Goal: Transaction & Acquisition: Purchase product/service

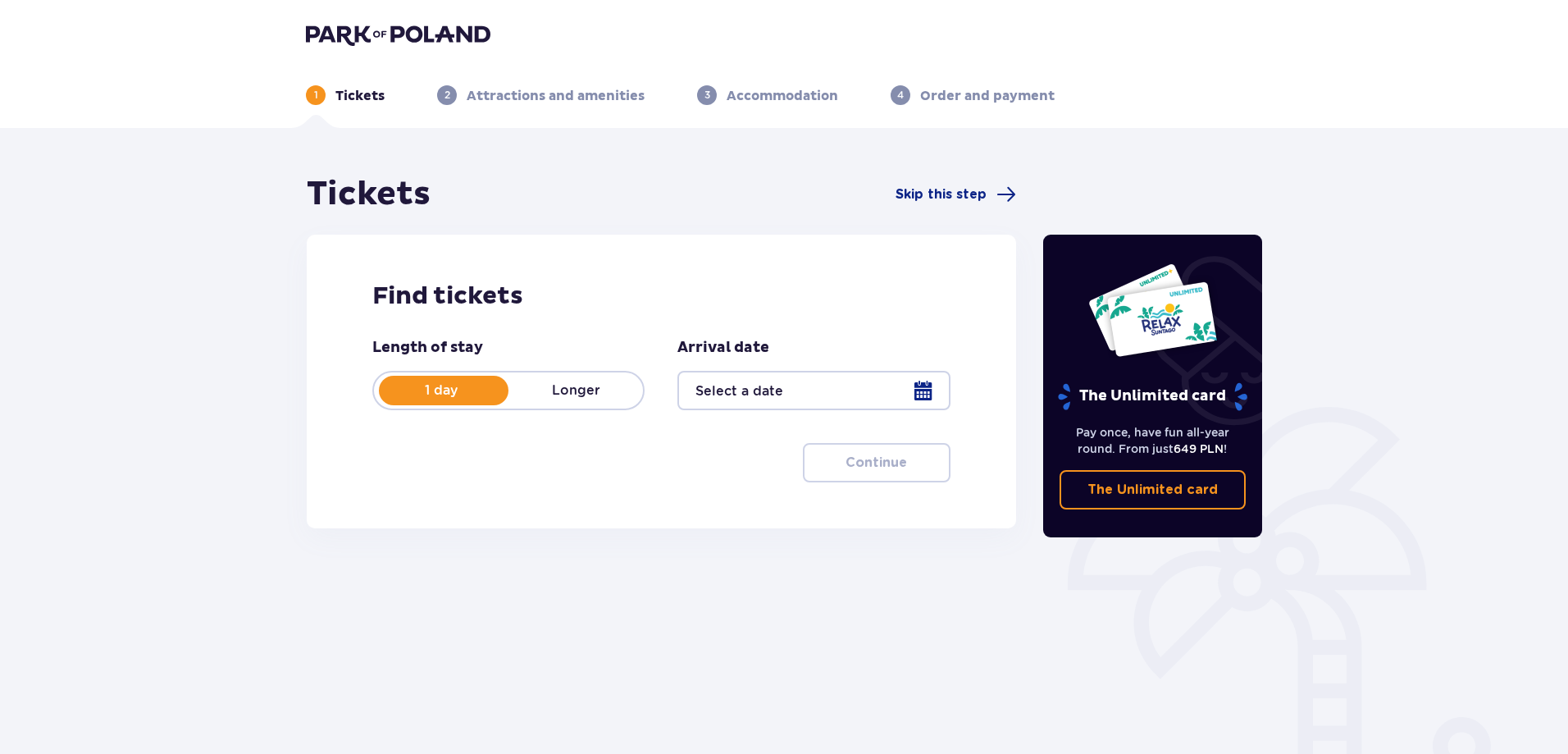
click at [933, 392] on div at bounding box center [813, 389] width 272 height 39
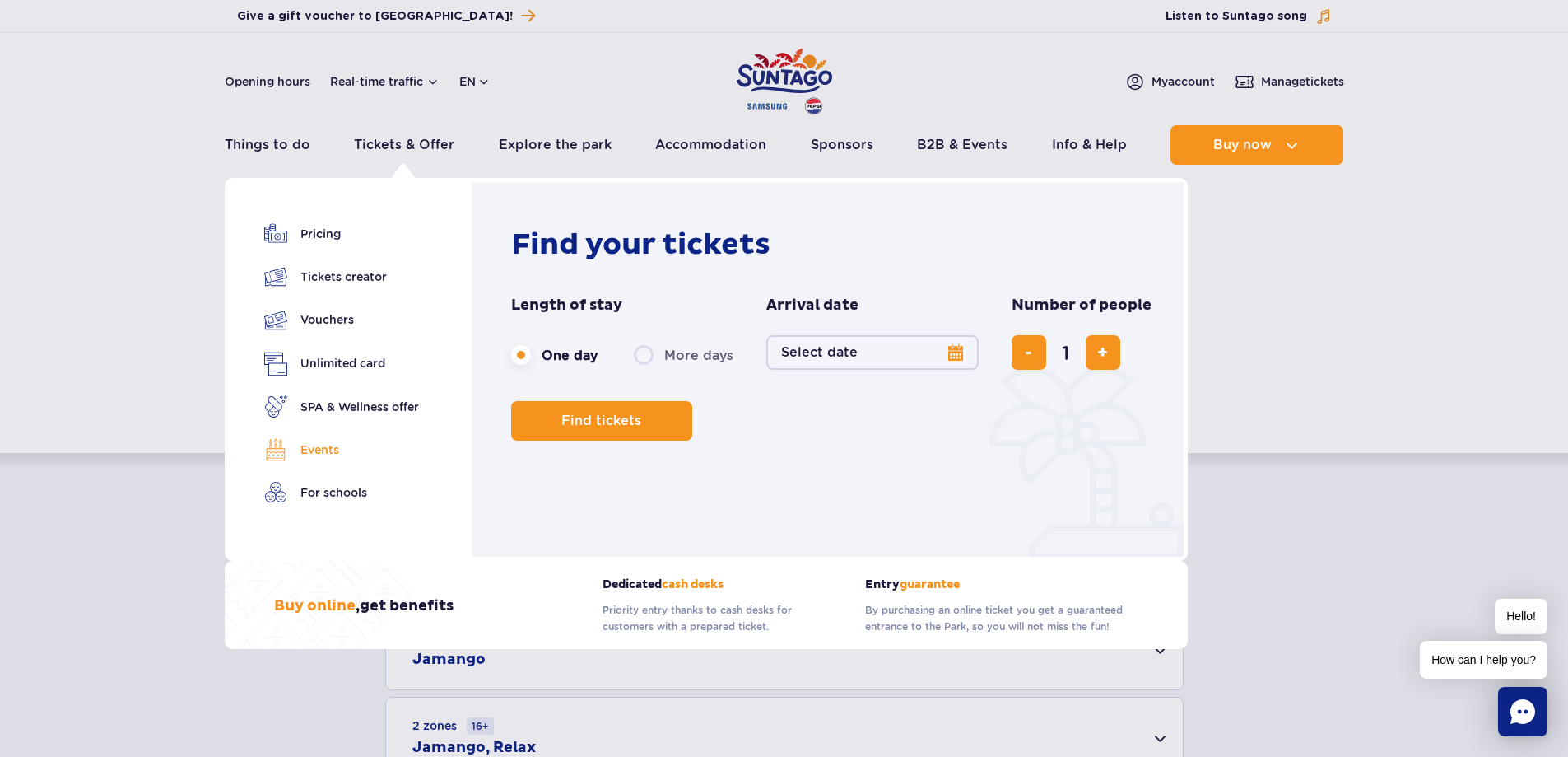
click at [292, 447] on link "Events" at bounding box center [342, 450] width 155 height 23
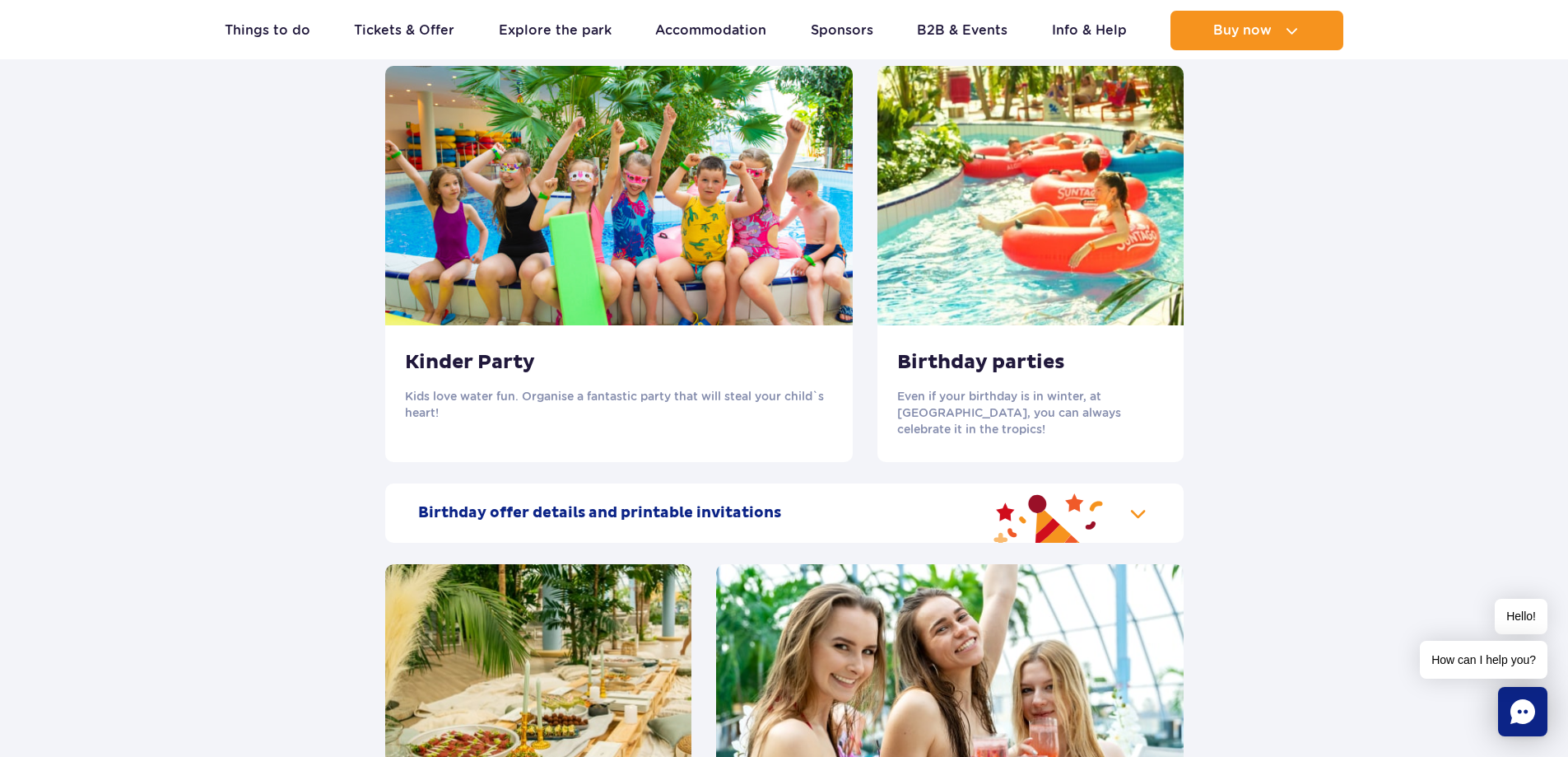
scroll to position [1729, 0]
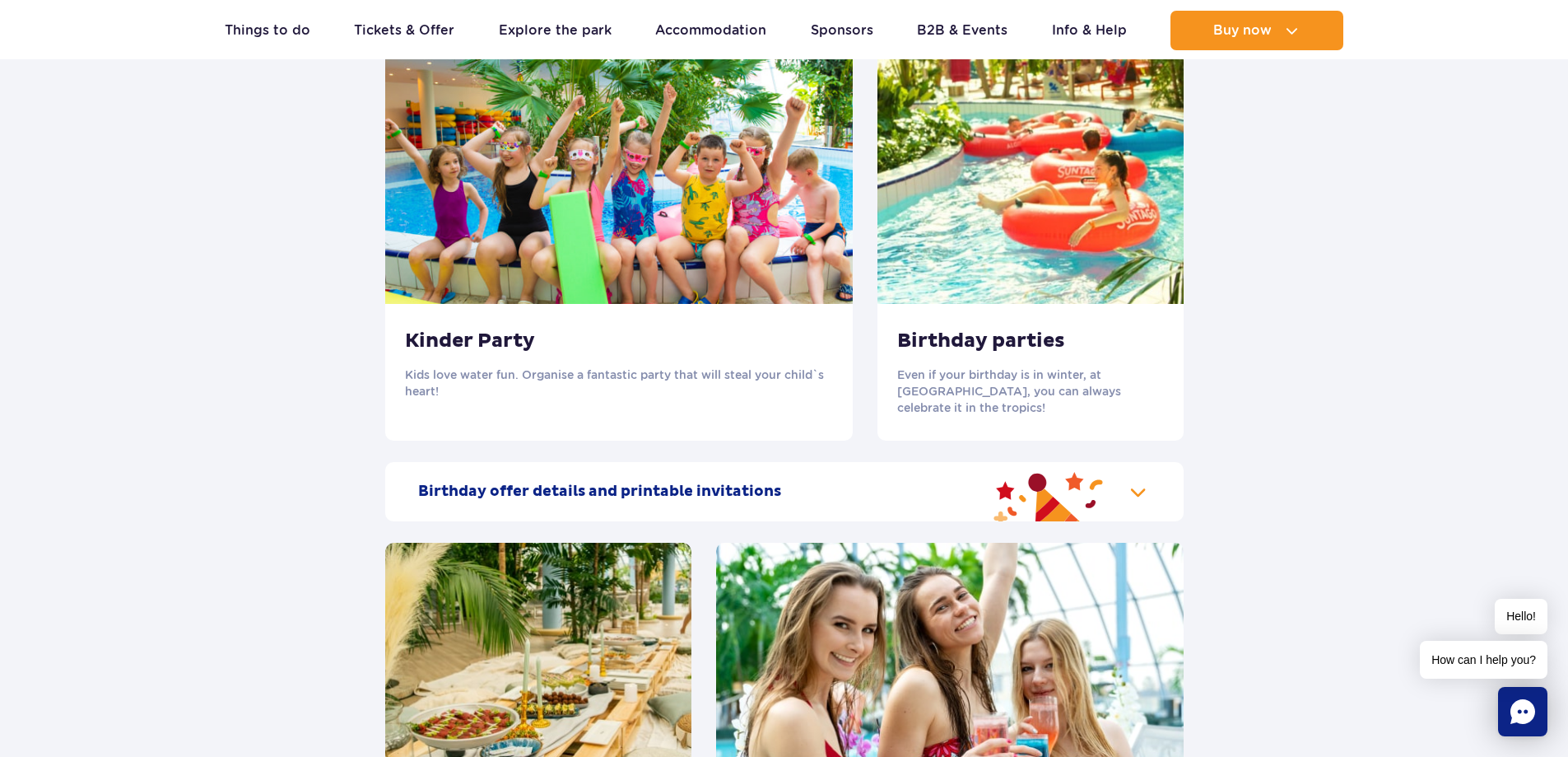
click at [1024, 351] on h3 "Birthday parties" at bounding box center [1031, 341] width 267 height 25
click at [682, 482] on h2 "Birthday offer details and printable invitations" at bounding box center [600, 492] width 363 height 20
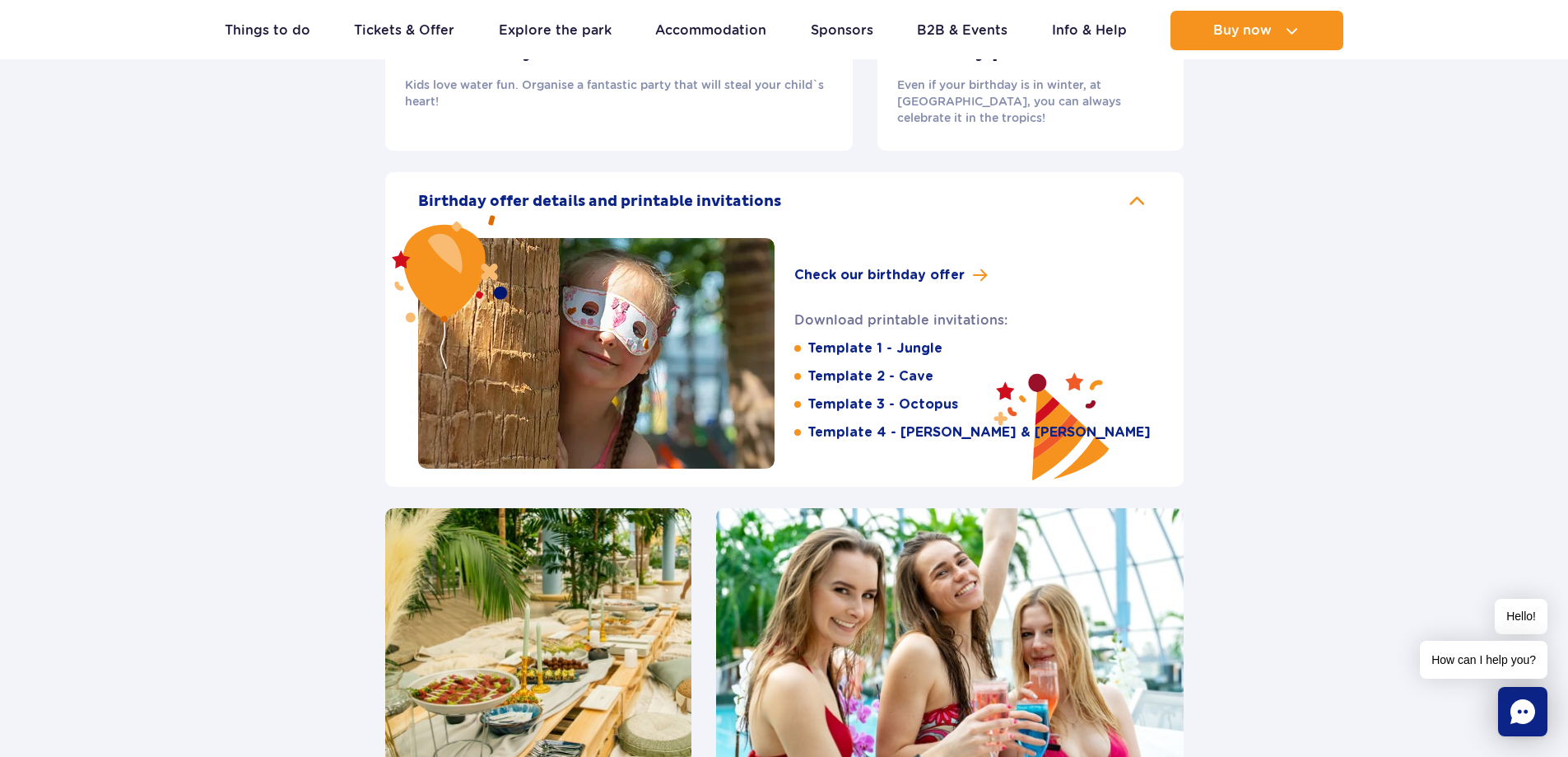
scroll to position [1977, 0]
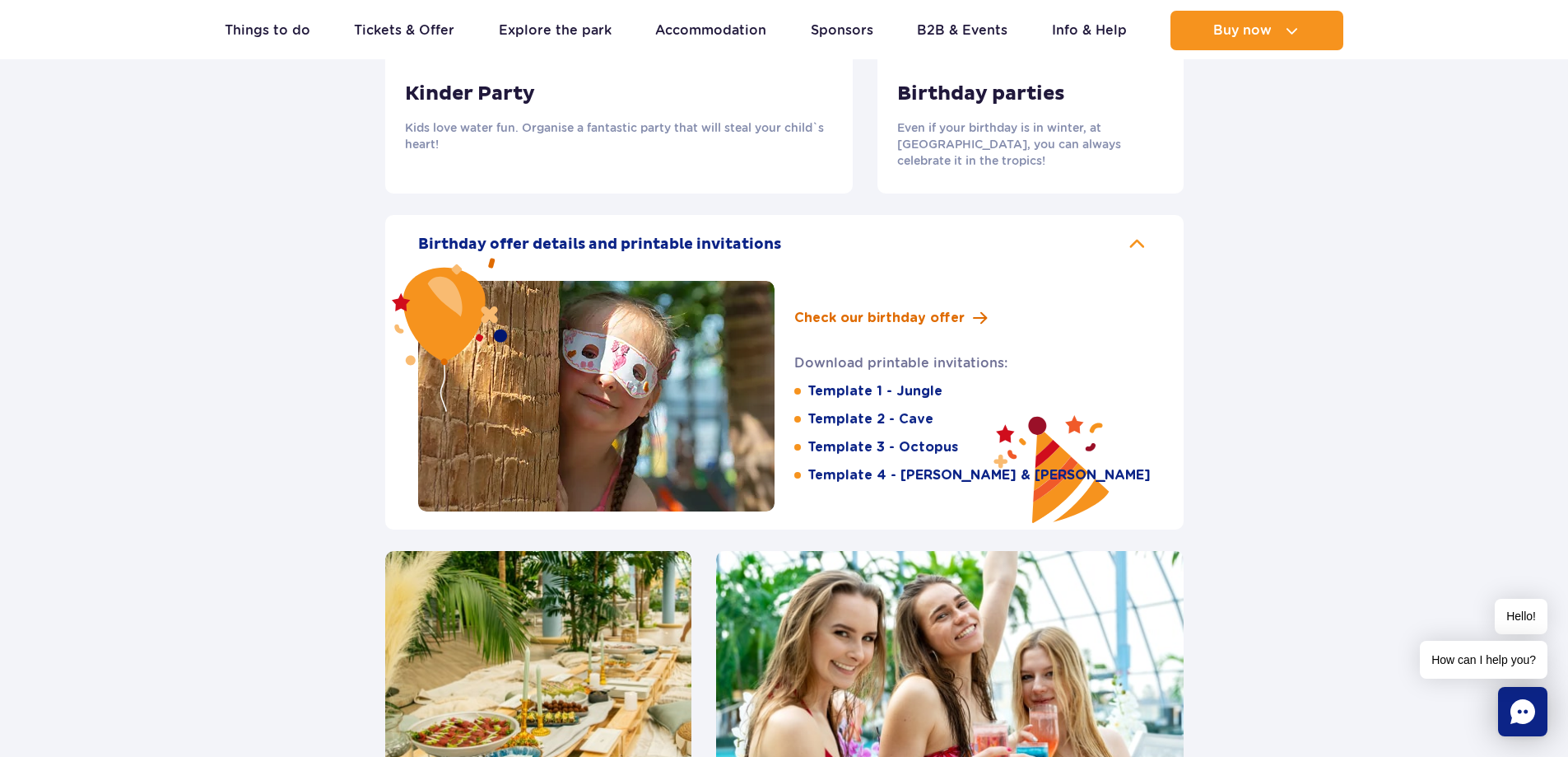
click at [907, 308] on span "Check our birthday offer" at bounding box center [879, 318] width 170 height 20
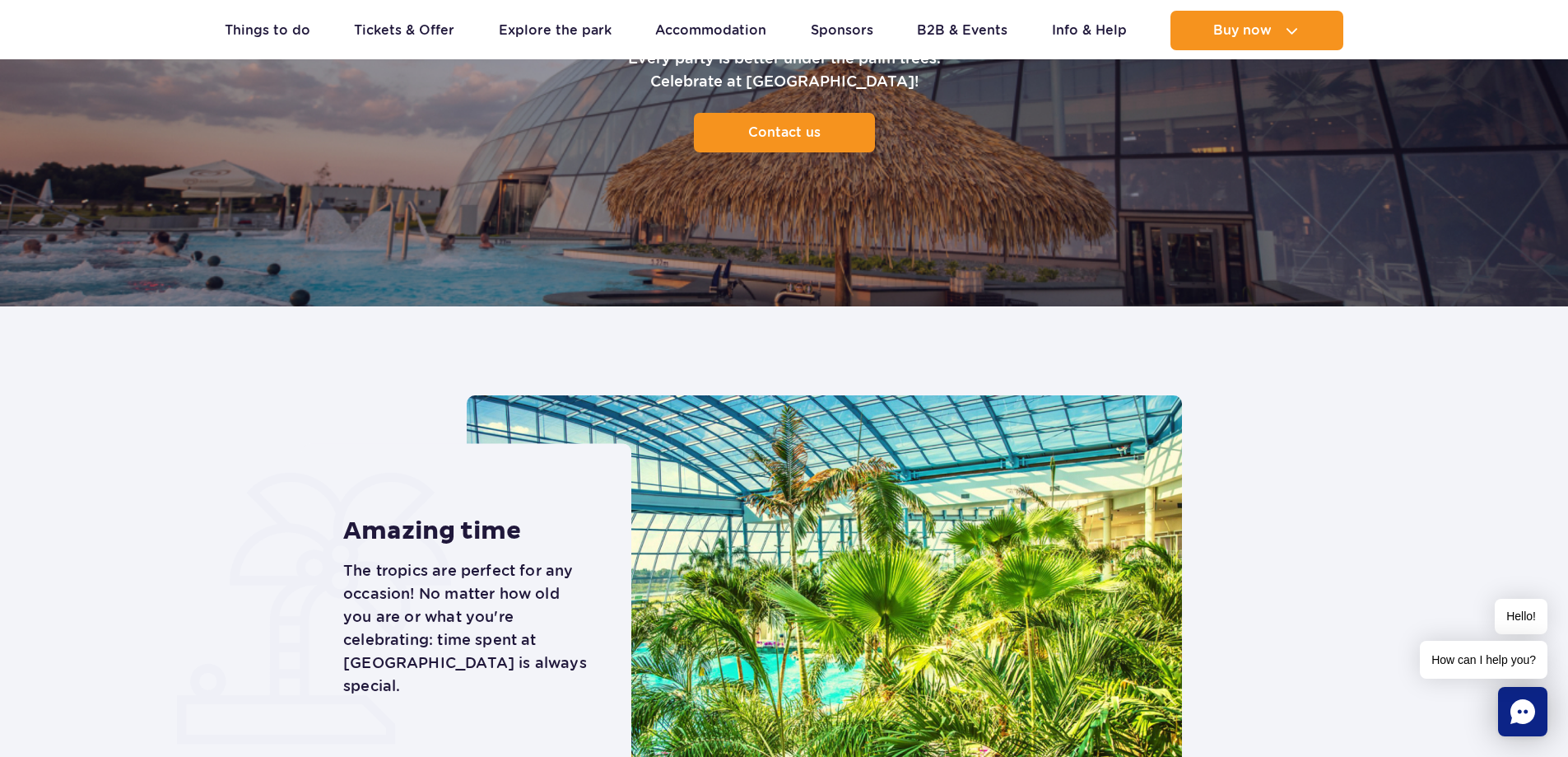
scroll to position [0, 0]
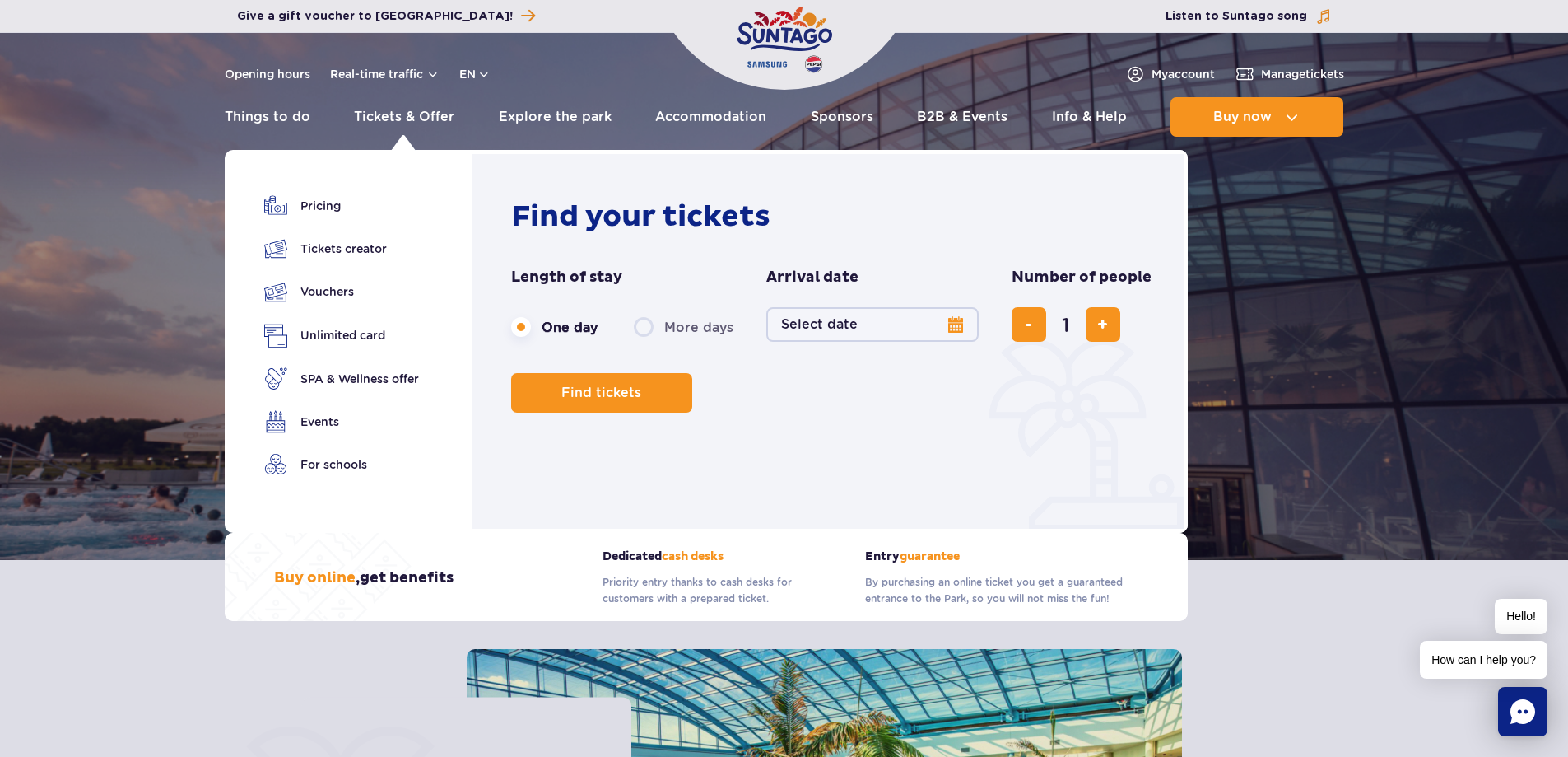
click at [955, 325] on button "Select date" at bounding box center [872, 323] width 212 height 34
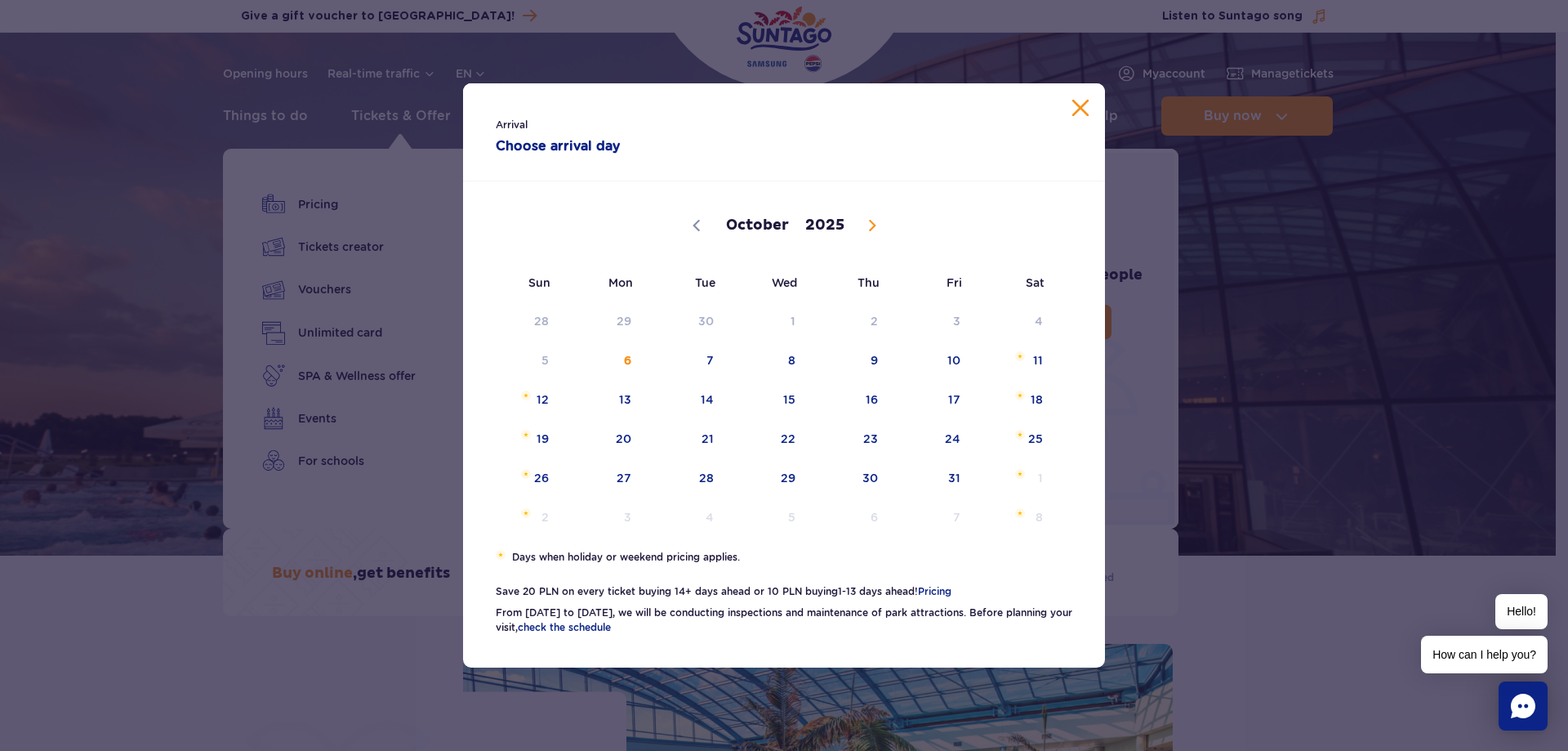
click at [867, 226] on icon at bounding box center [872, 226] width 12 height 12
click at [867, 225] on icon at bounding box center [872, 226] width 12 height 12
select select "11"
click at [945, 438] on span "26" at bounding box center [932, 438] width 83 height 37
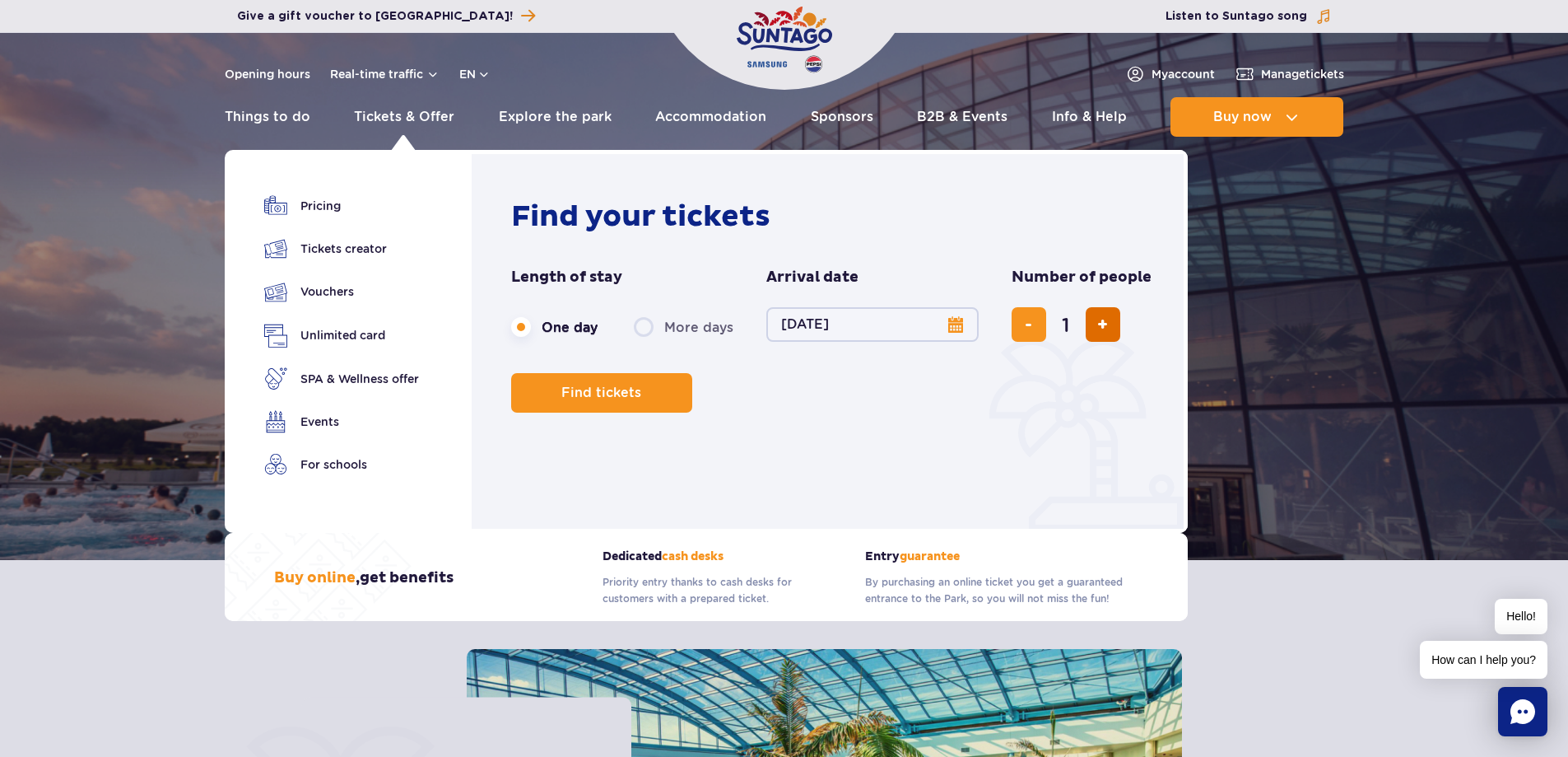
click at [1098, 324] on span "add ticket" at bounding box center [1102, 324] width 11 height 0
type input "3"
click at [632, 401] on button "Find tickets" at bounding box center [601, 392] width 181 height 39
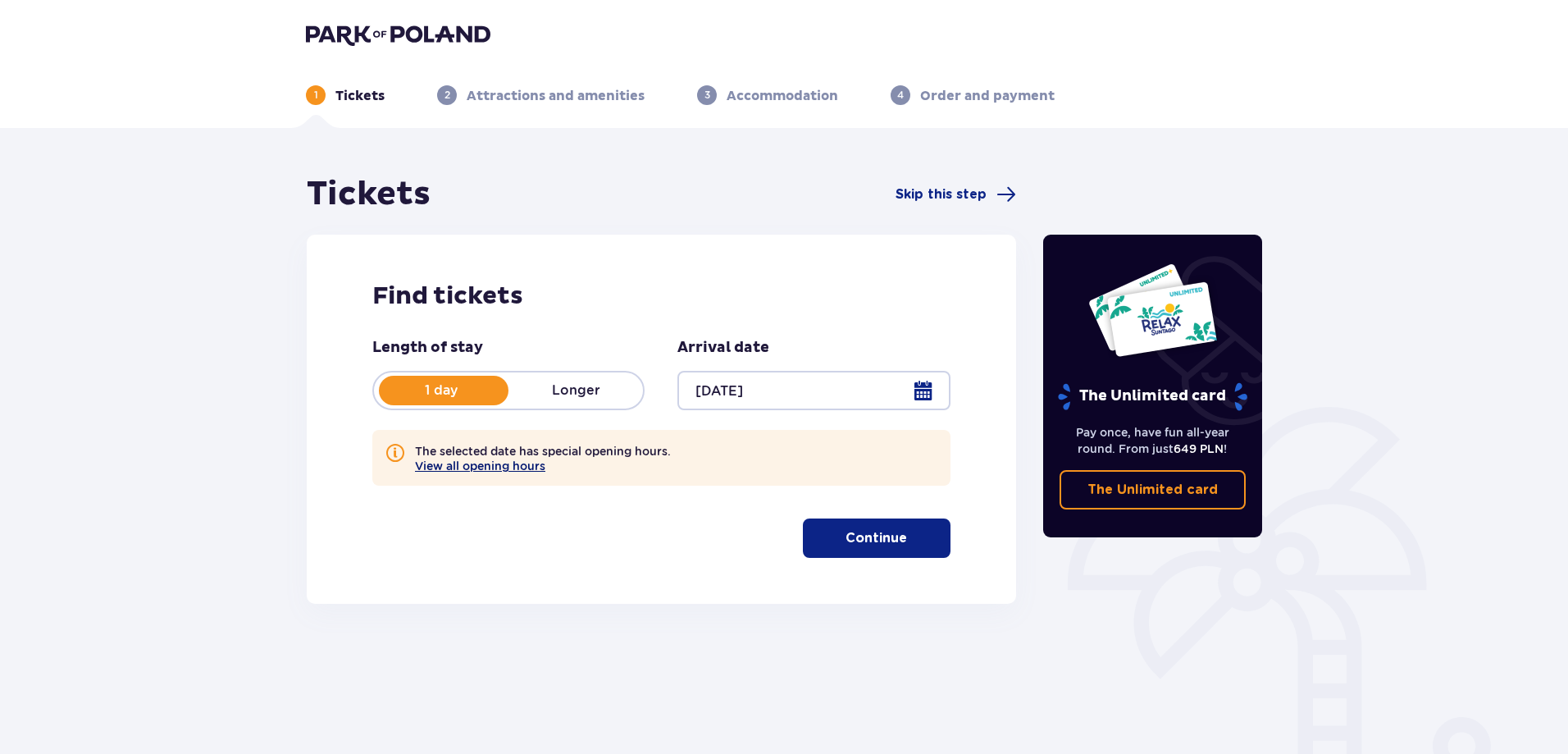
click at [476, 468] on button "View all opening hours" at bounding box center [480, 466] width 130 height 13
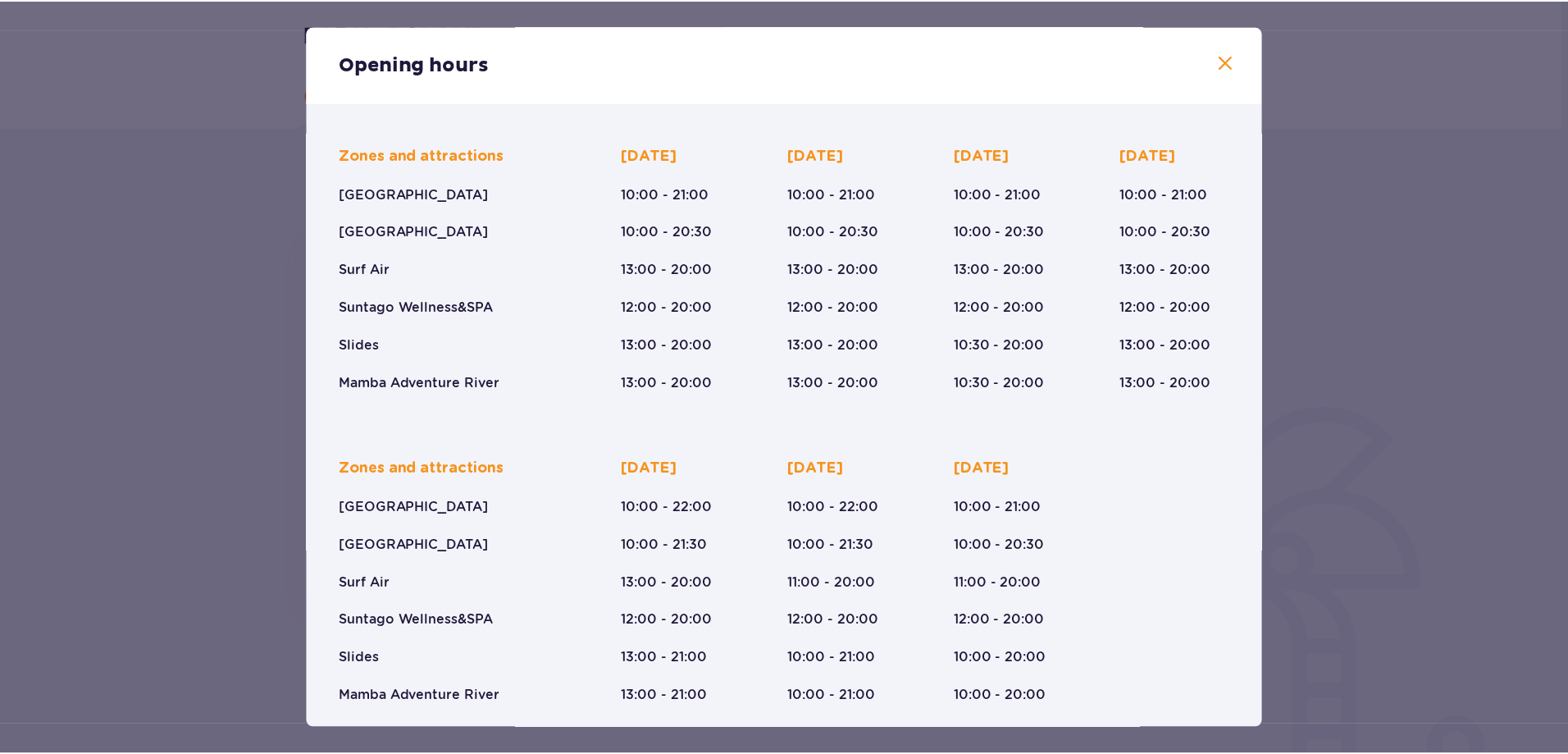
scroll to position [114, 0]
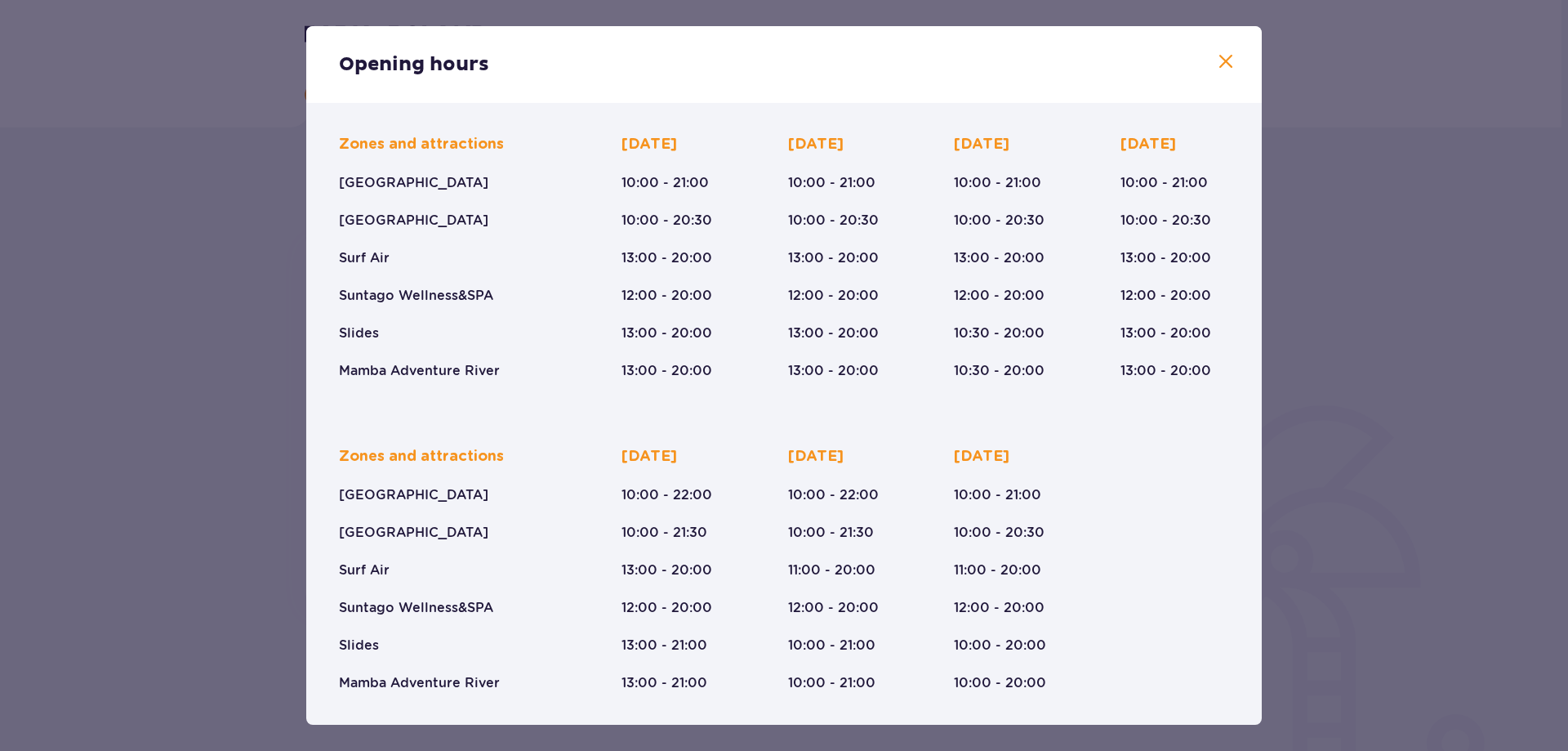
click at [1217, 65] on span at bounding box center [1226, 62] width 20 height 20
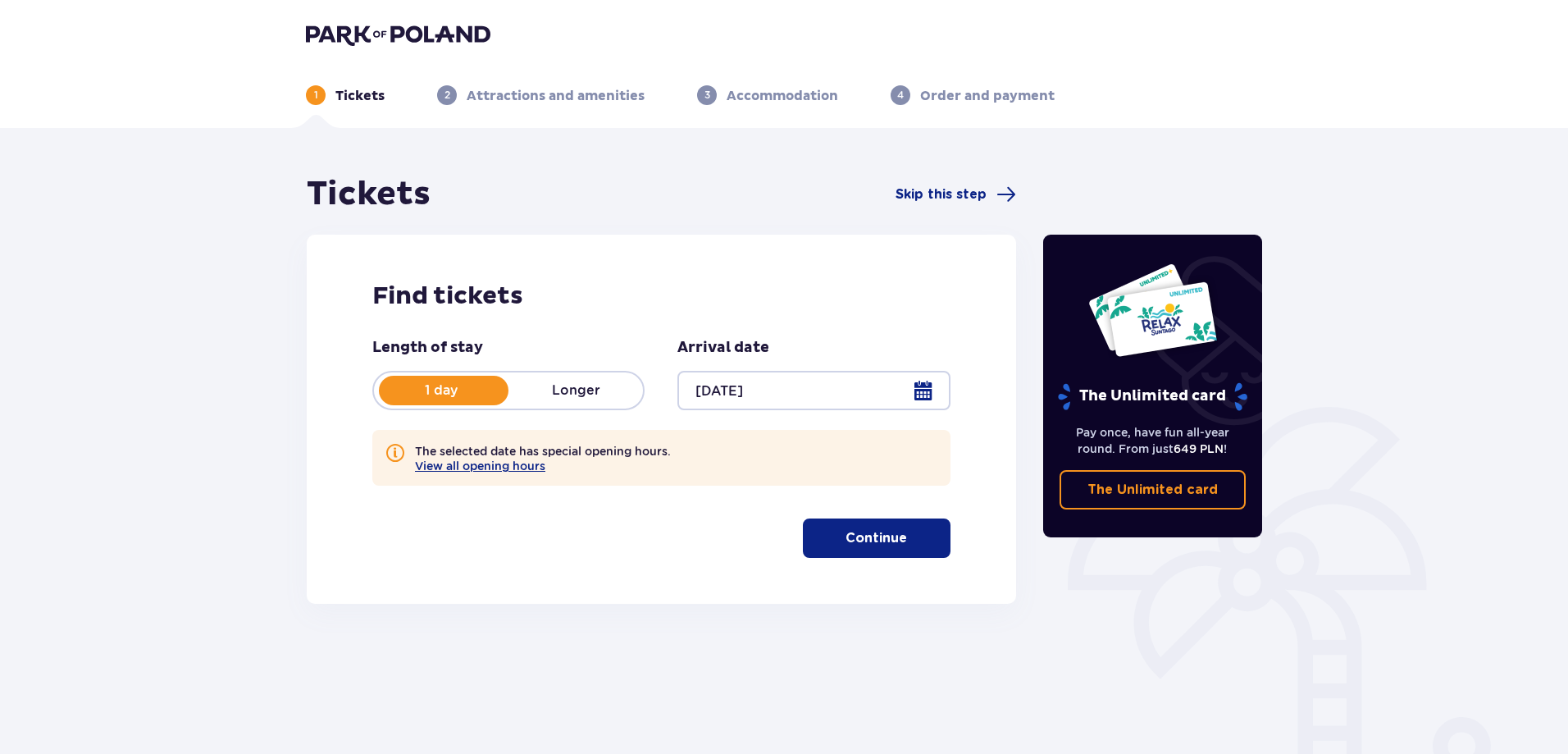
click at [873, 549] on button "Continue" at bounding box center [877, 537] width 148 height 39
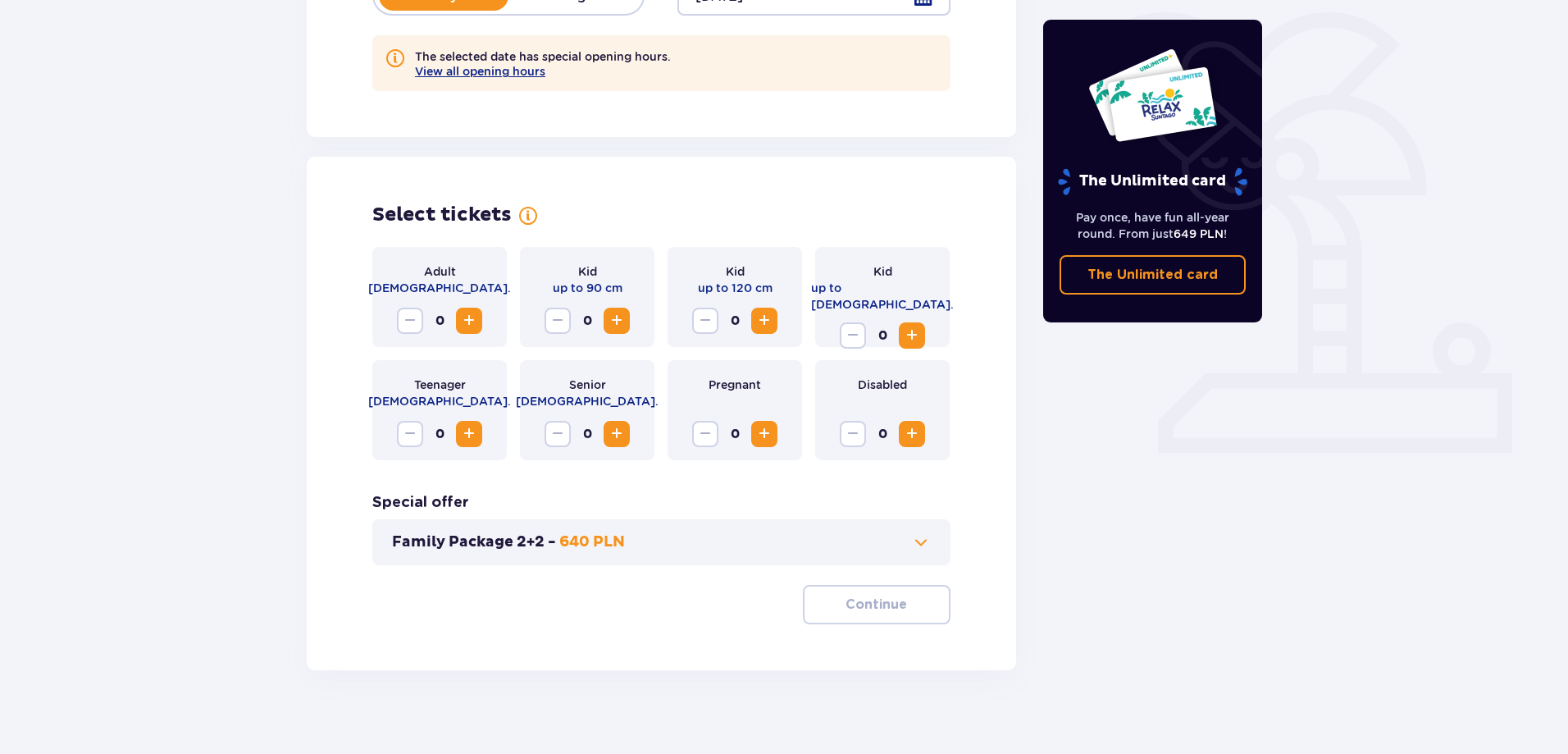
scroll to position [409, 0]
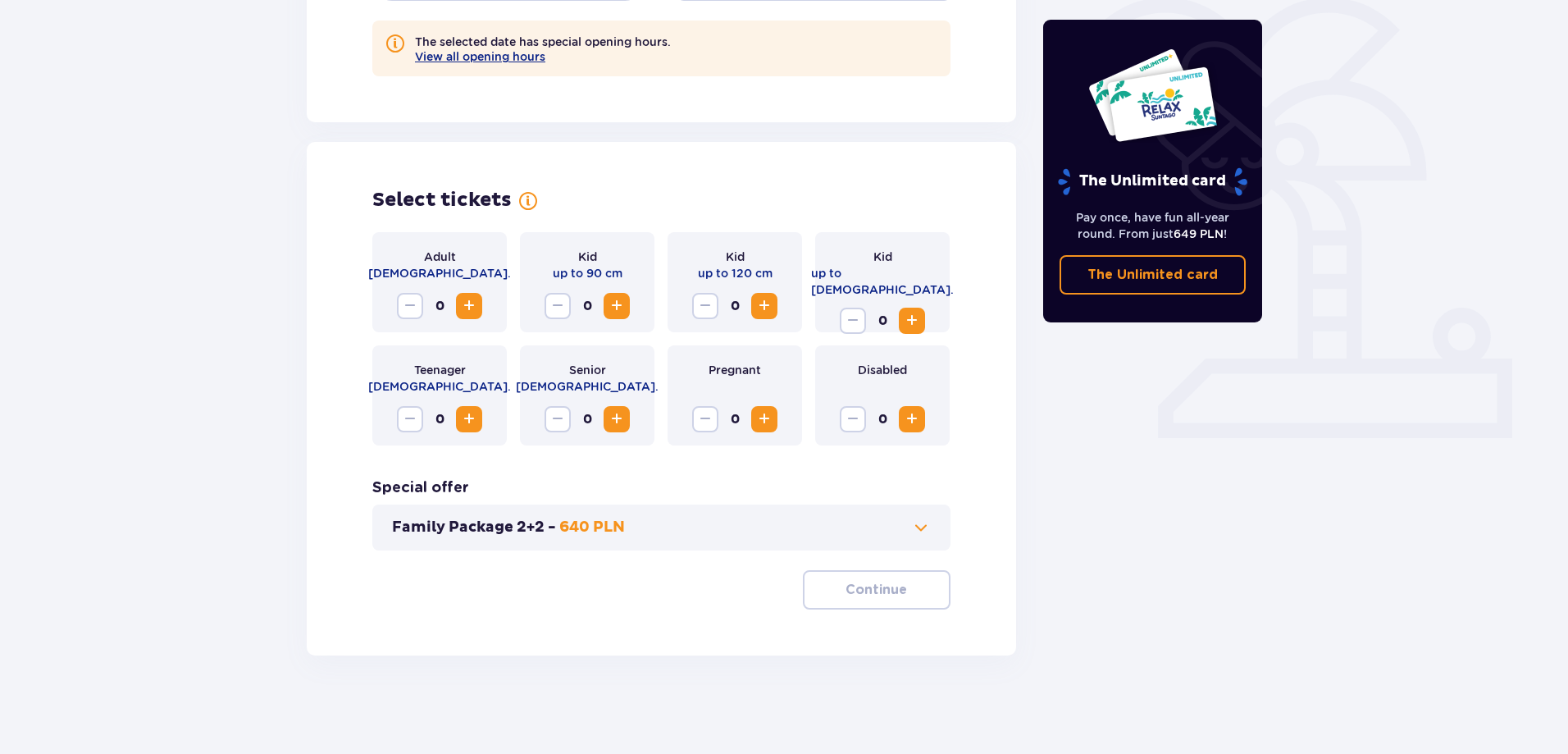
click at [765, 298] on span "Increase" at bounding box center [764, 306] width 20 height 20
click at [460, 303] on span "Increase" at bounding box center [469, 306] width 20 height 20
click at [461, 303] on span "Increase" at bounding box center [469, 306] width 20 height 20
click at [907, 586] on span "button" at bounding box center [911, 590] width 20 height 20
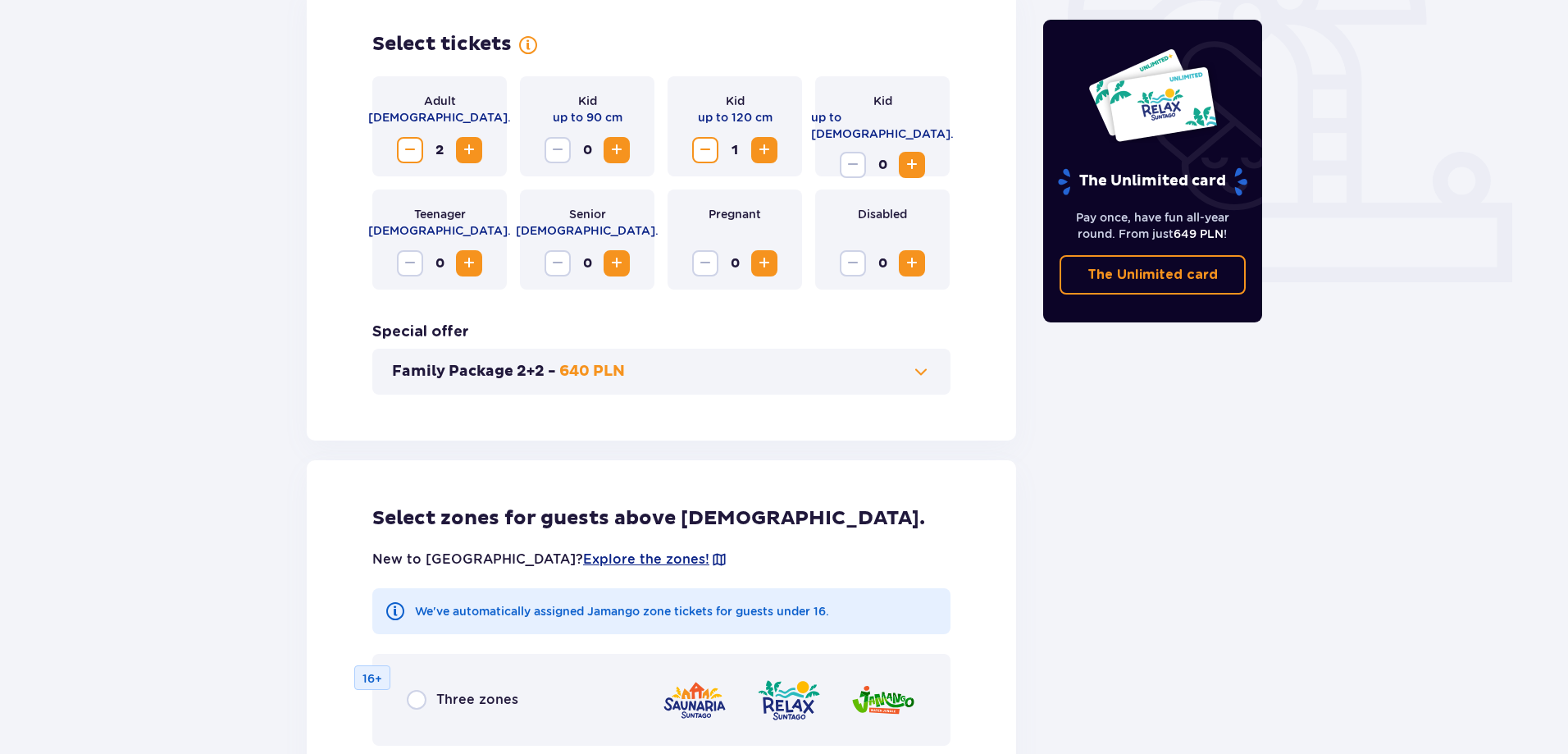
scroll to position [986, 0]
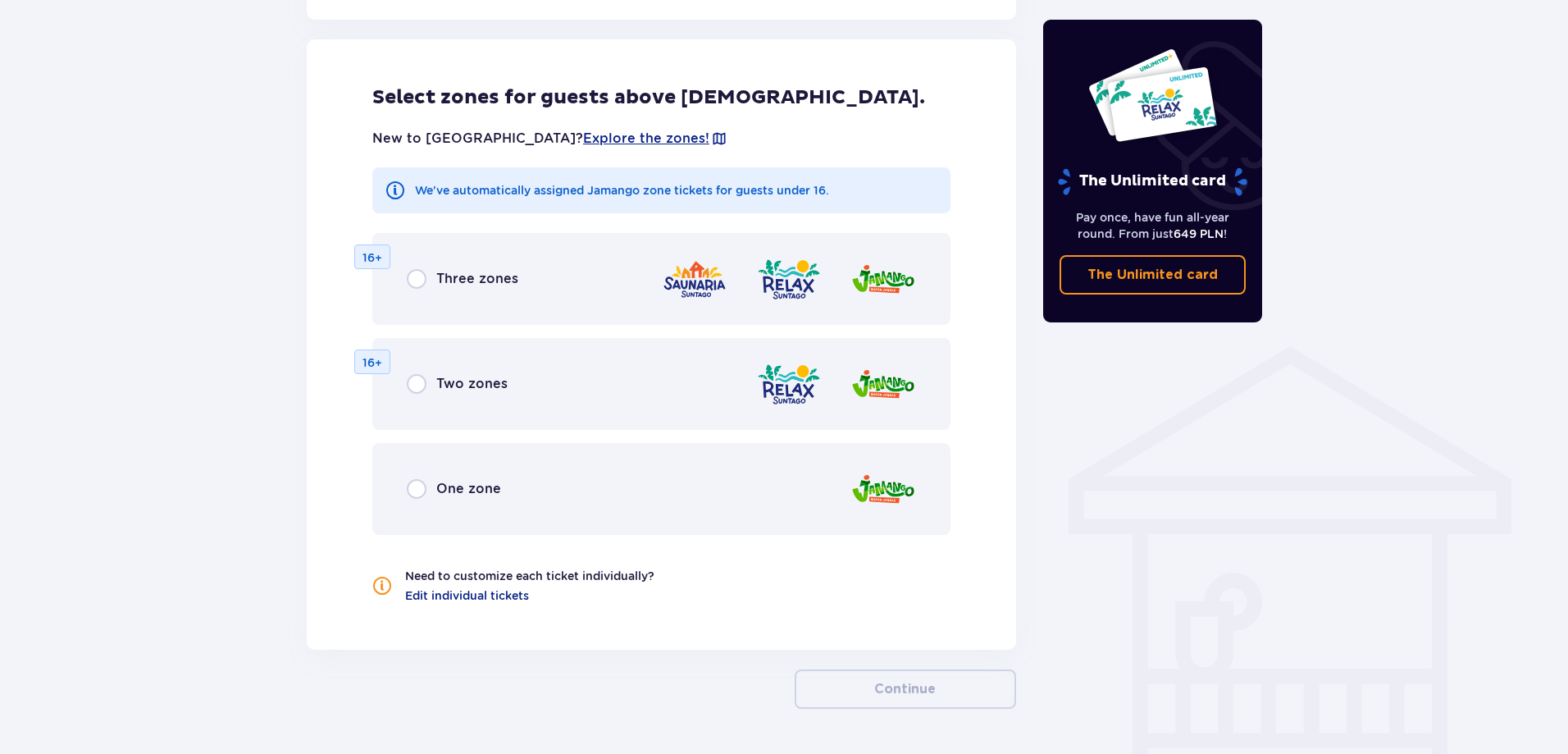
click at [414, 488] on input "radio" at bounding box center [417, 489] width 20 height 20
radio input "true"
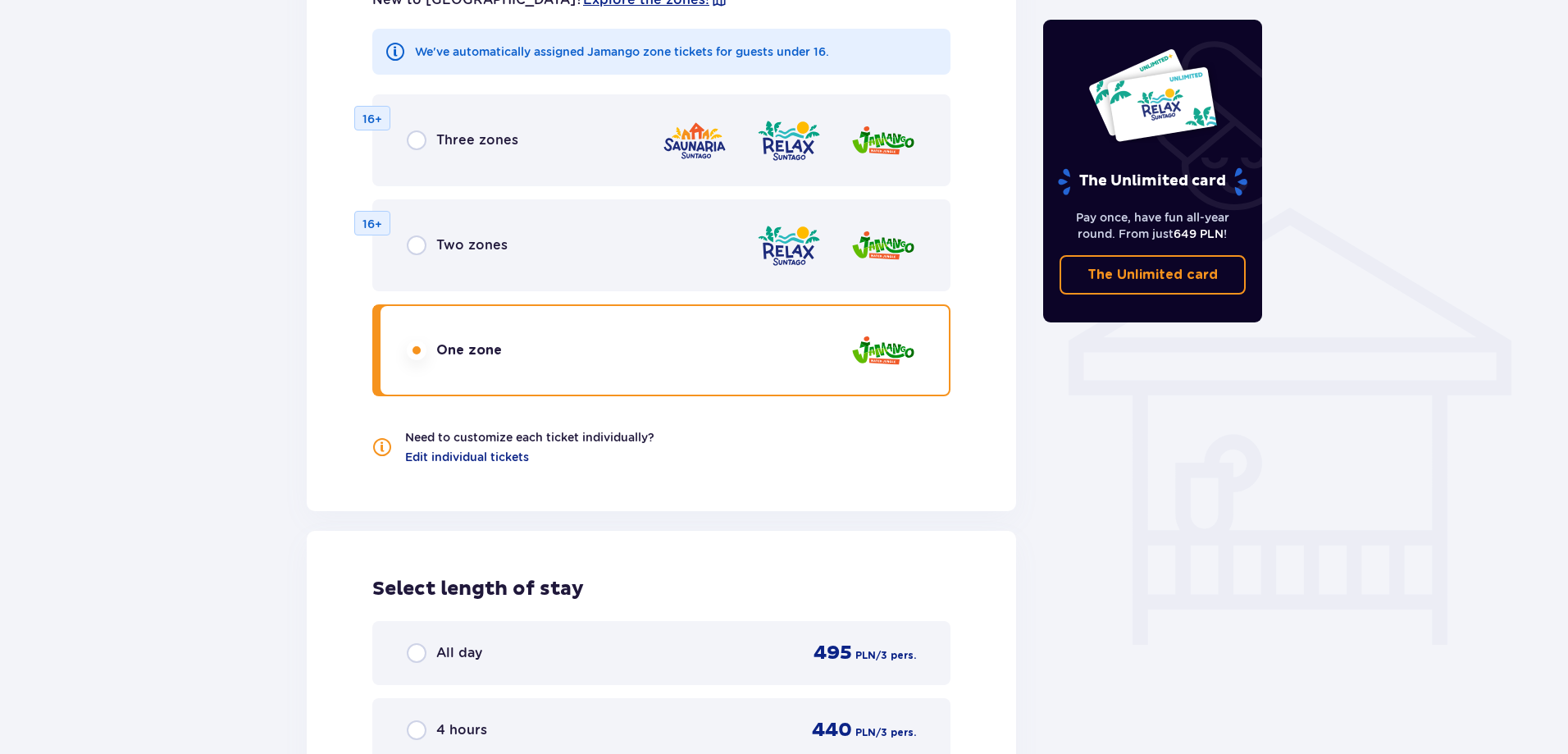
scroll to position [1082, 0]
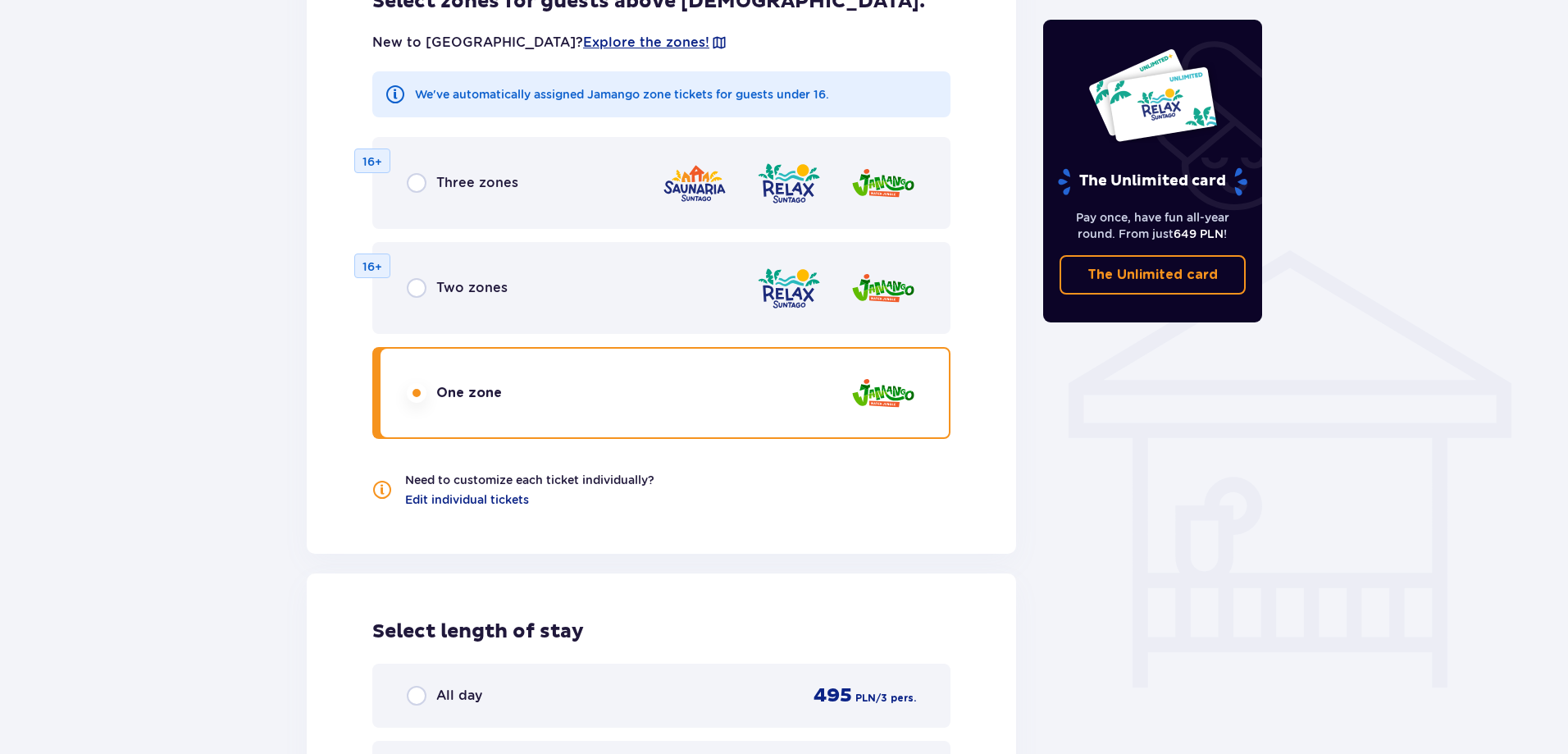
click at [415, 291] on input "radio" at bounding box center [417, 288] width 20 height 20
radio input "true"
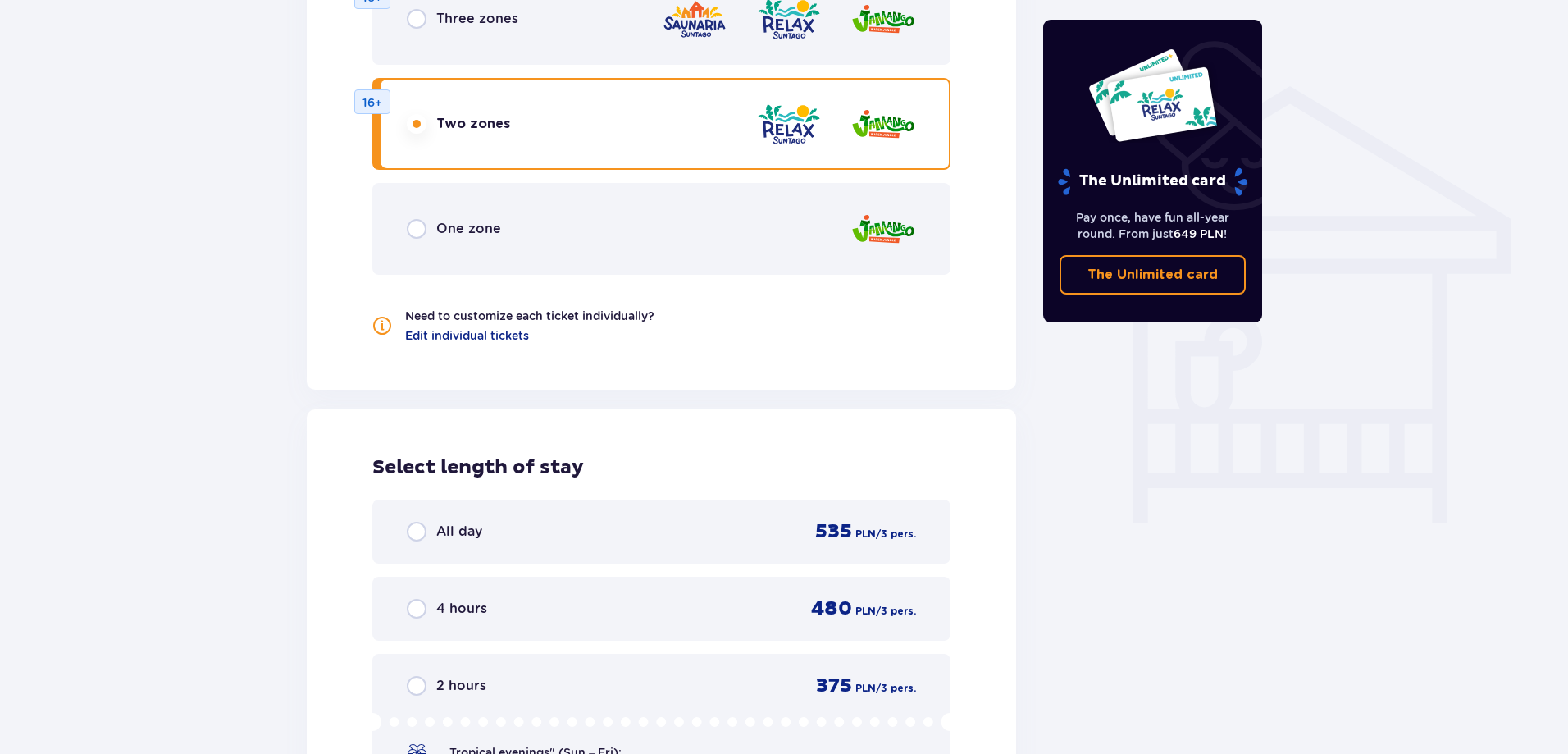
scroll to position [1164, 0]
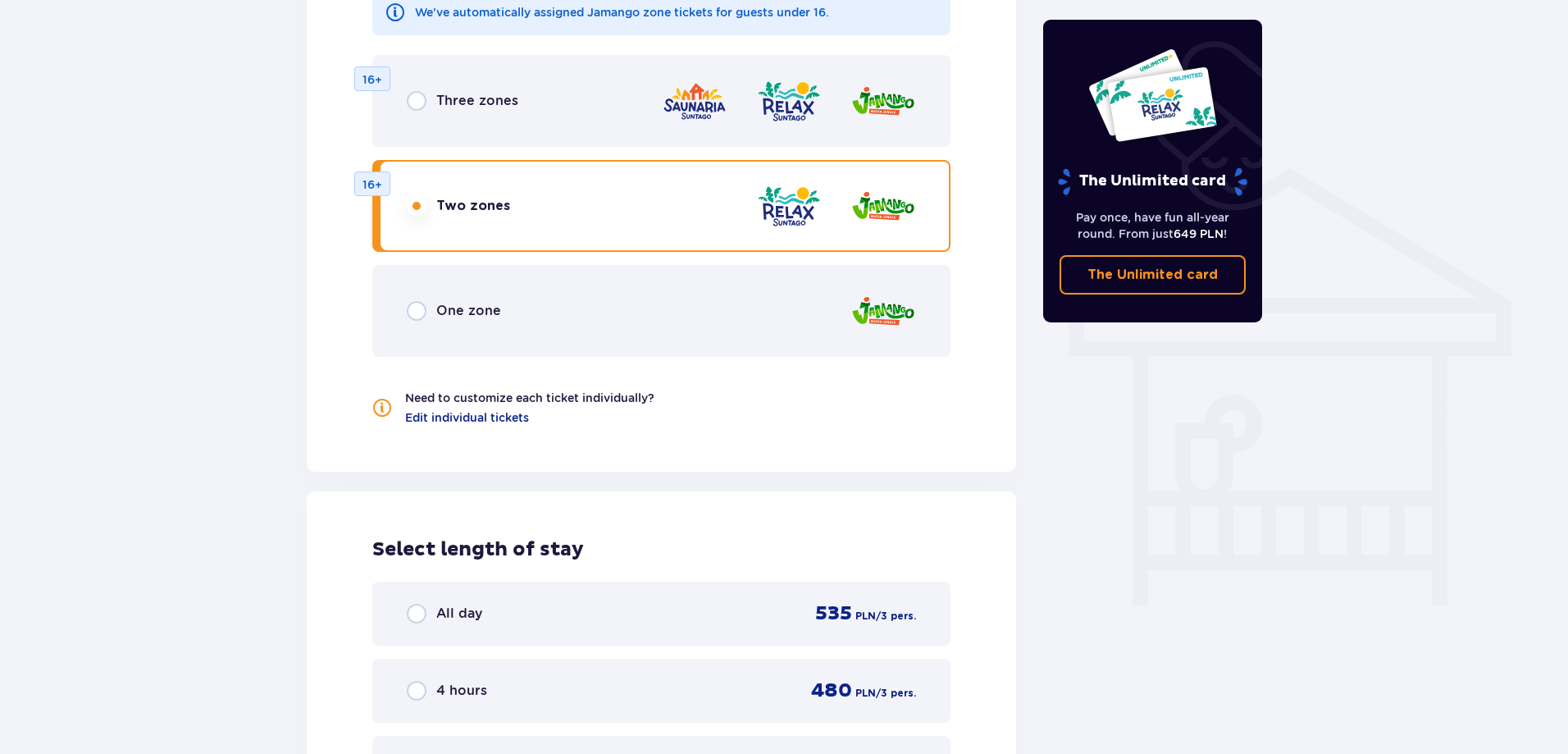
click at [418, 310] on input "radio" at bounding box center [417, 311] width 20 height 20
radio input "true"
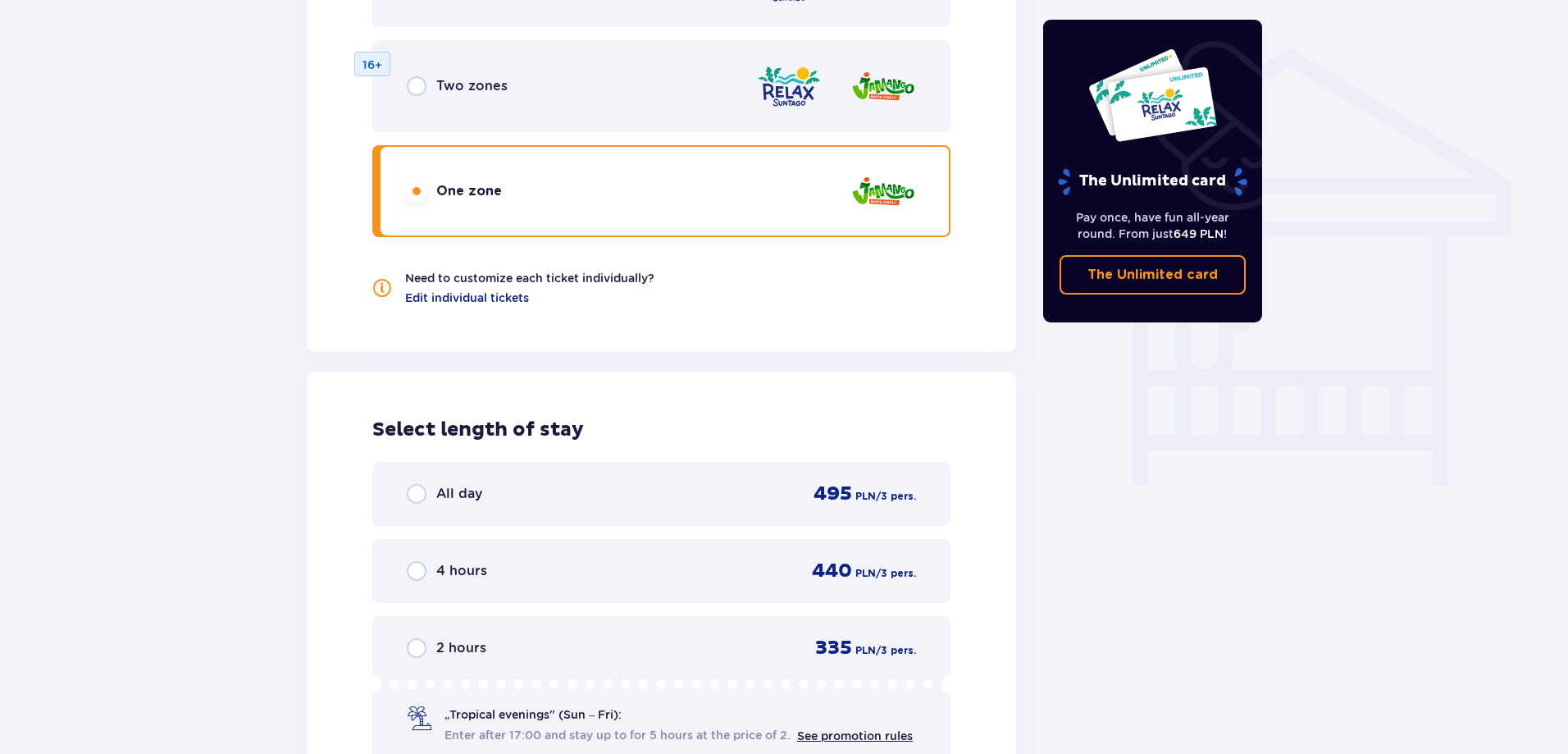
scroll to position [1246, 0]
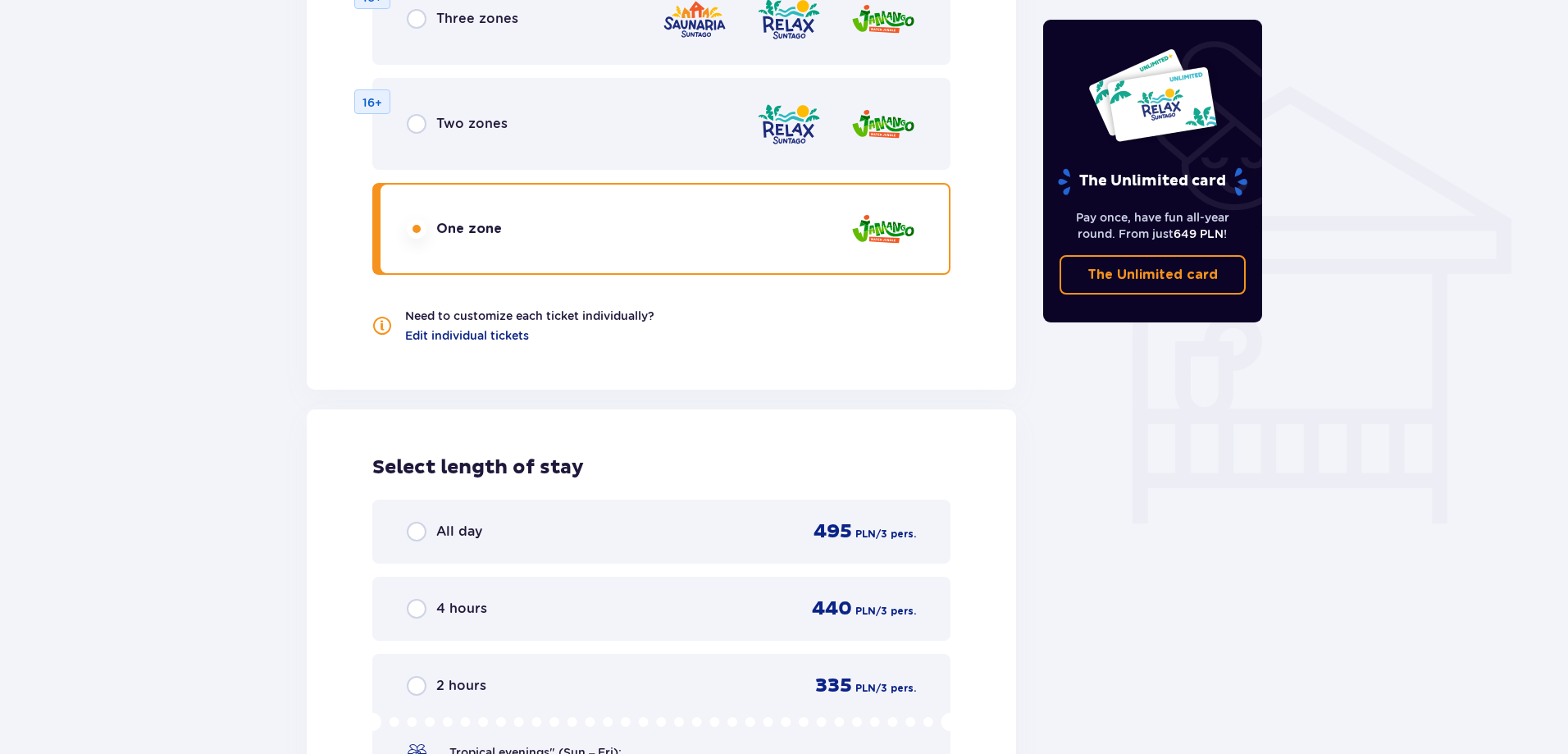
click at [418, 123] on input "radio" at bounding box center [417, 124] width 20 height 20
radio input "true"
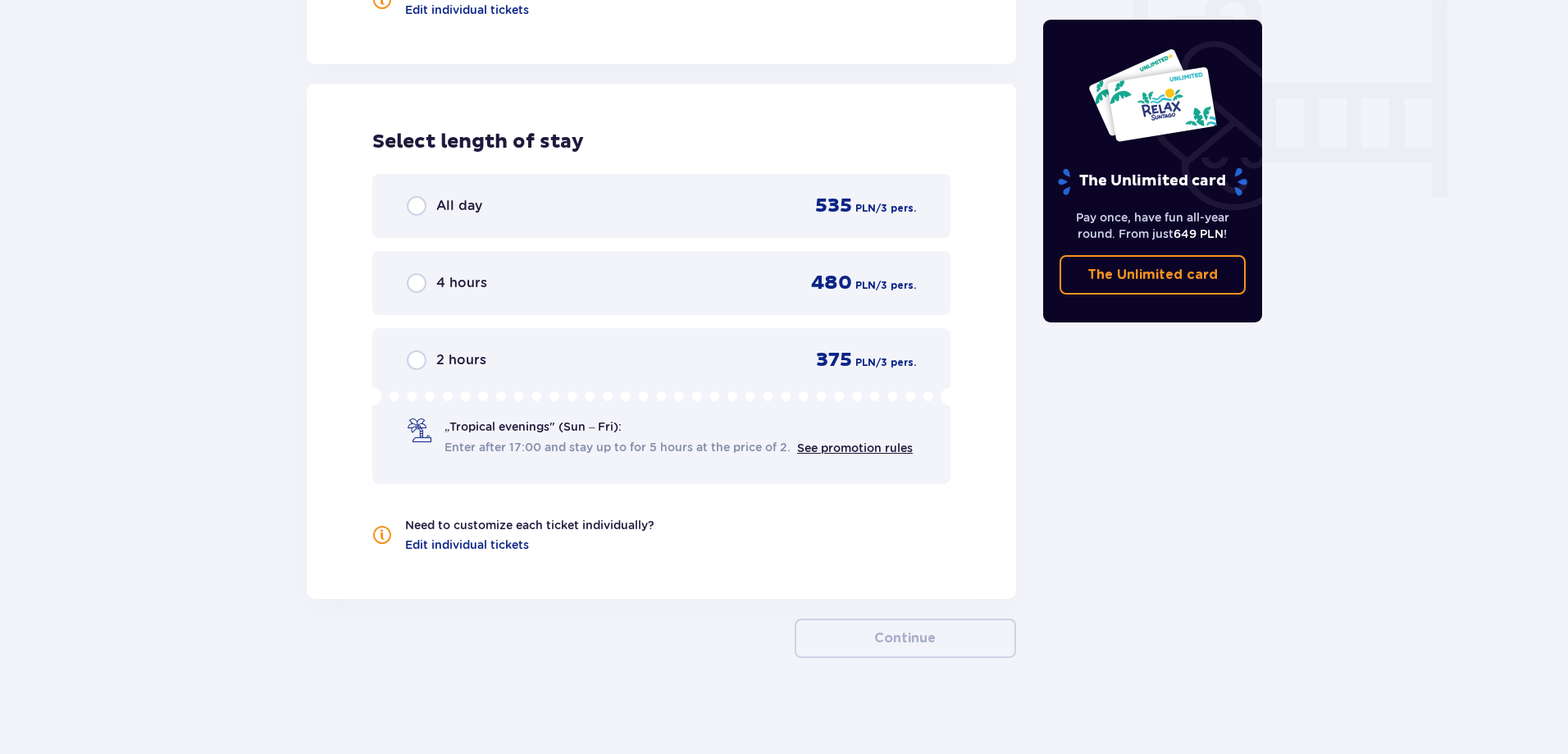
scroll to position [1574, 0]
click at [423, 279] on input "radio" at bounding box center [417, 281] width 20 height 20
radio input "true"
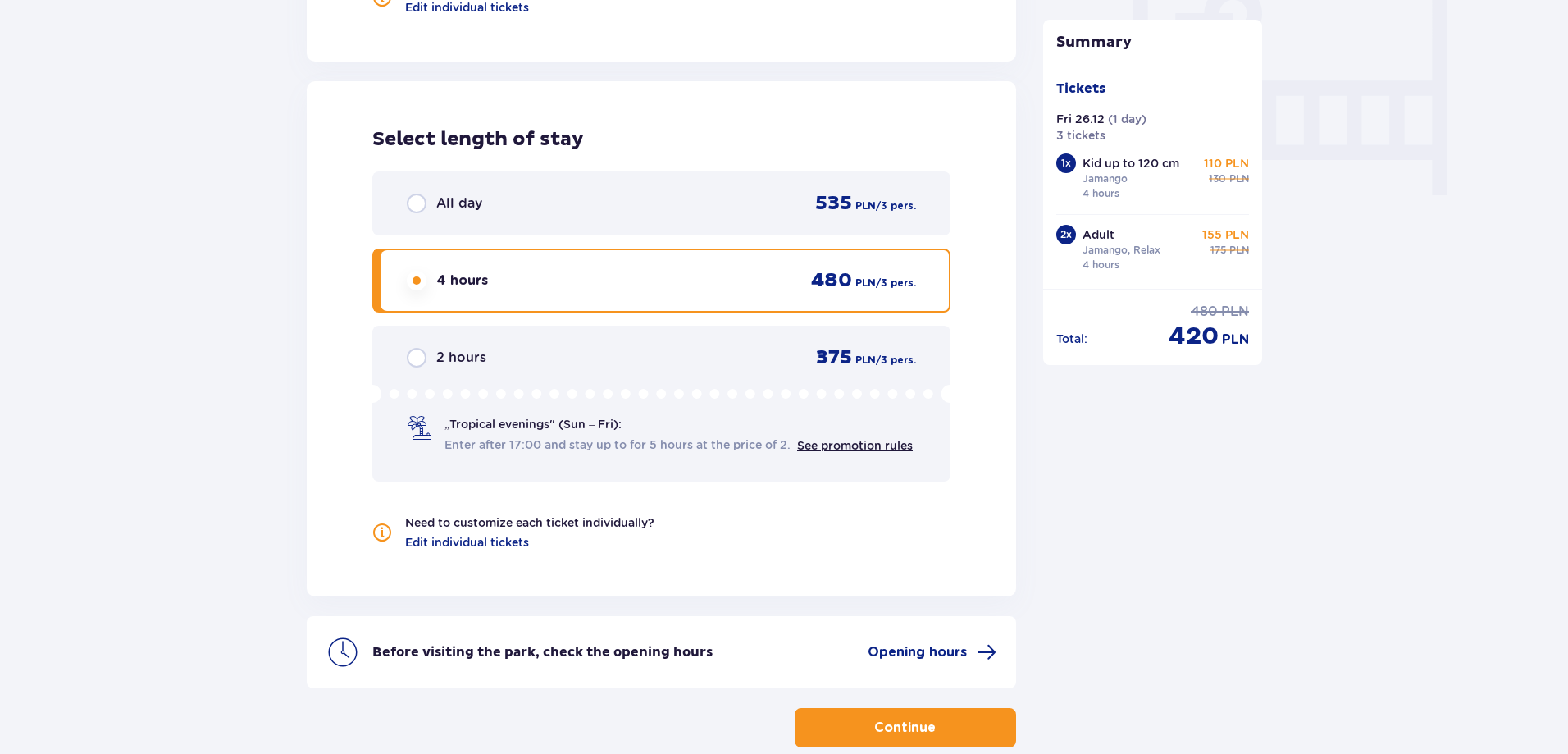
click at [417, 203] on input "radio" at bounding box center [417, 203] width 20 height 20
radio input "true"
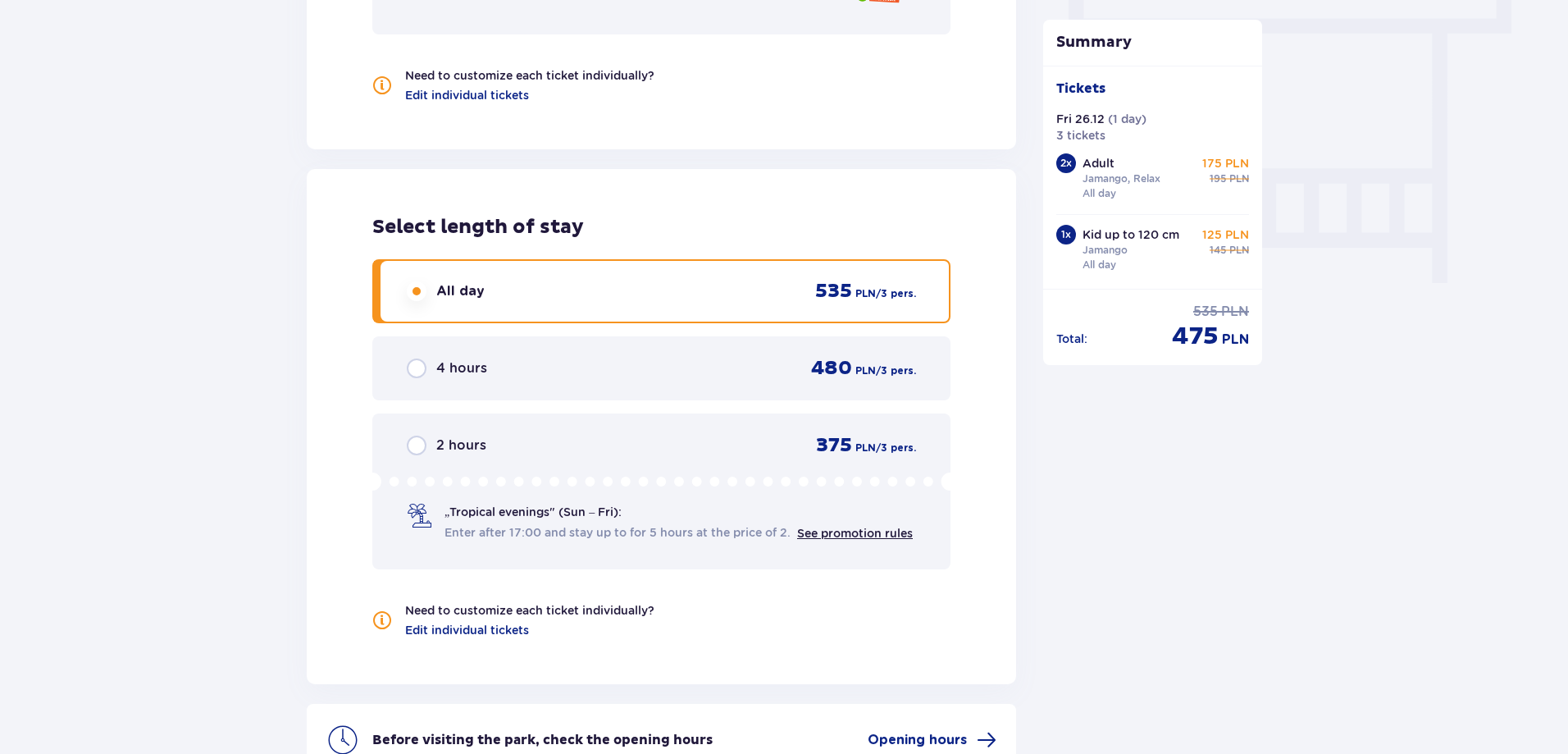
scroll to position [1666, 0]
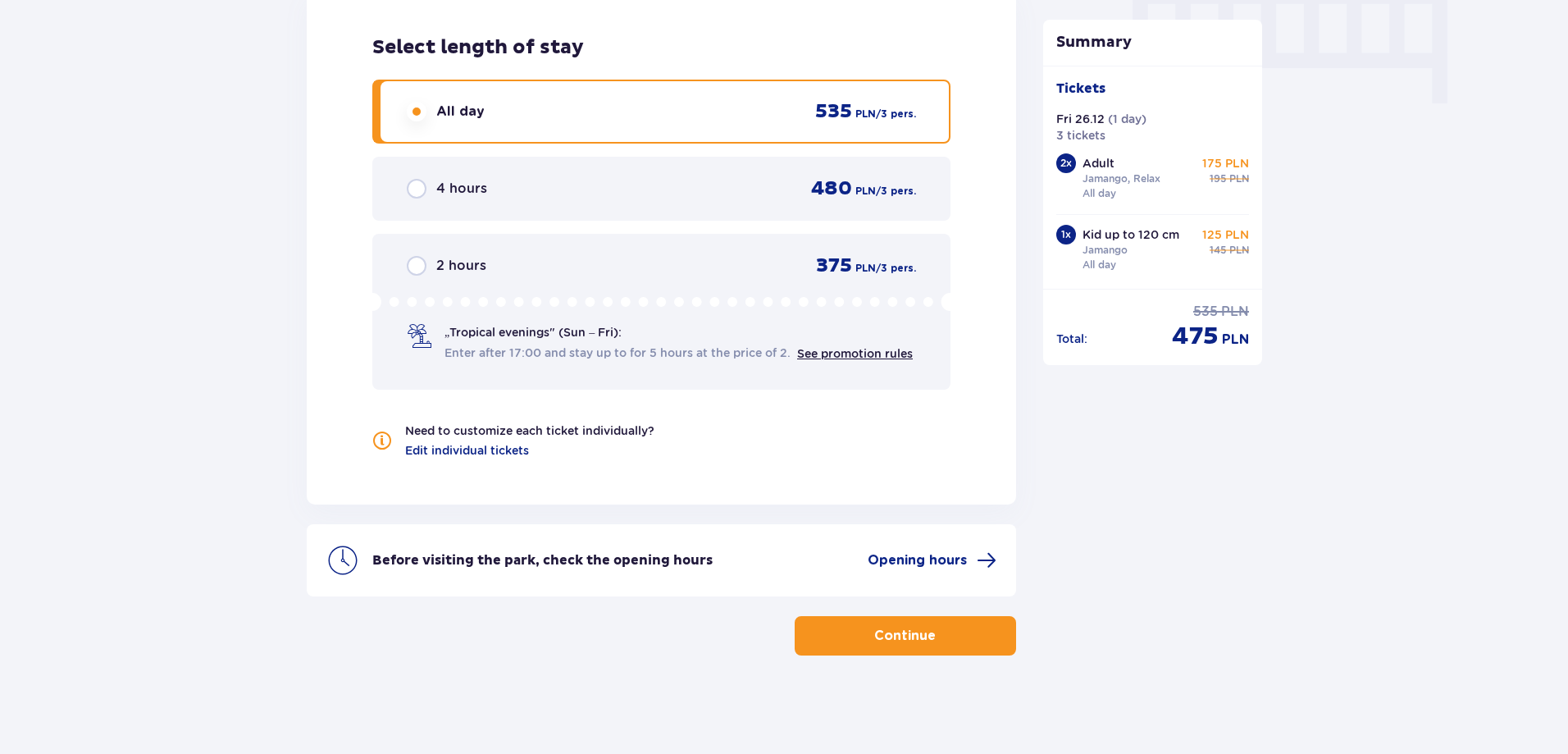
click at [915, 637] on p "Continue" at bounding box center [905, 636] width 61 height 18
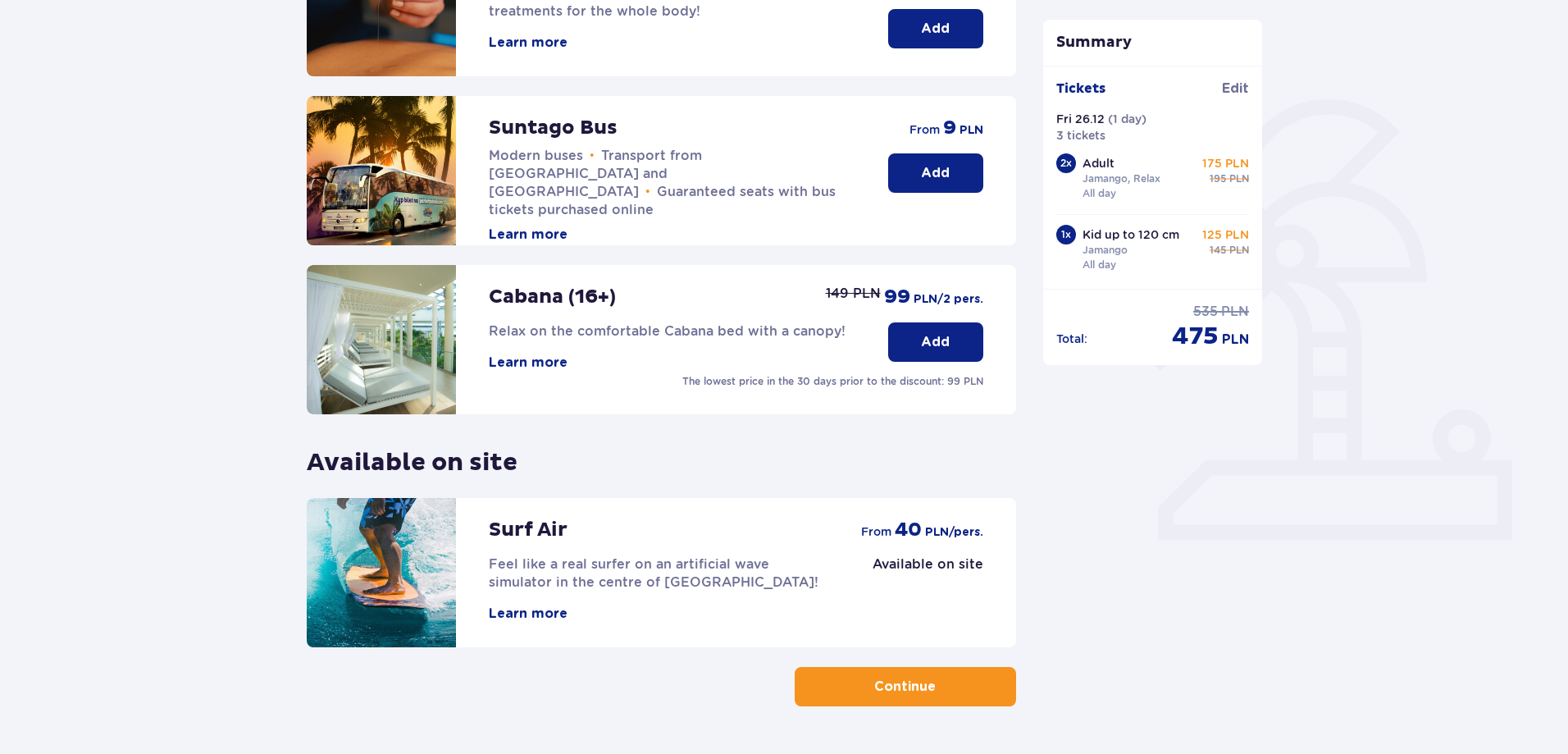
scroll to position [359, 0]
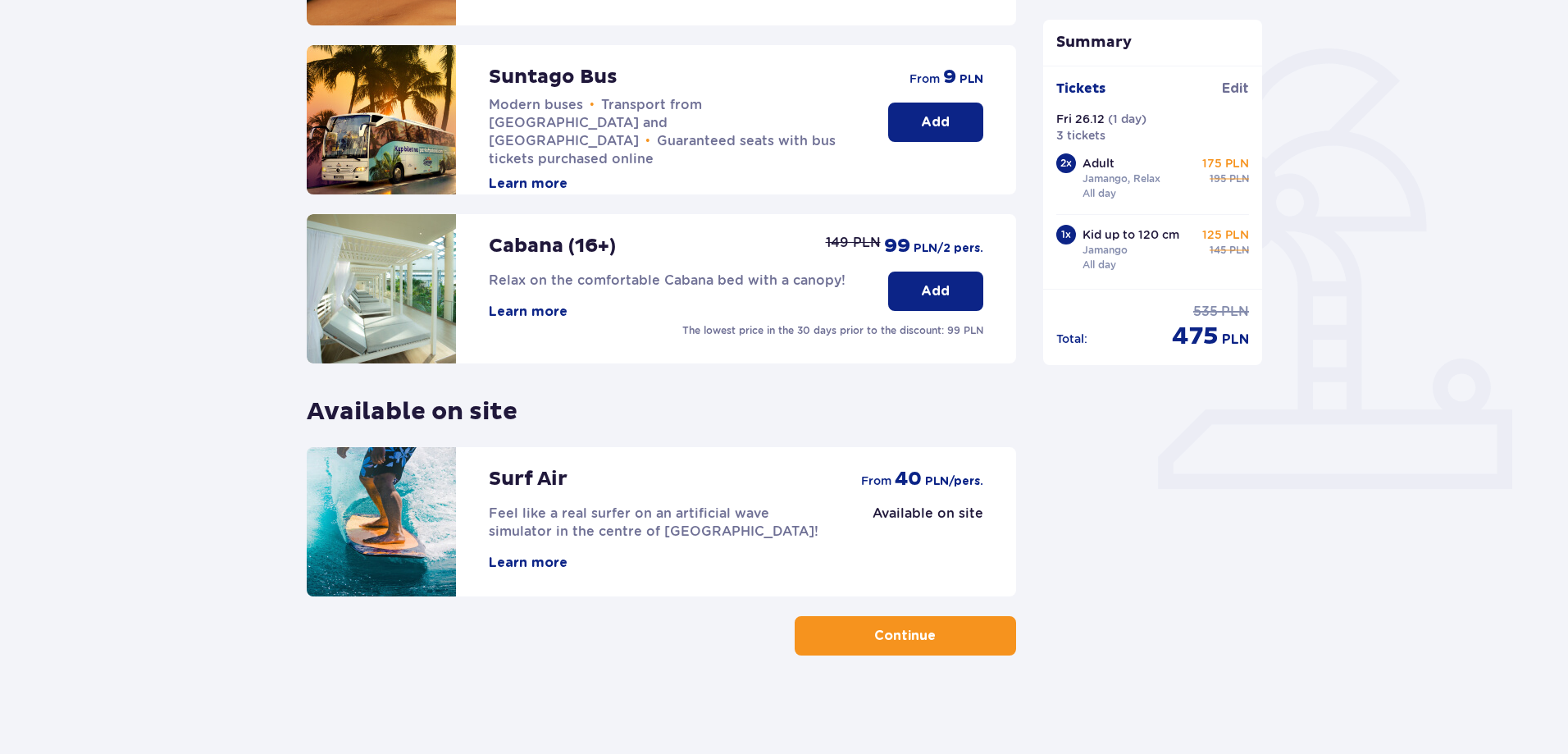
click at [927, 514] on p "Available on site" at bounding box center [927, 514] width 110 height 18
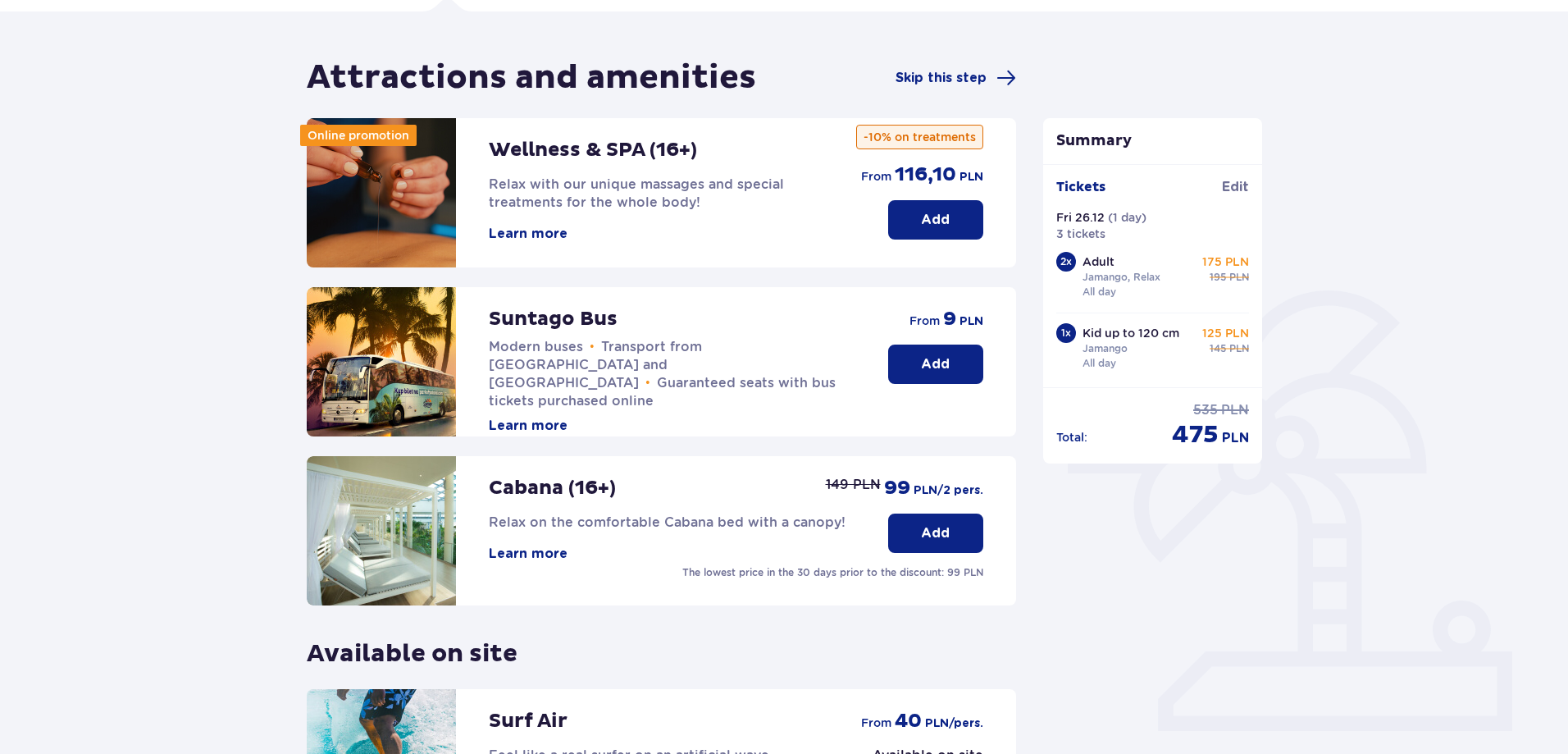
scroll to position [112, 0]
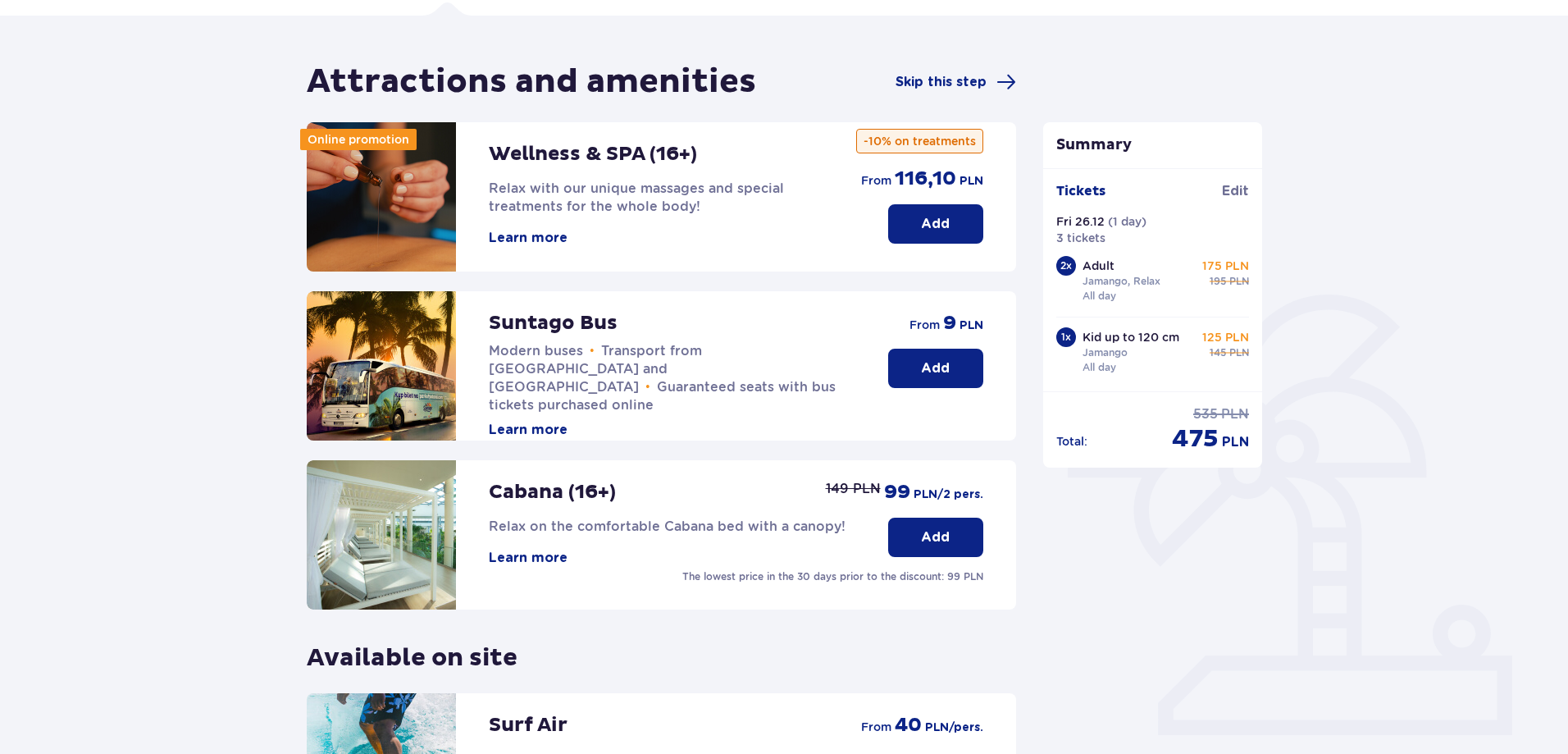
click at [945, 372] on p "Add" at bounding box center [935, 369] width 29 height 18
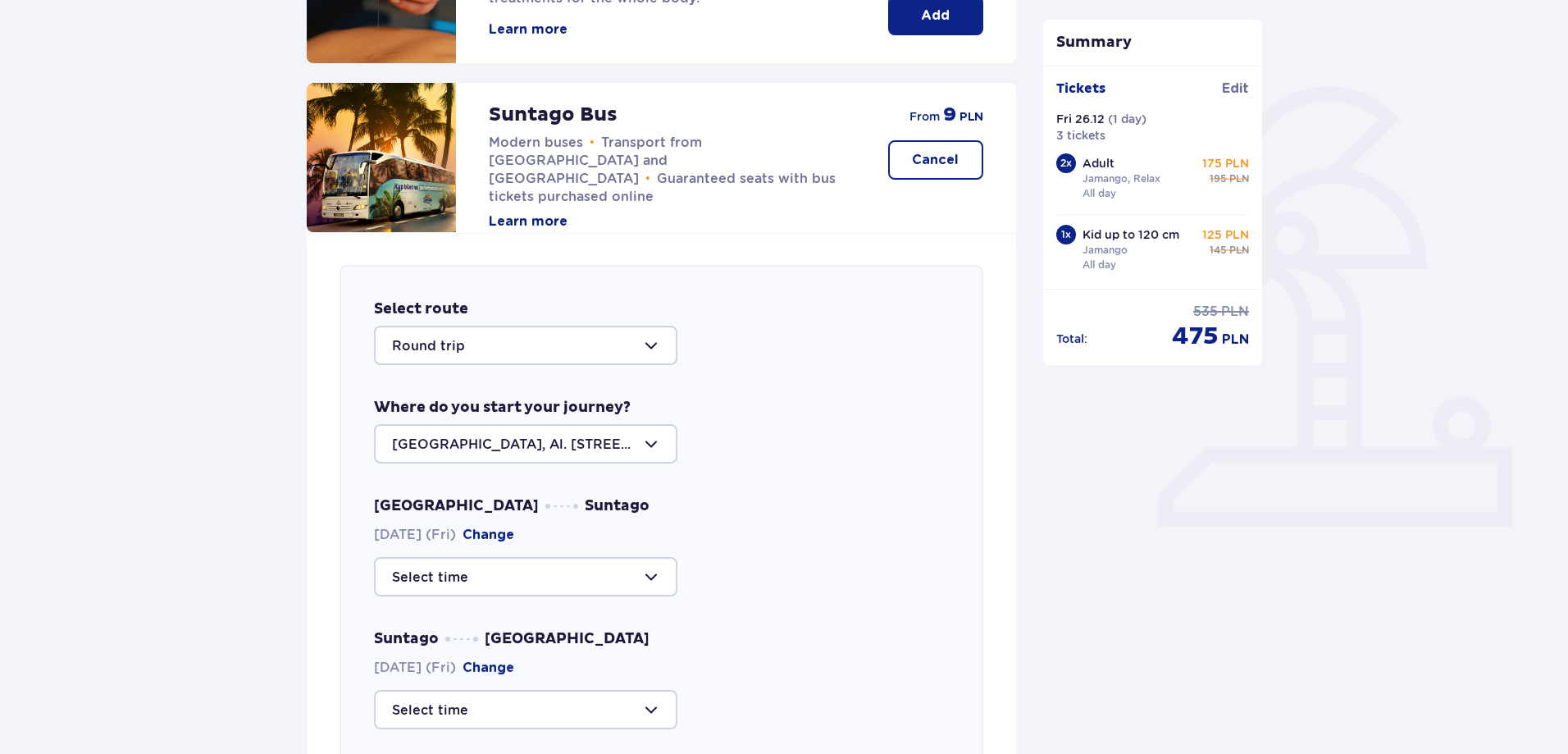
scroll to position [320, 0]
click at [650, 442] on div at bounding box center [525, 444] width 303 height 39
click at [550, 492] on p "[GEOGRAPHIC_DATA], Al. [STREET_ADDRESS]" at bounding box center [525, 503] width 267 height 36
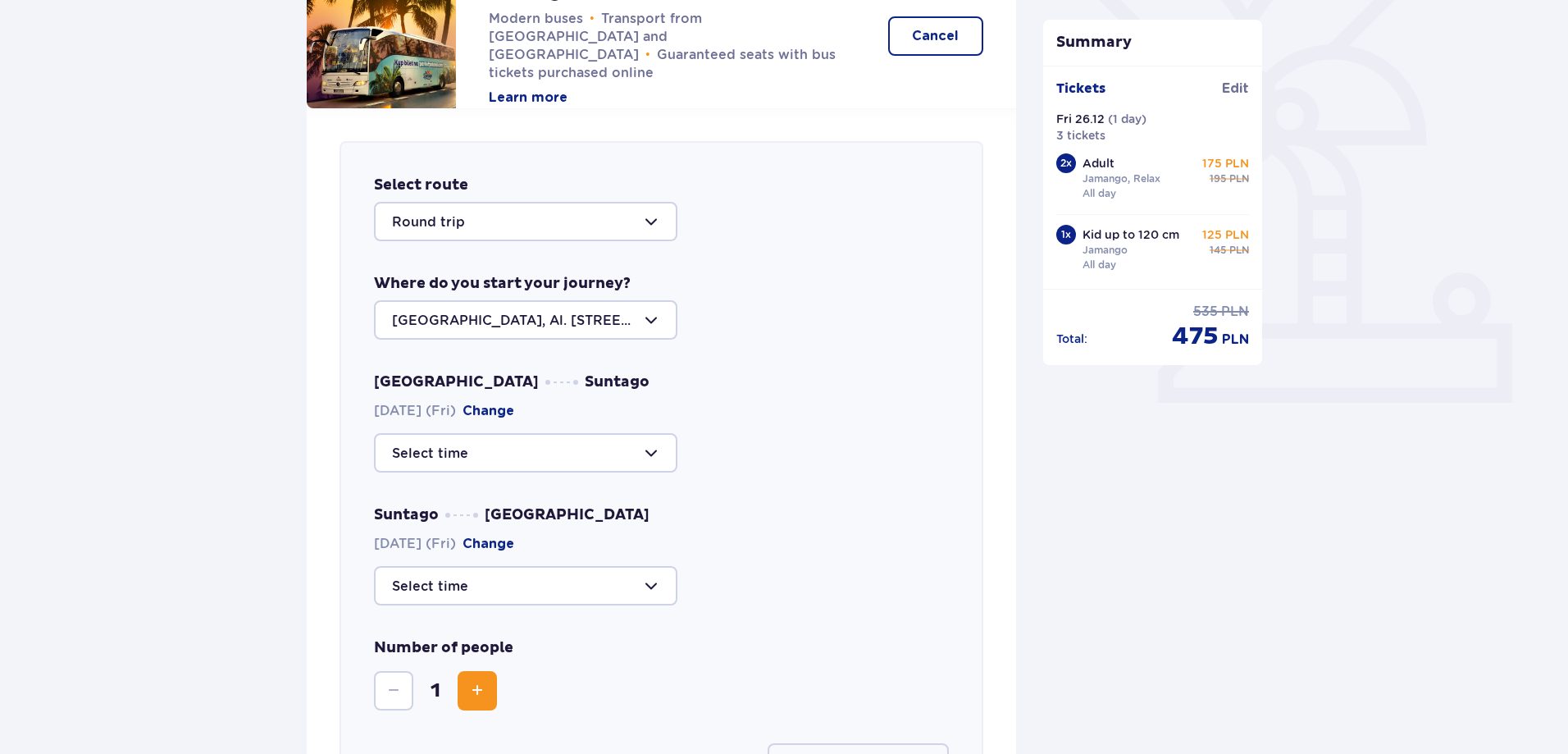
scroll to position [484, 0]
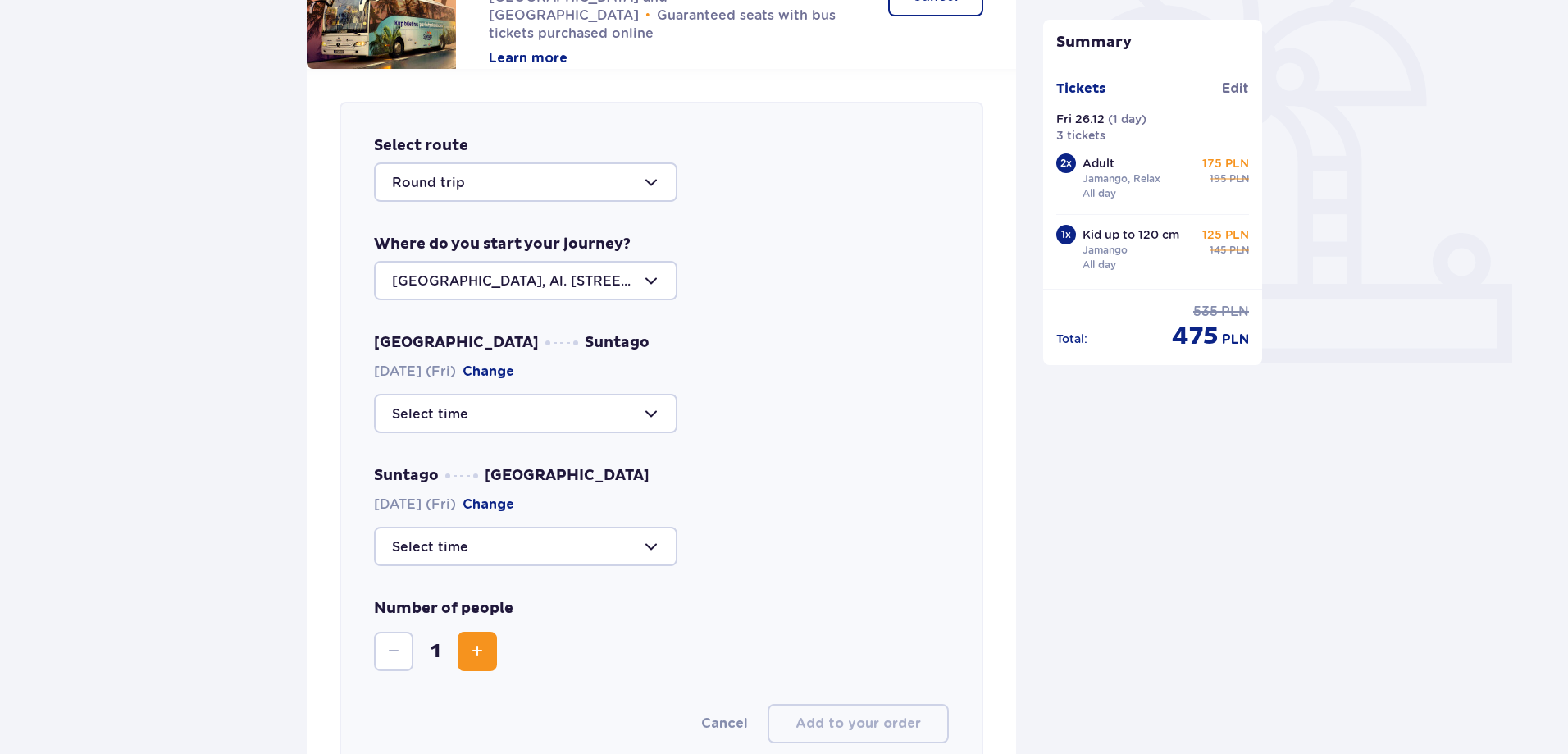
click at [656, 409] on div at bounding box center [525, 413] width 303 height 39
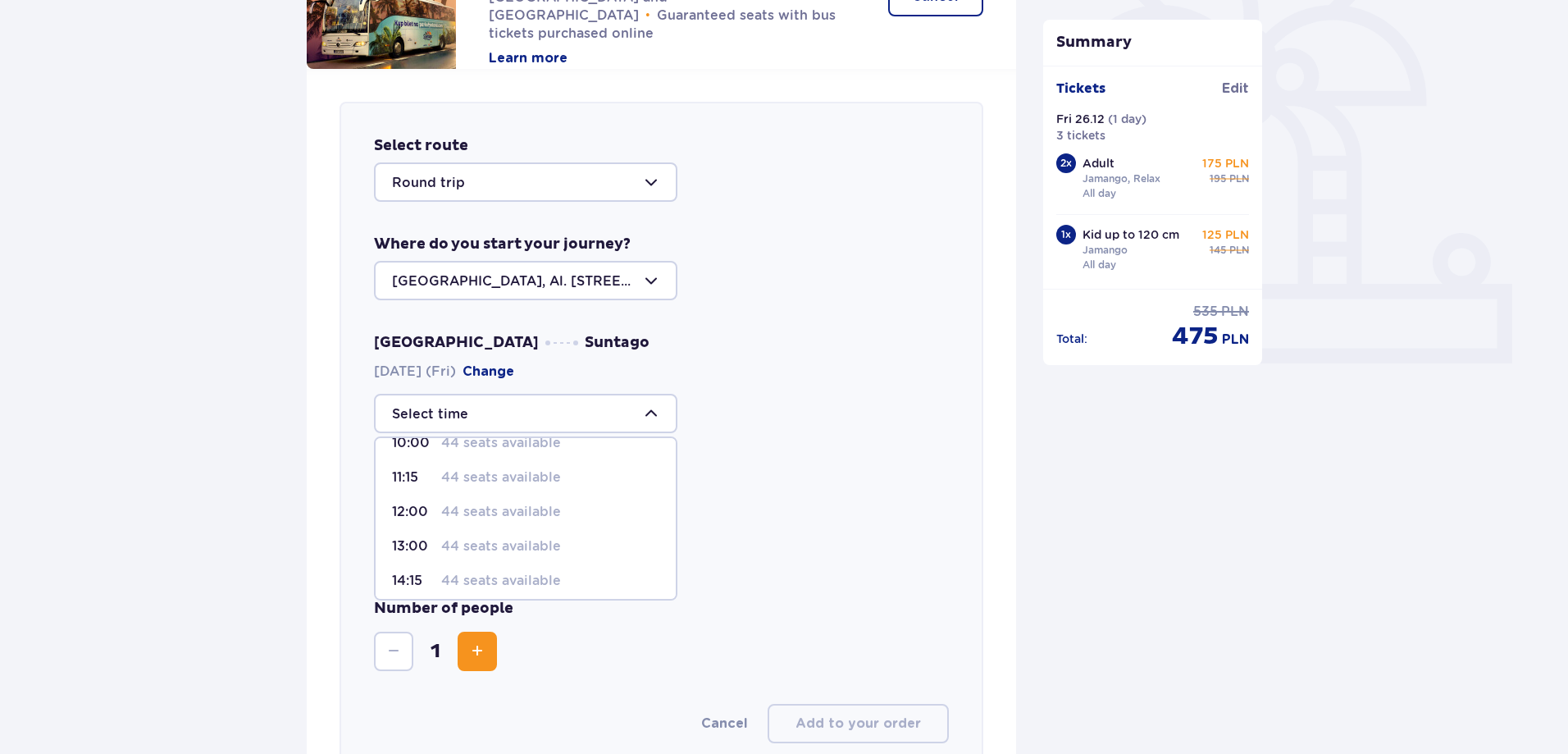
scroll to position [0, 0]
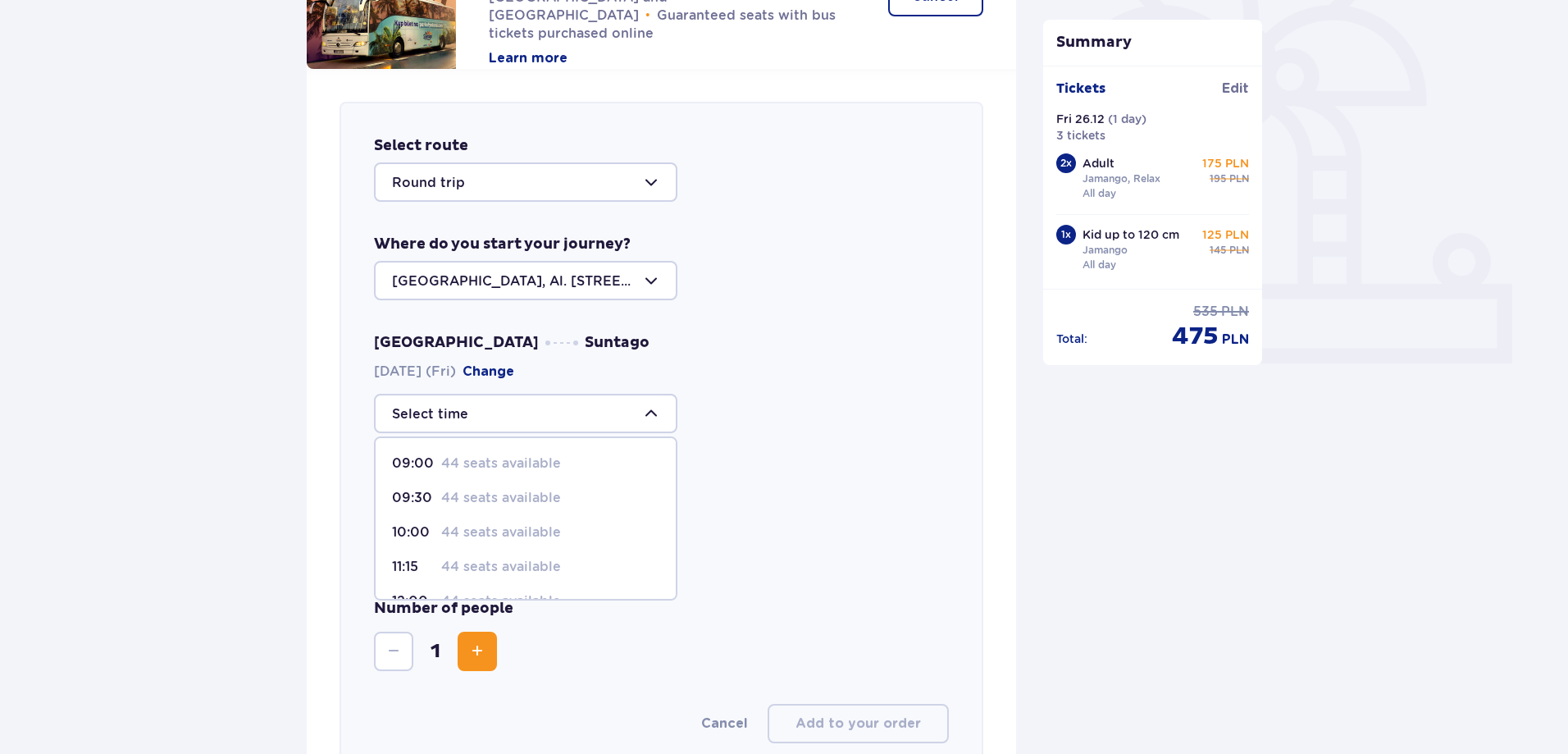
click at [433, 463] on p "09:00" at bounding box center [413, 463] width 42 height 18
type input "09:00"
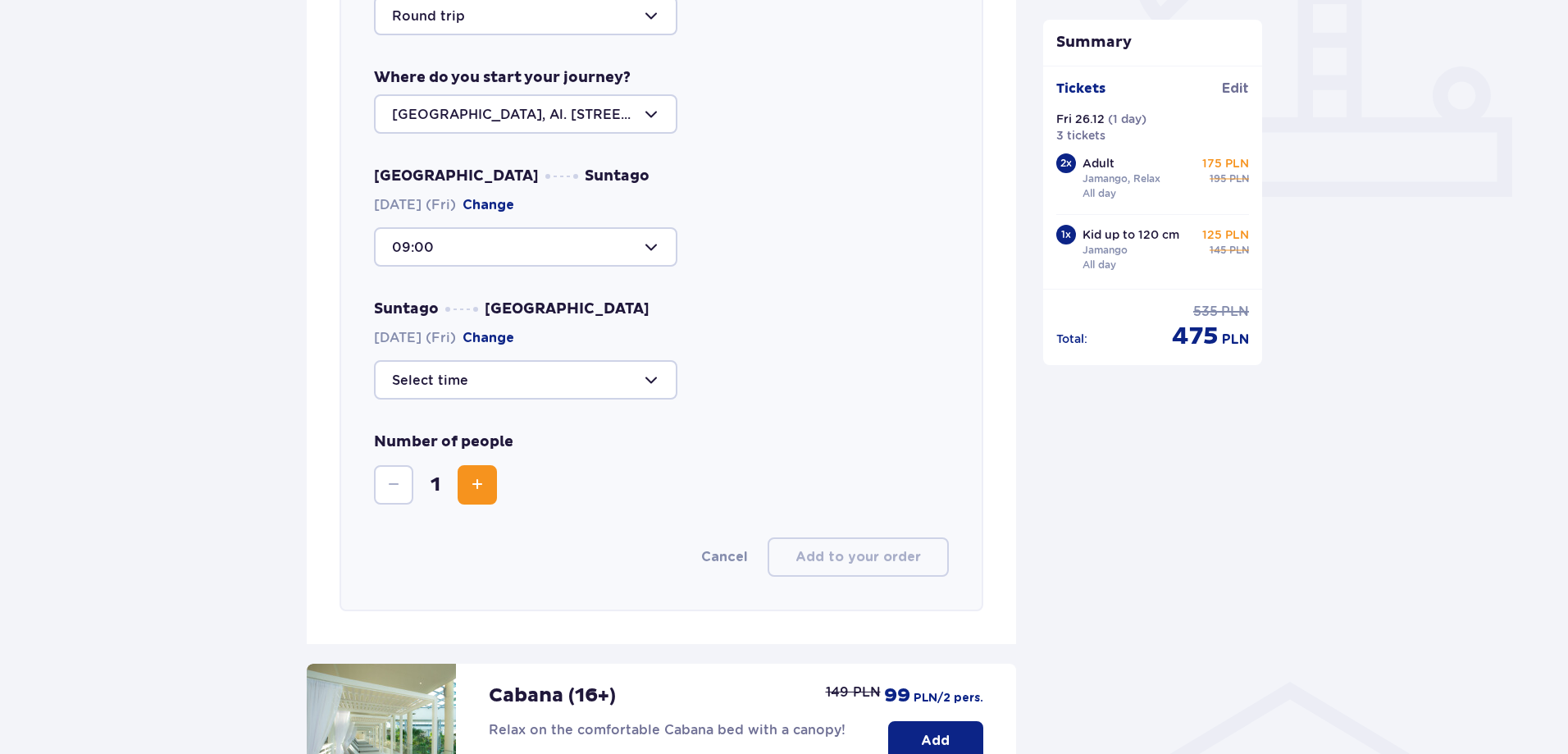
scroll to position [730, 0]
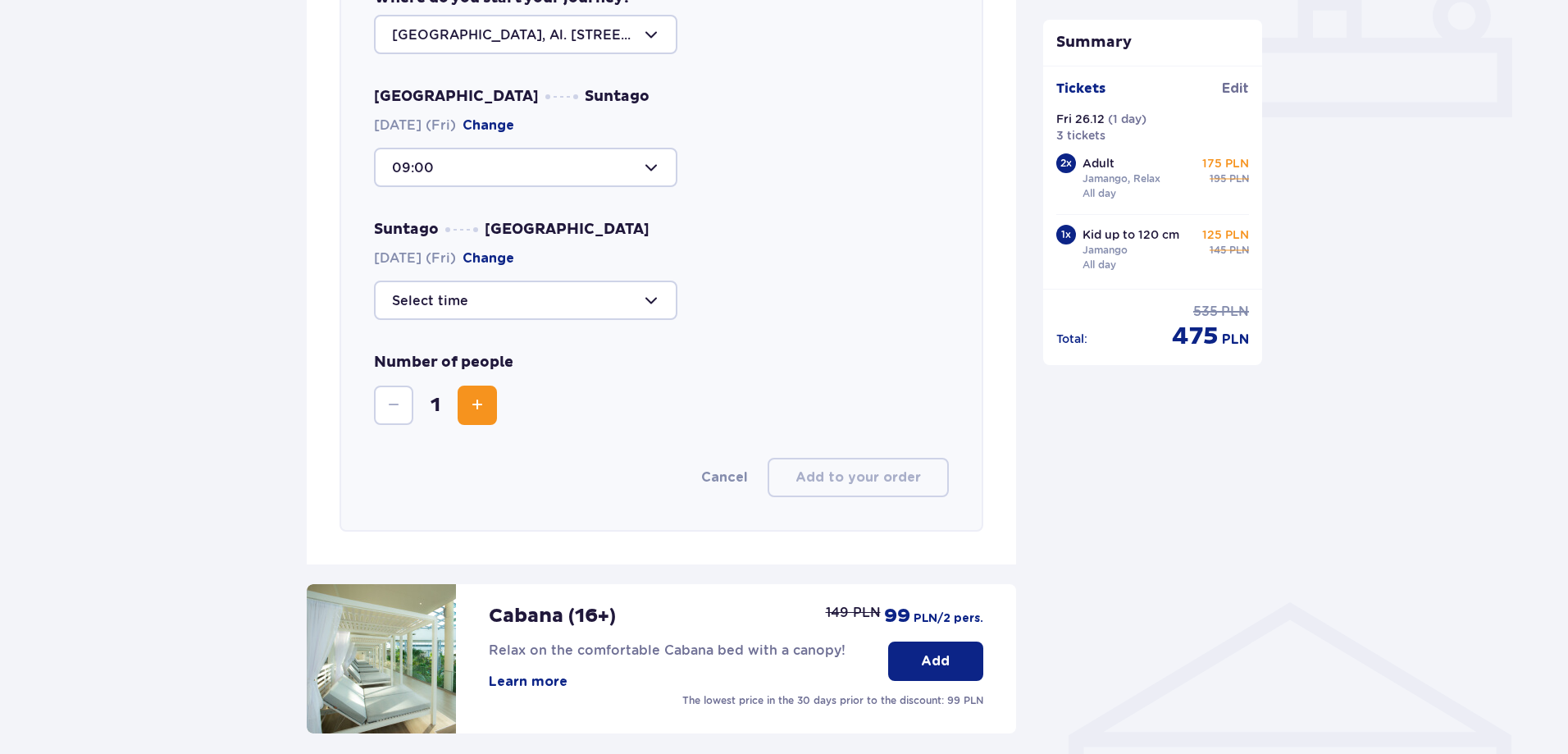
click at [645, 303] on div at bounding box center [525, 300] width 303 height 39
click at [446, 389] on p "44 seats available" at bounding box center [501, 391] width 120 height 18
type input "20:15"
click at [478, 404] on span "Increase" at bounding box center [477, 405] width 20 height 20
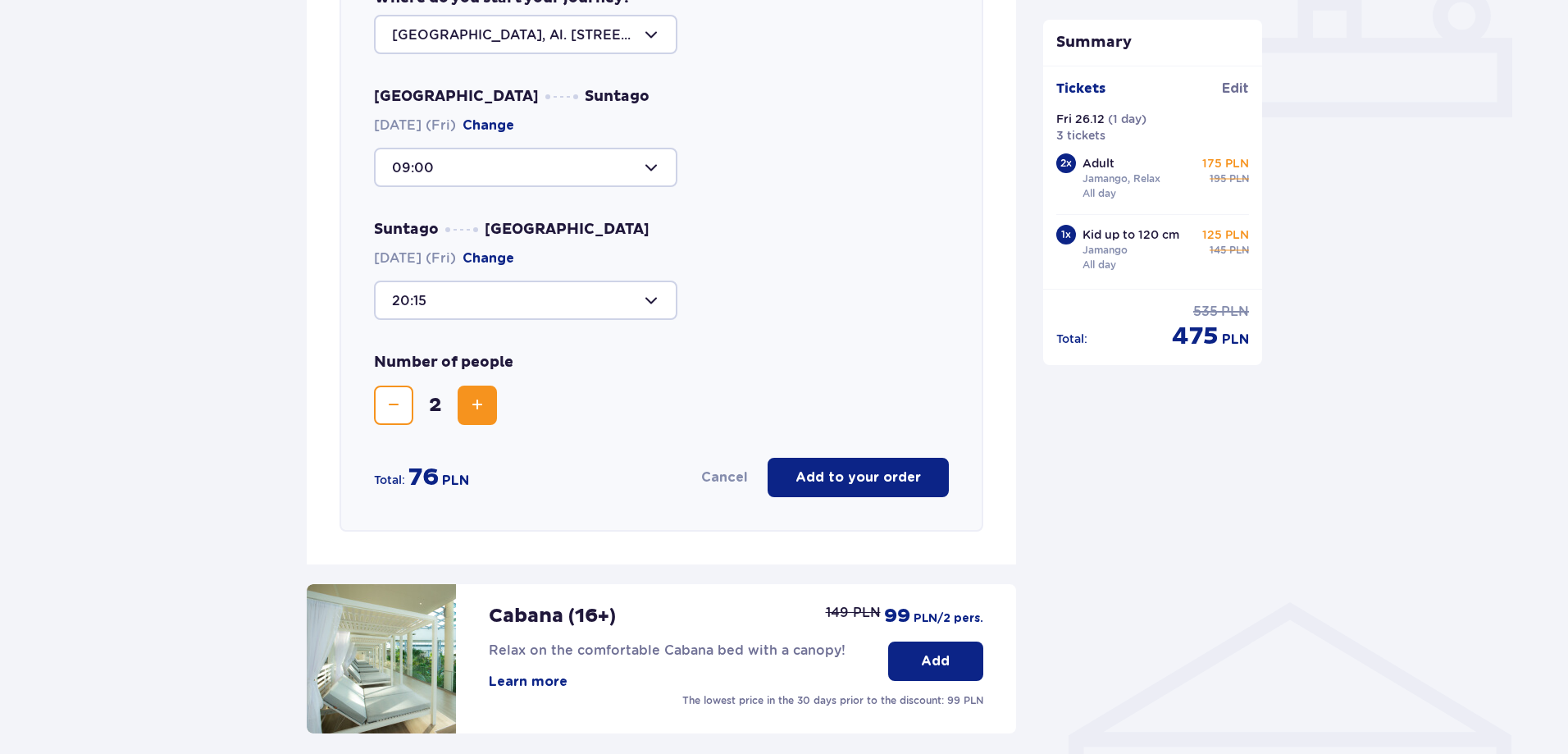
click at [478, 404] on span "Increase" at bounding box center [477, 405] width 20 height 20
click at [867, 483] on p "Add to your order" at bounding box center [857, 477] width 125 height 18
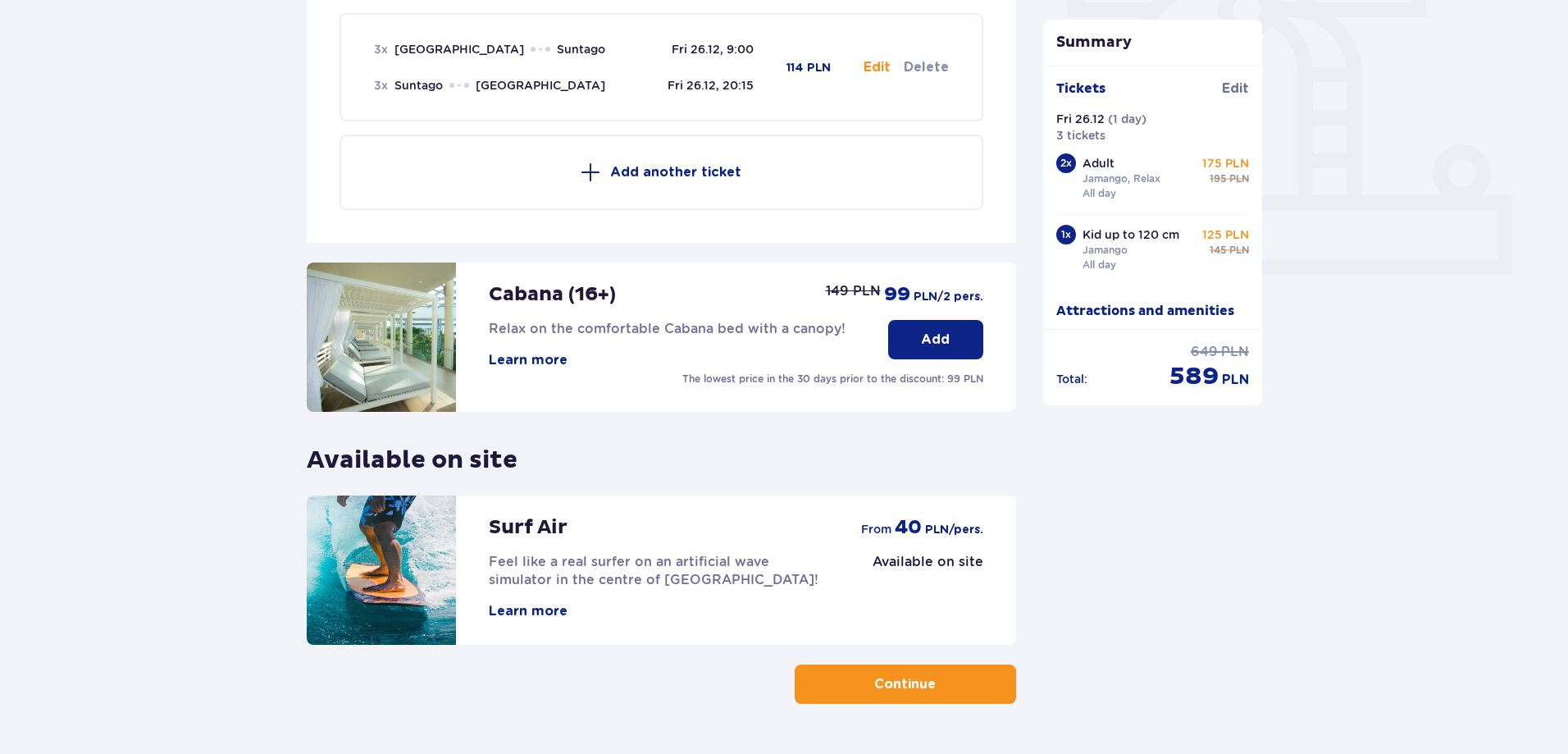
scroll to position [566, 0]
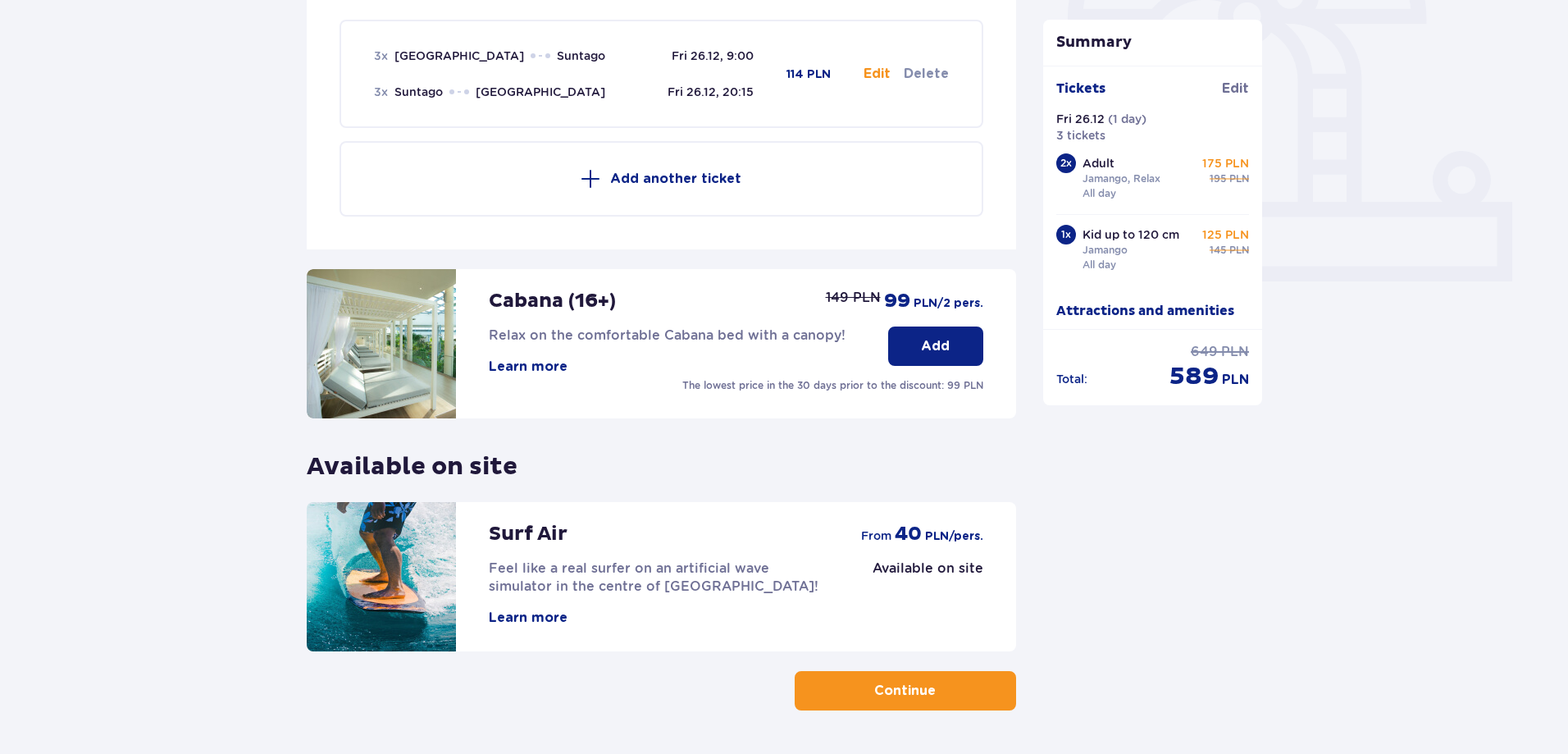
click at [916, 532] on span "40" at bounding box center [908, 534] width 27 height 25
click at [540, 619] on button "Learn more" at bounding box center [528, 618] width 79 height 18
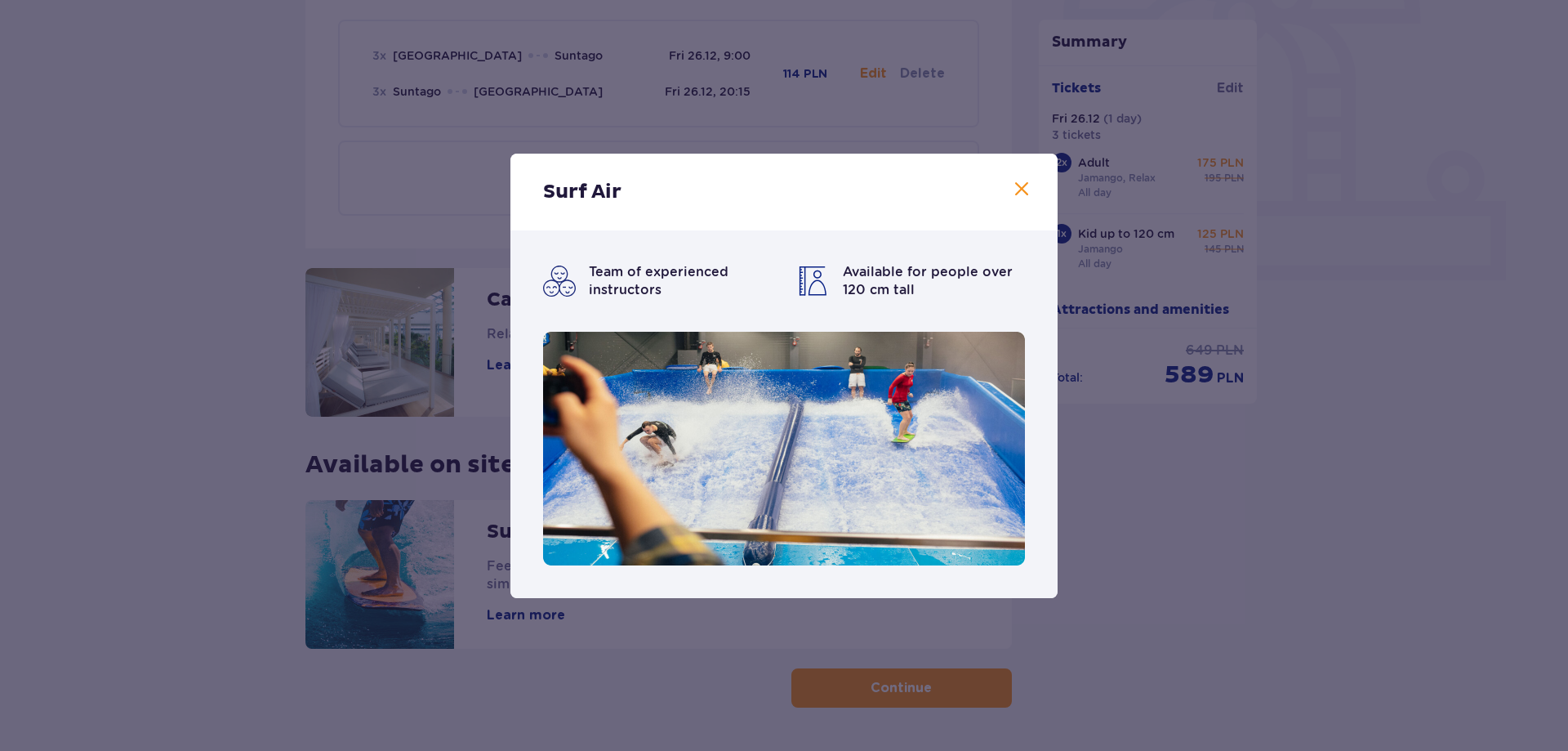
click at [1017, 186] on span at bounding box center [1022, 189] width 20 height 20
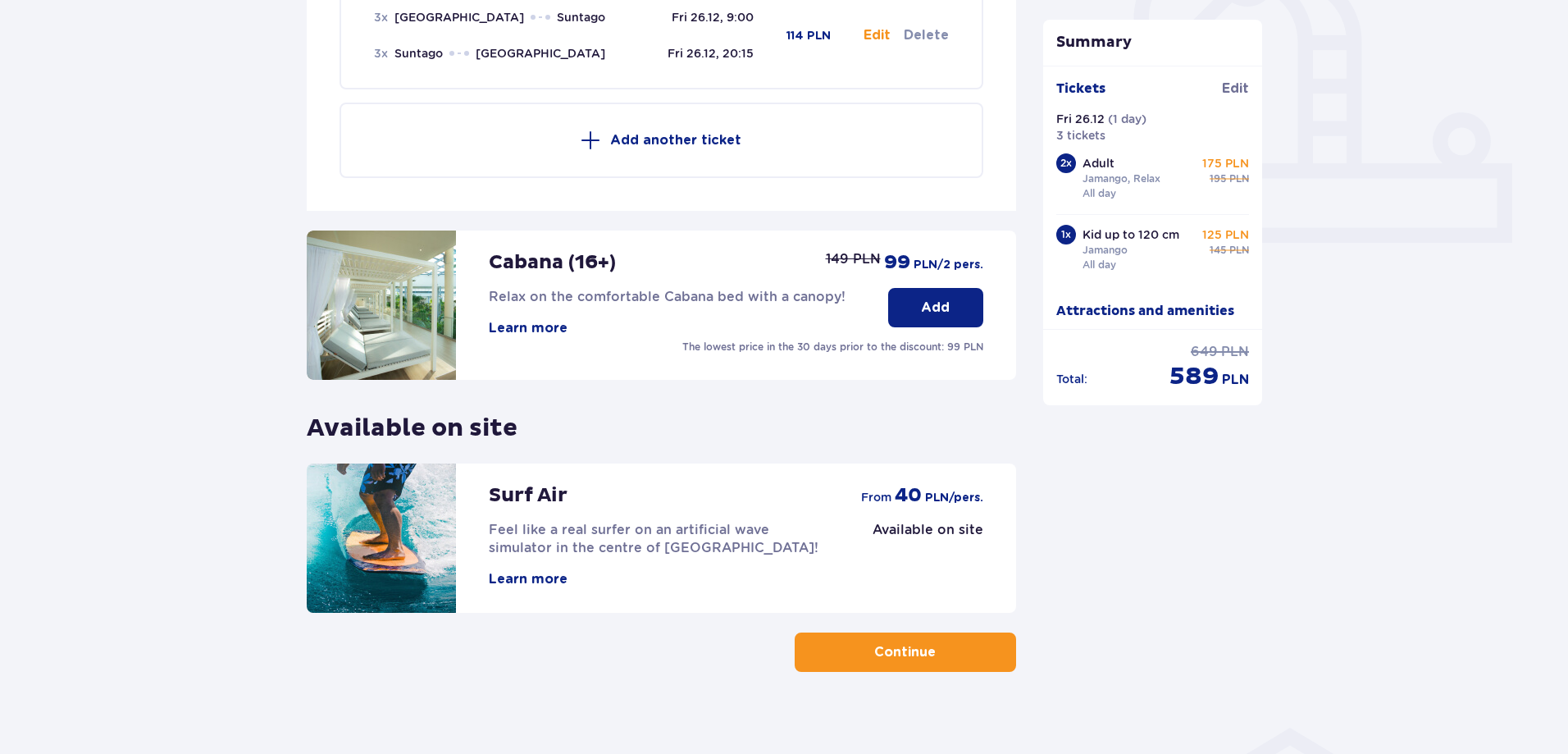
scroll to position [621, 0]
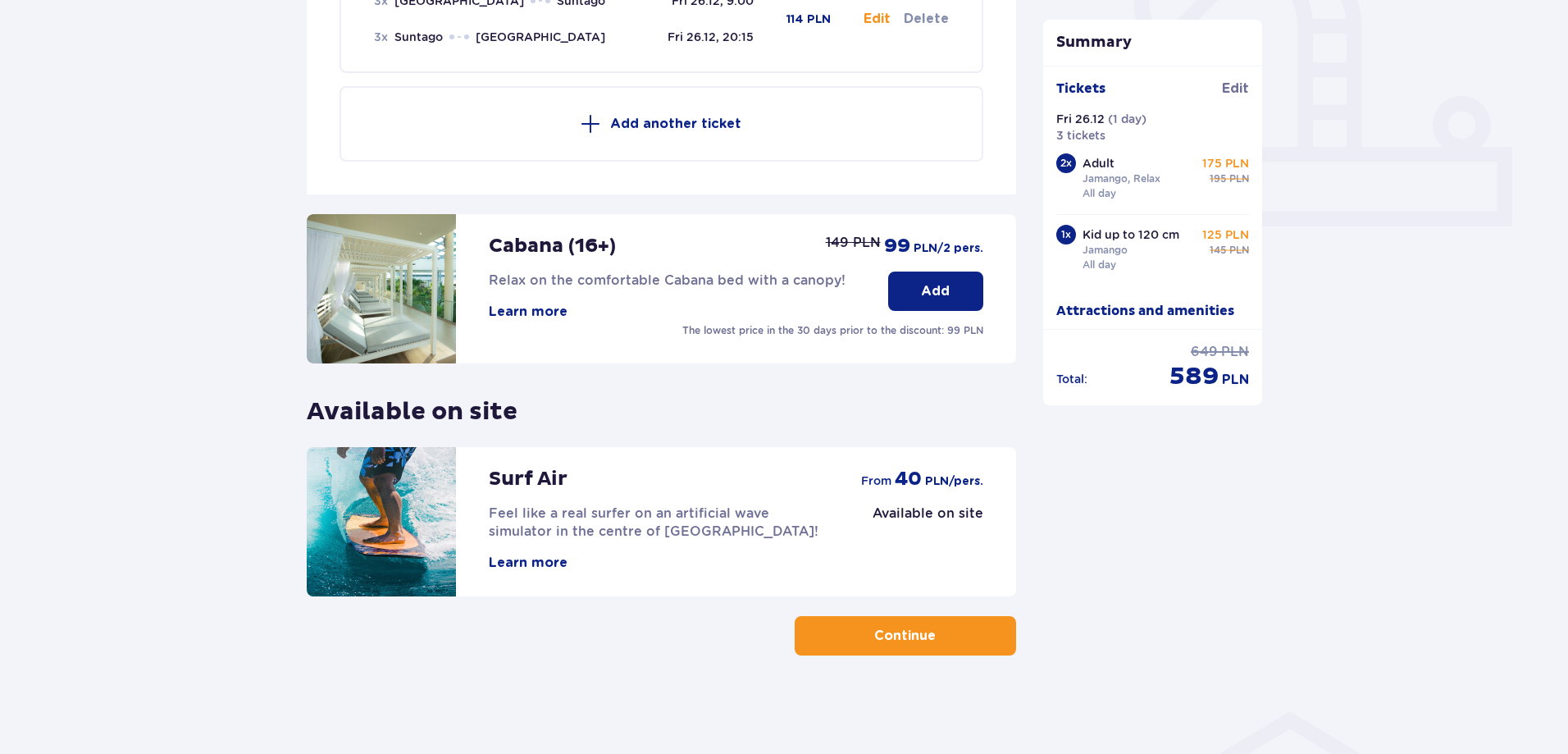
click at [902, 639] on p "Continue" at bounding box center [905, 636] width 61 height 18
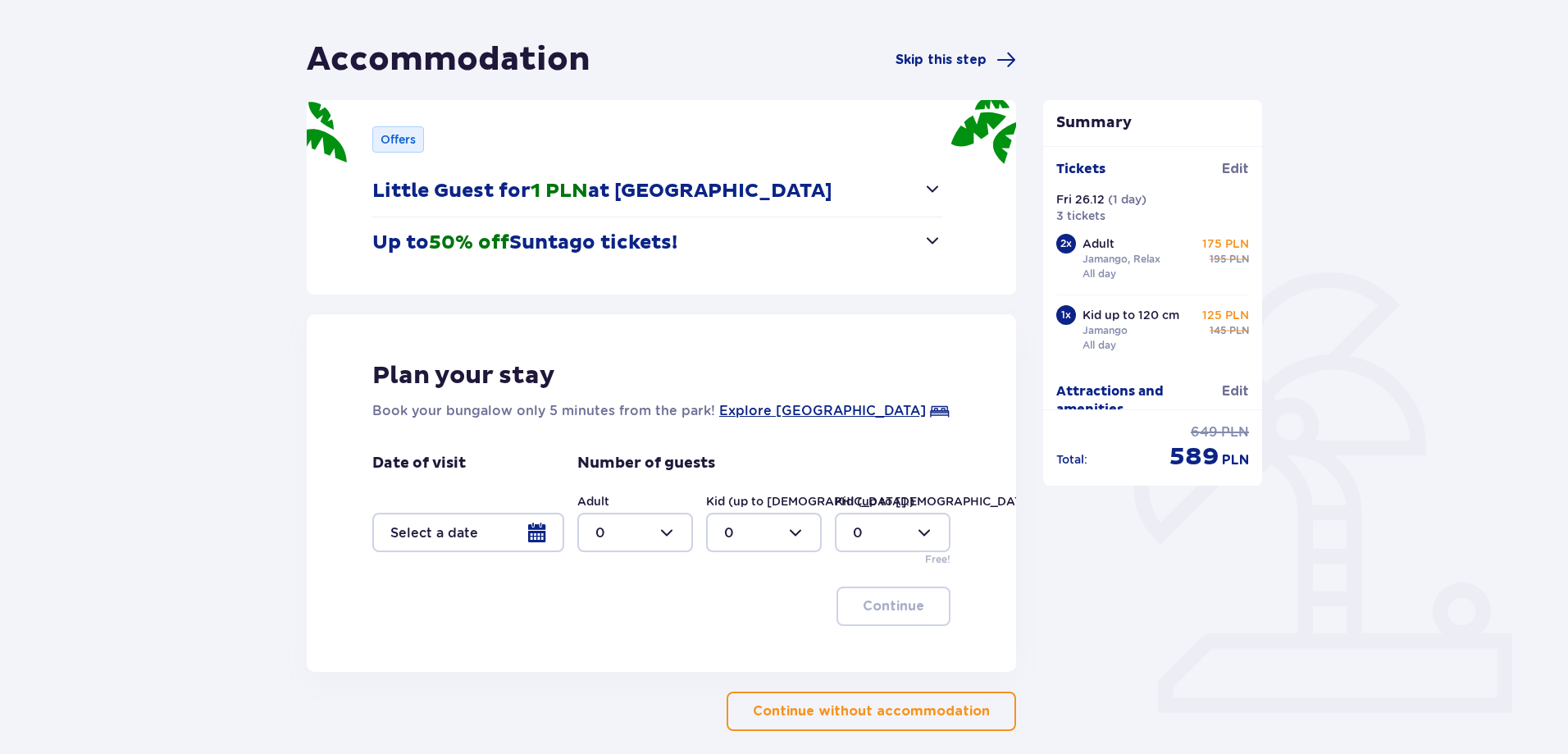
scroll to position [164, 0]
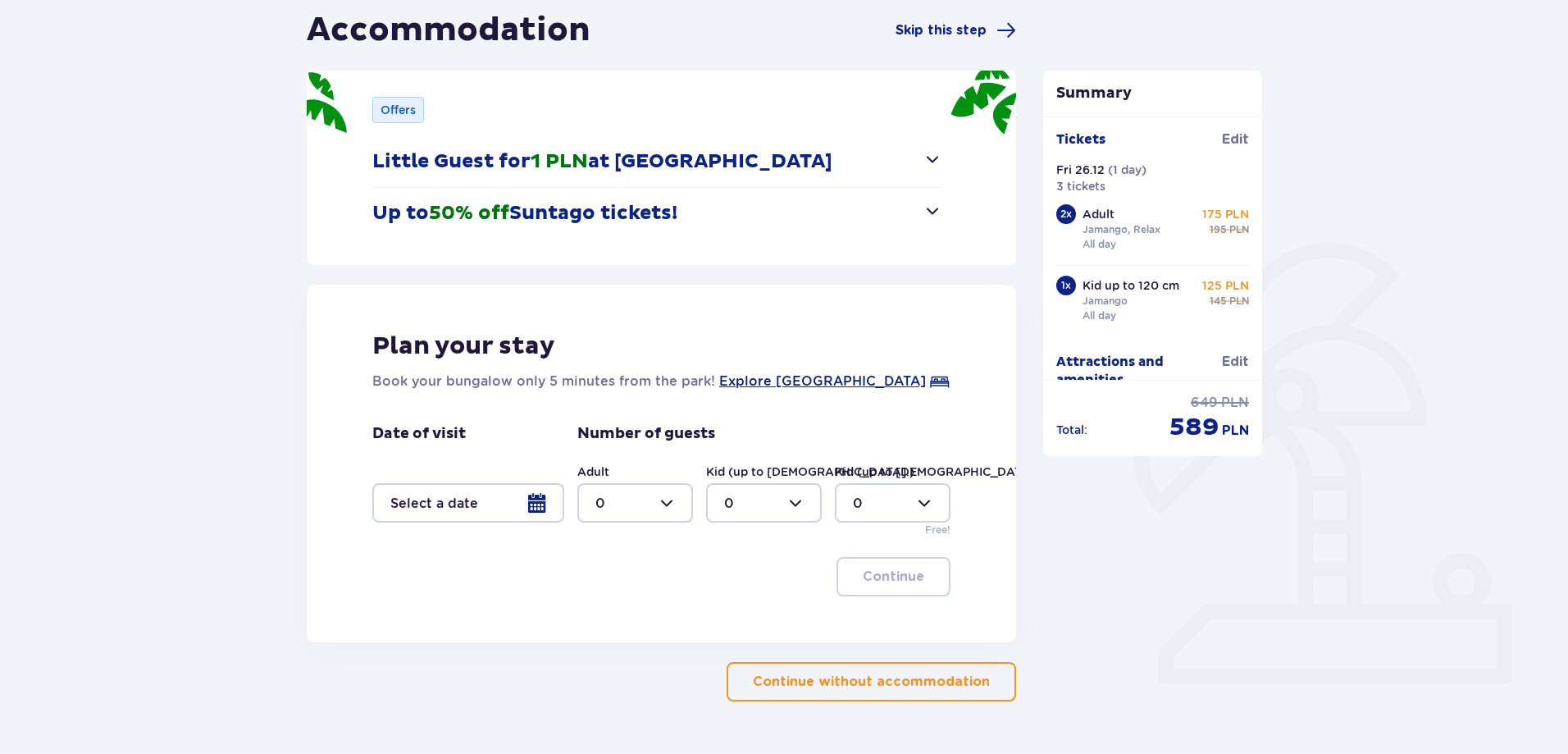
click at [936, 217] on span "button" at bounding box center [932, 211] width 20 height 20
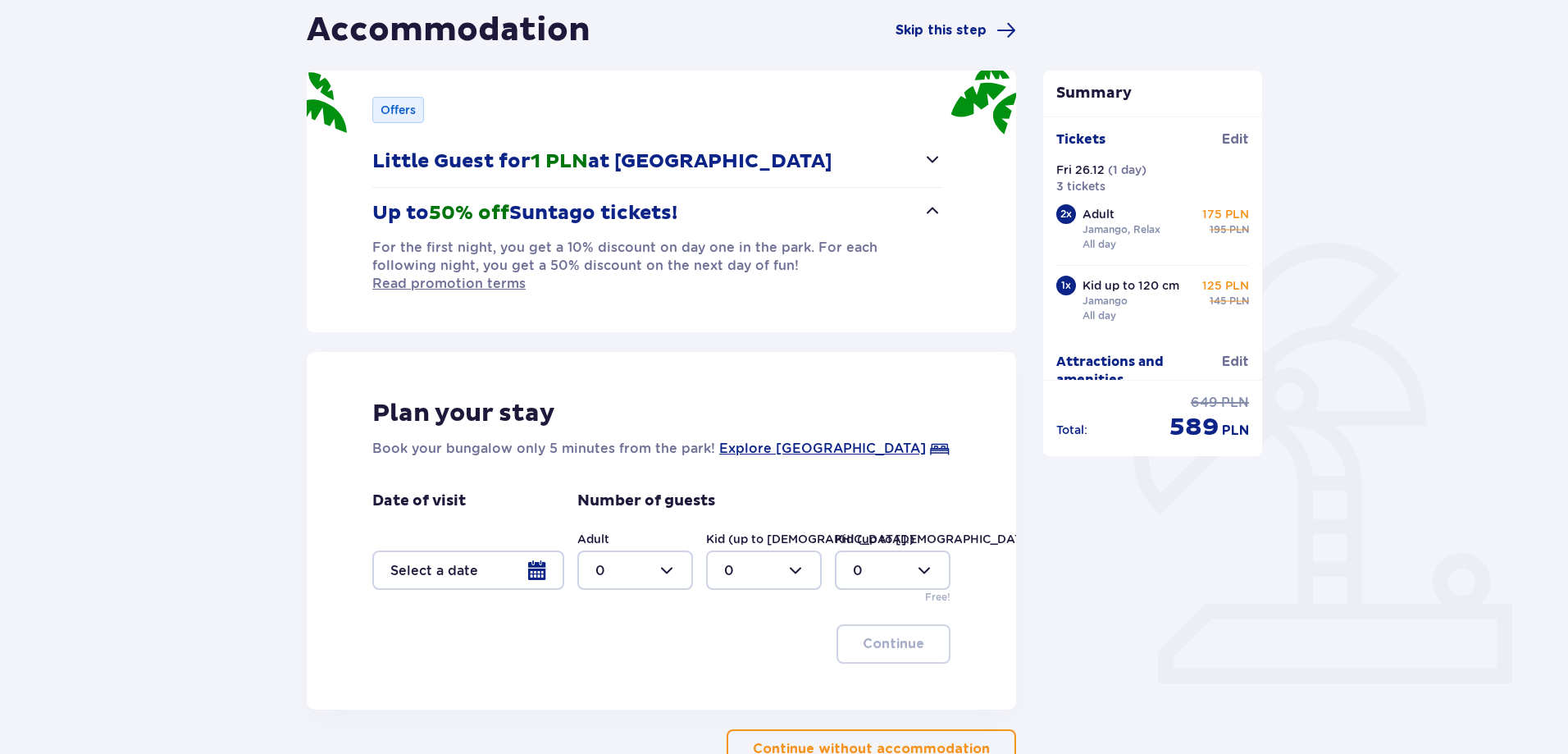
click at [932, 212] on span "button" at bounding box center [932, 211] width 20 height 20
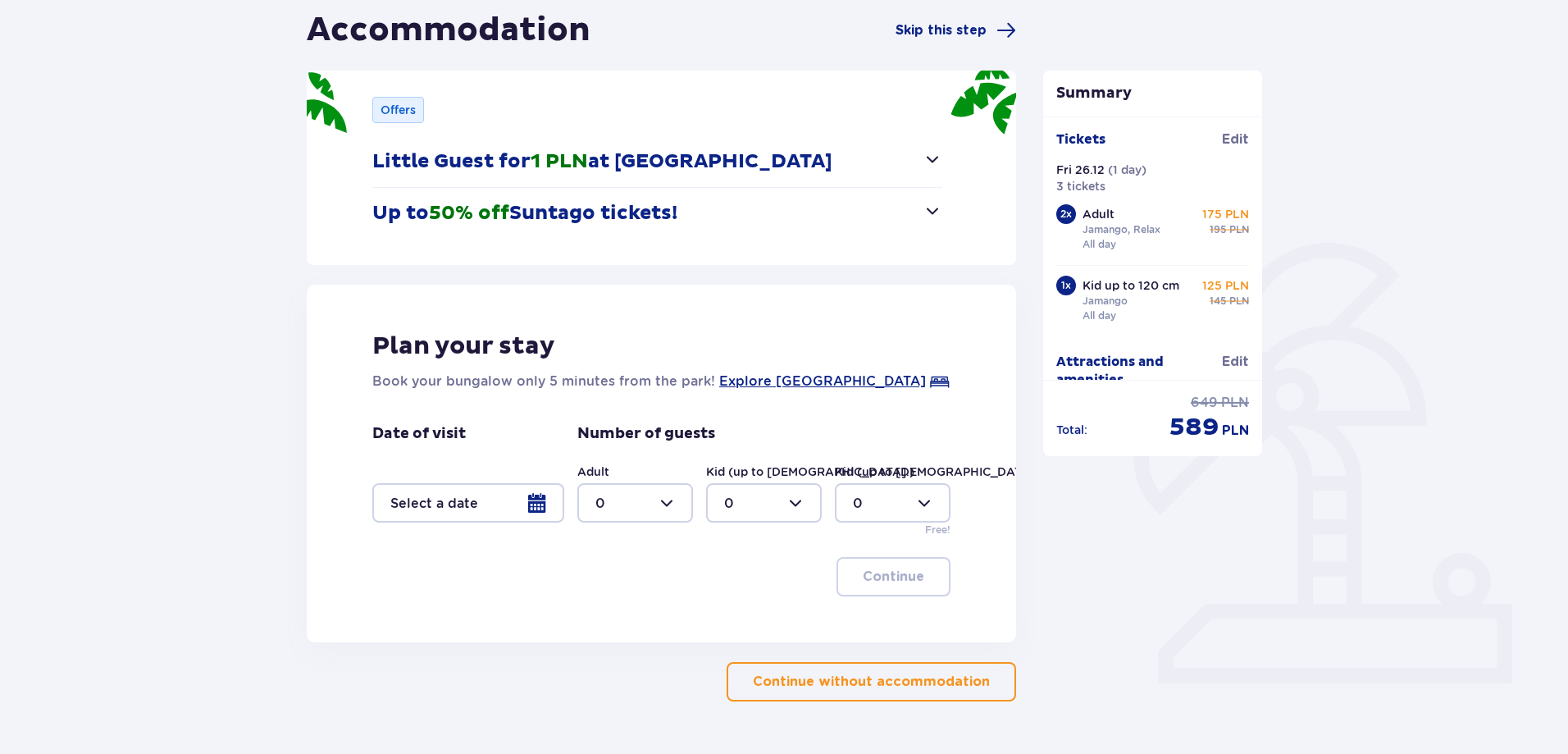
scroll to position [210, 0]
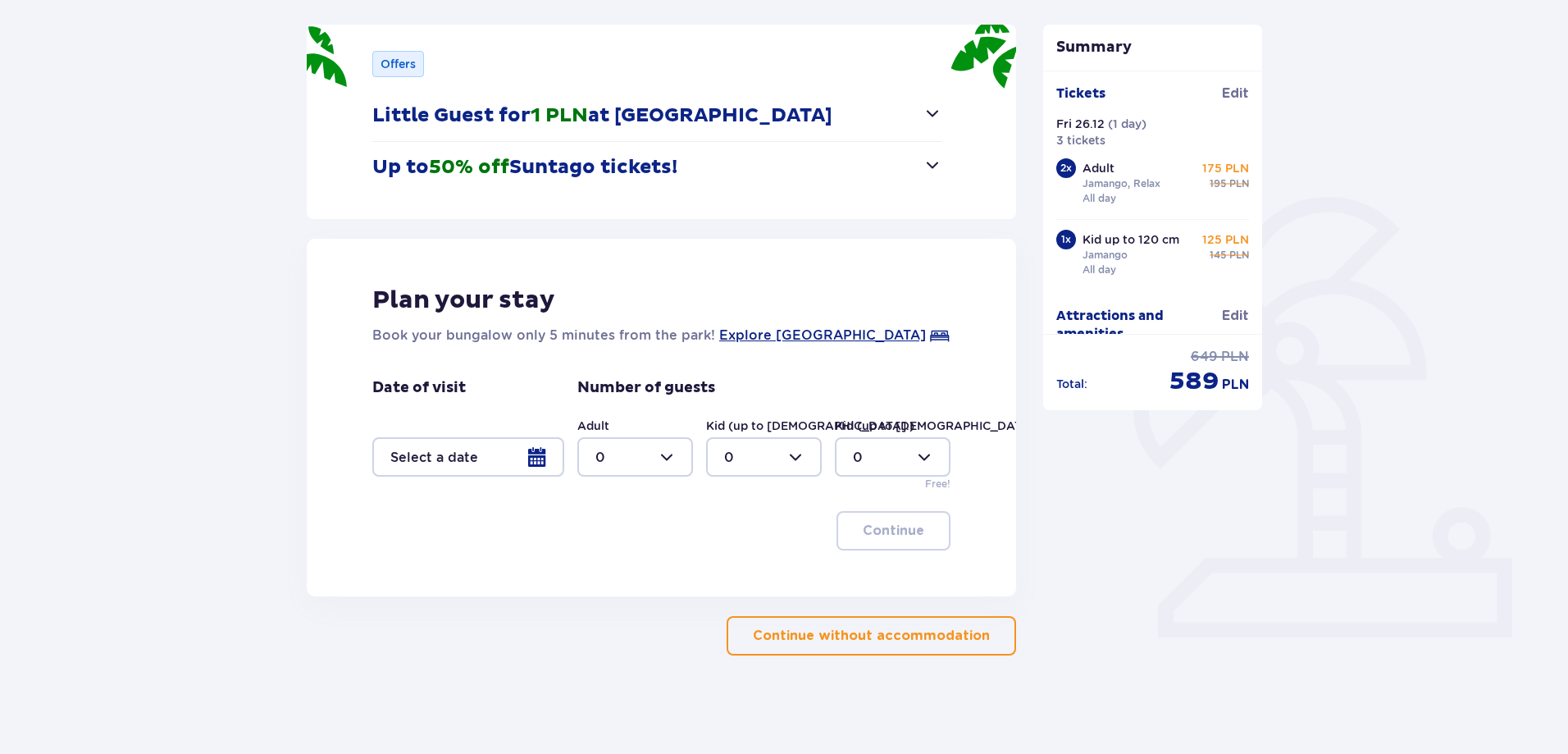
click at [945, 635] on p "Continue without accommodation" at bounding box center [871, 636] width 237 height 18
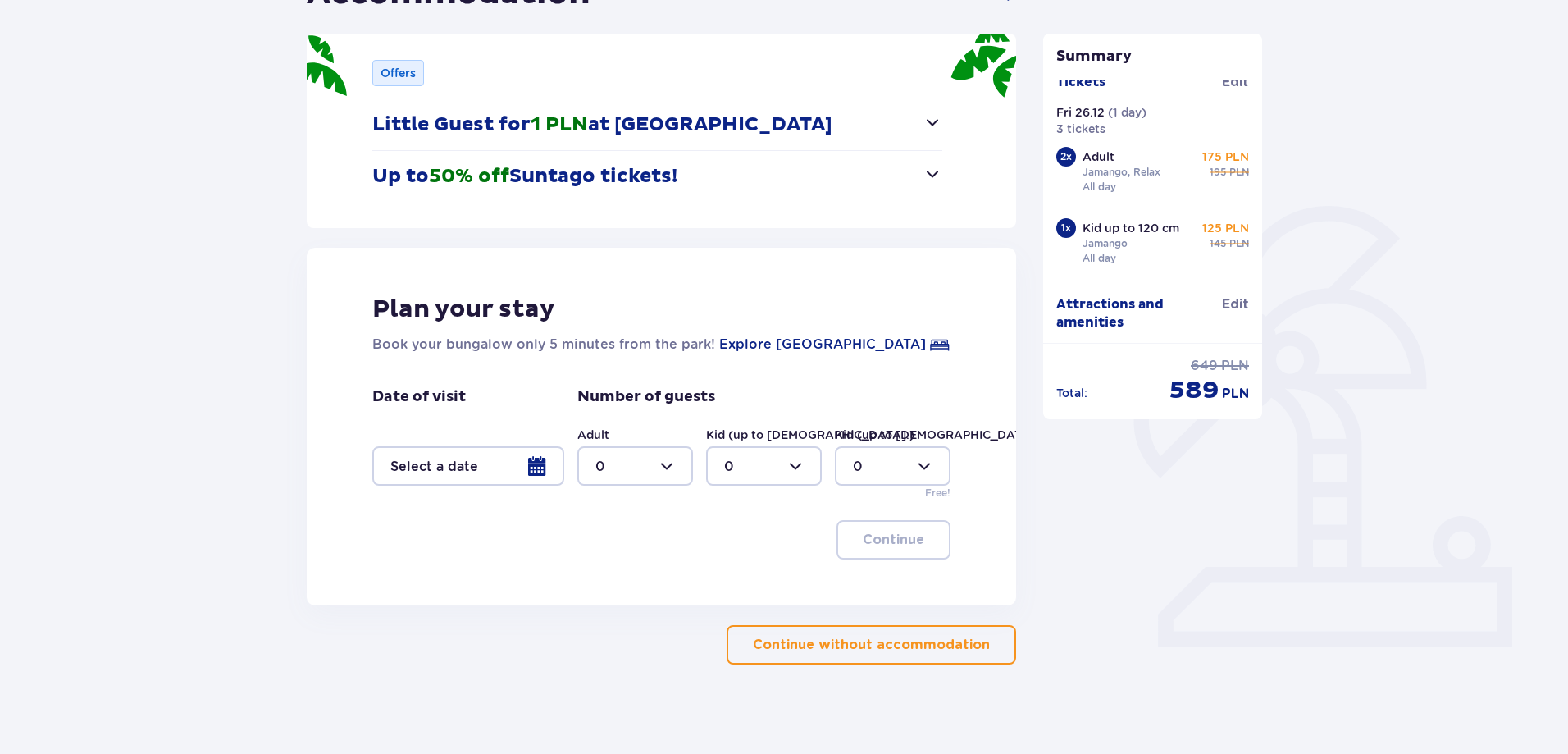
scroll to position [210, 0]
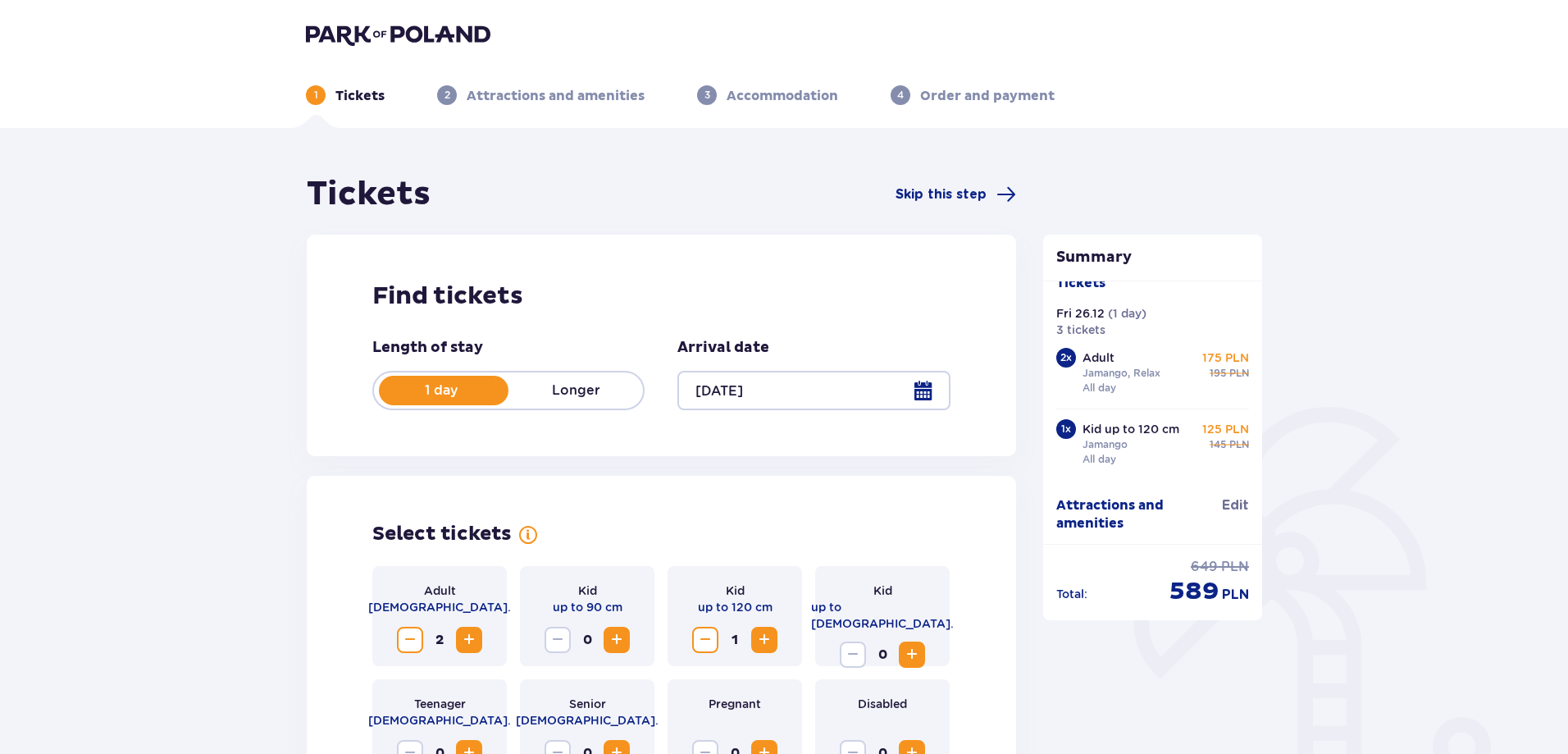
type input "[DATE]"
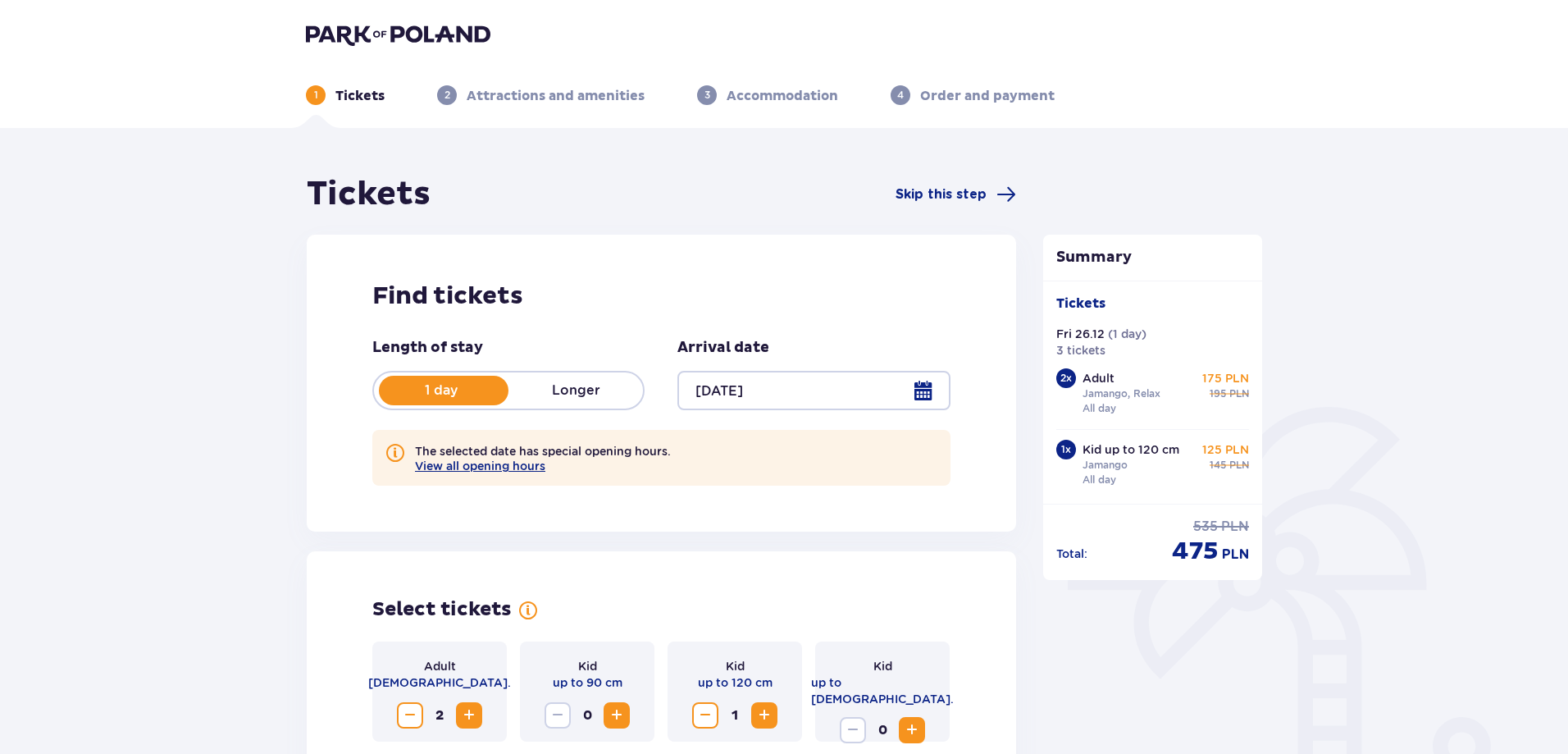
click at [1110, 384] on p "Adult" at bounding box center [1098, 379] width 32 height 17
click at [1062, 377] on div "2 x" at bounding box center [1066, 379] width 20 height 20
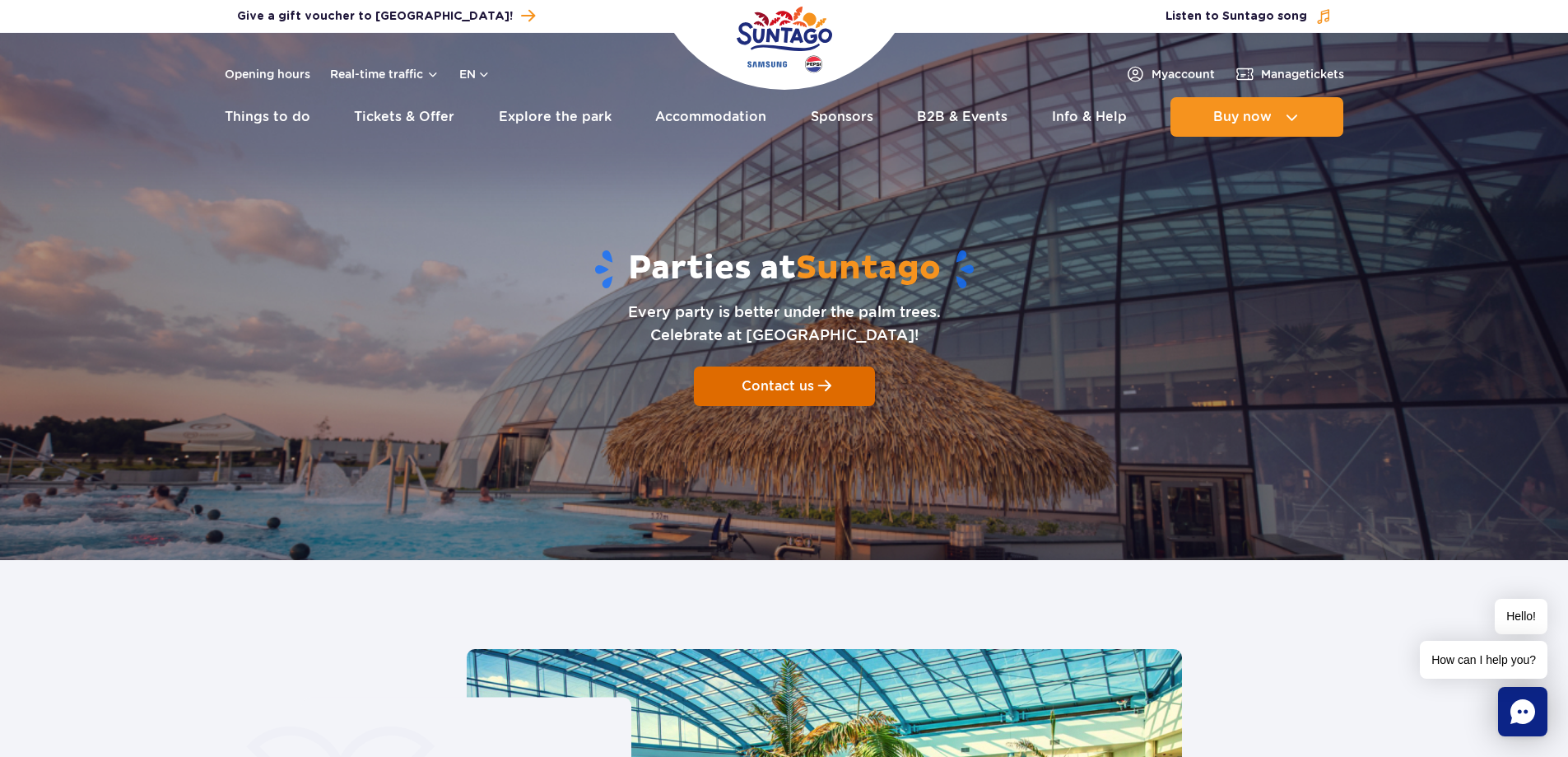
click at [782, 384] on span "Contact us" at bounding box center [777, 385] width 72 height 16
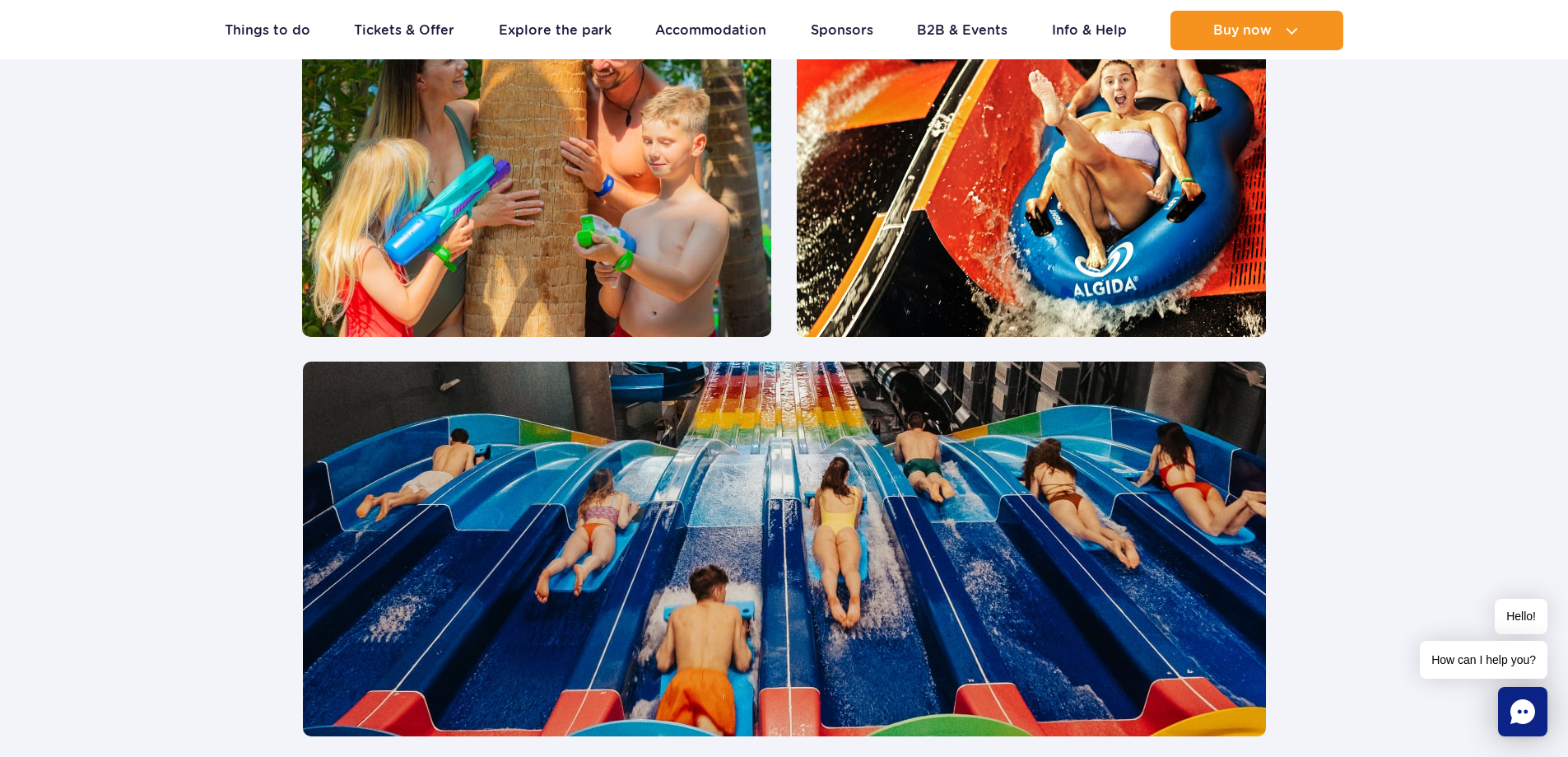
scroll to position [3291, 0]
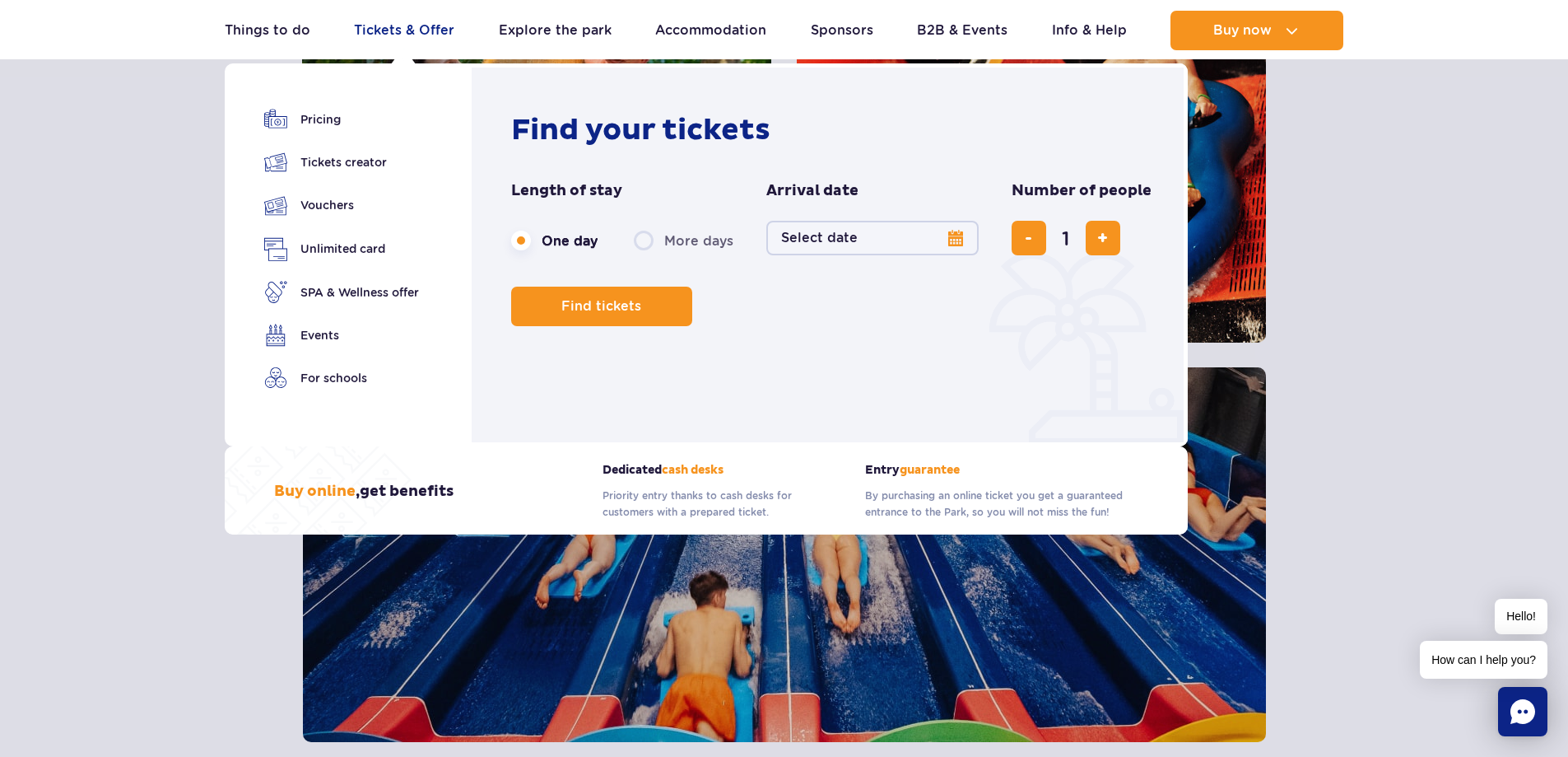
click at [401, 42] on link "Tickets & Offer" at bounding box center [404, 30] width 101 height 39
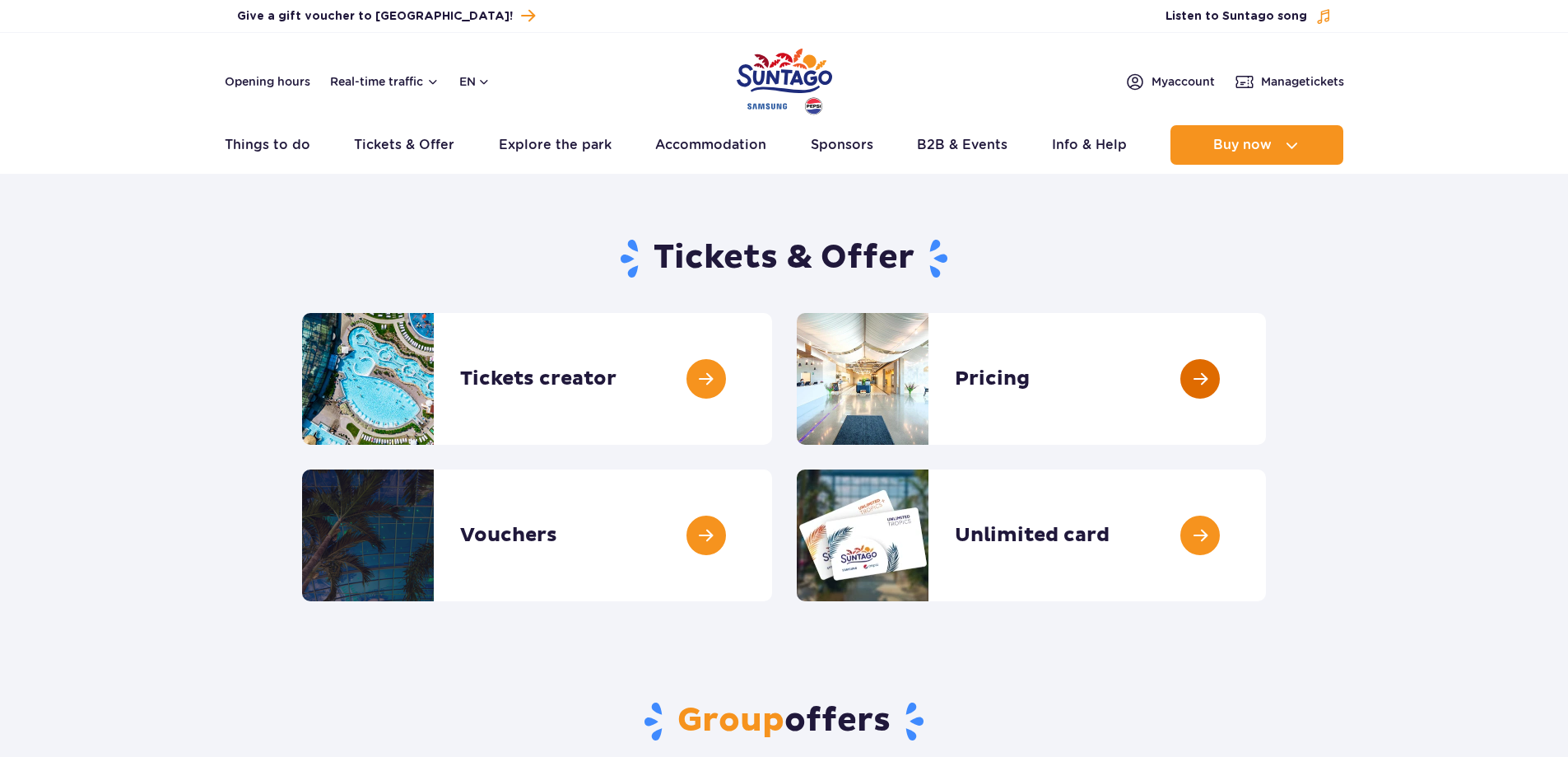
click at [1266, 381] on link at bounding box center [1266, 378] width 0 height 132
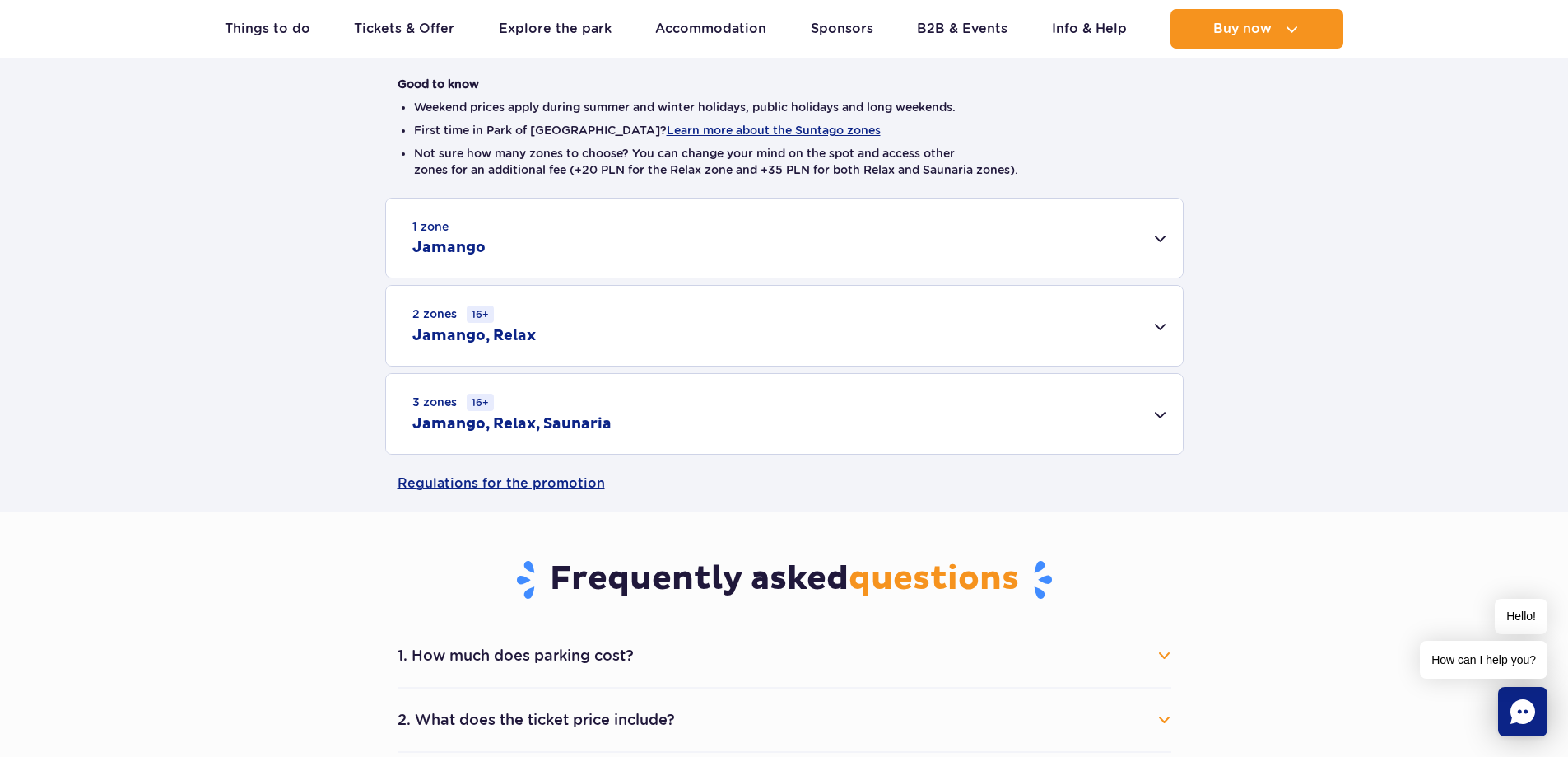
click at [1162, 416] on div "3 zones 16+ Jamango, Relax, Saunaria" at bounding box center [784, 414] width 796 height 80
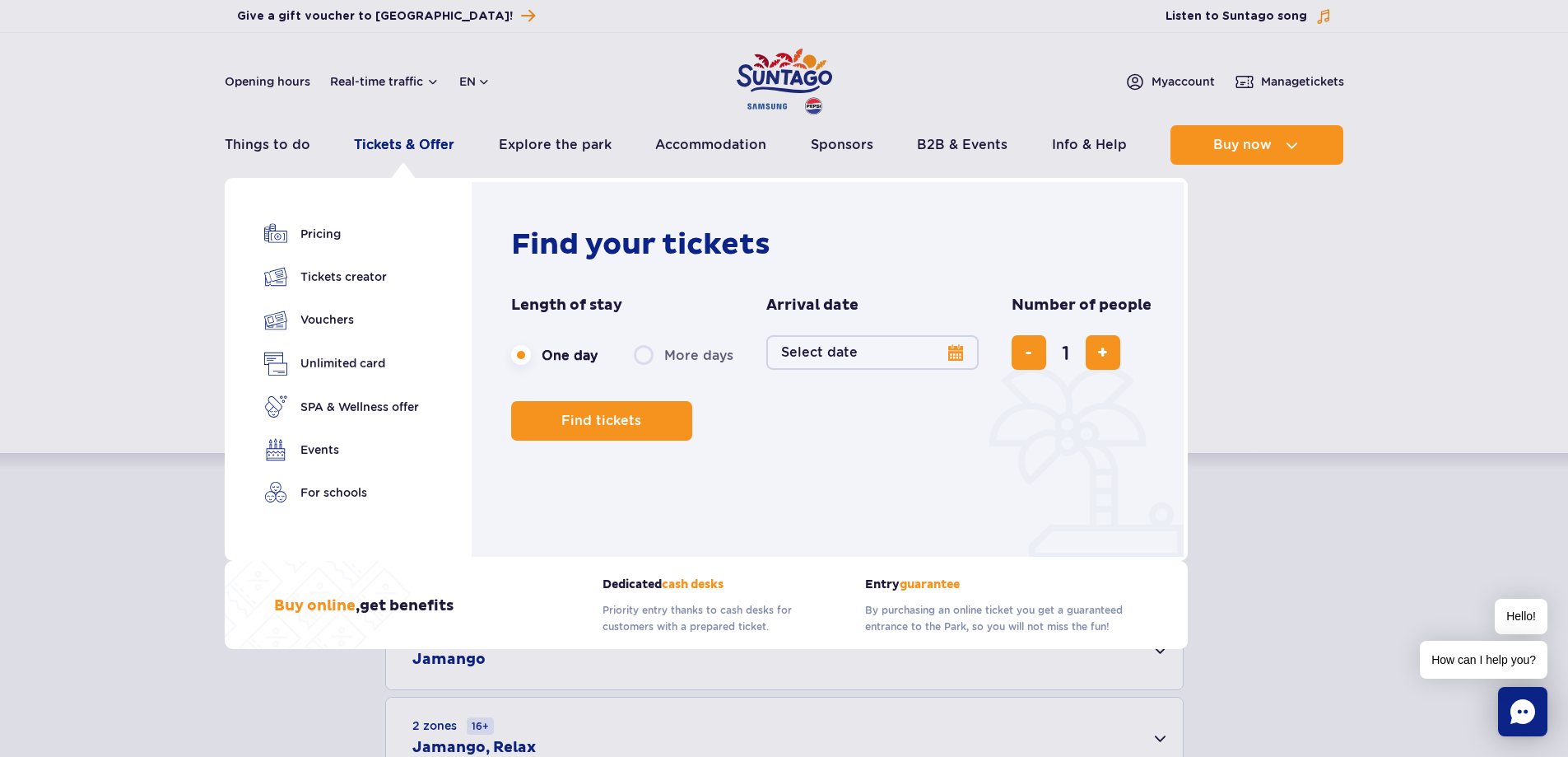
click at [402, 139] on link "Tickets & Offer" at bounding box center [404, 144] width 101 height 39
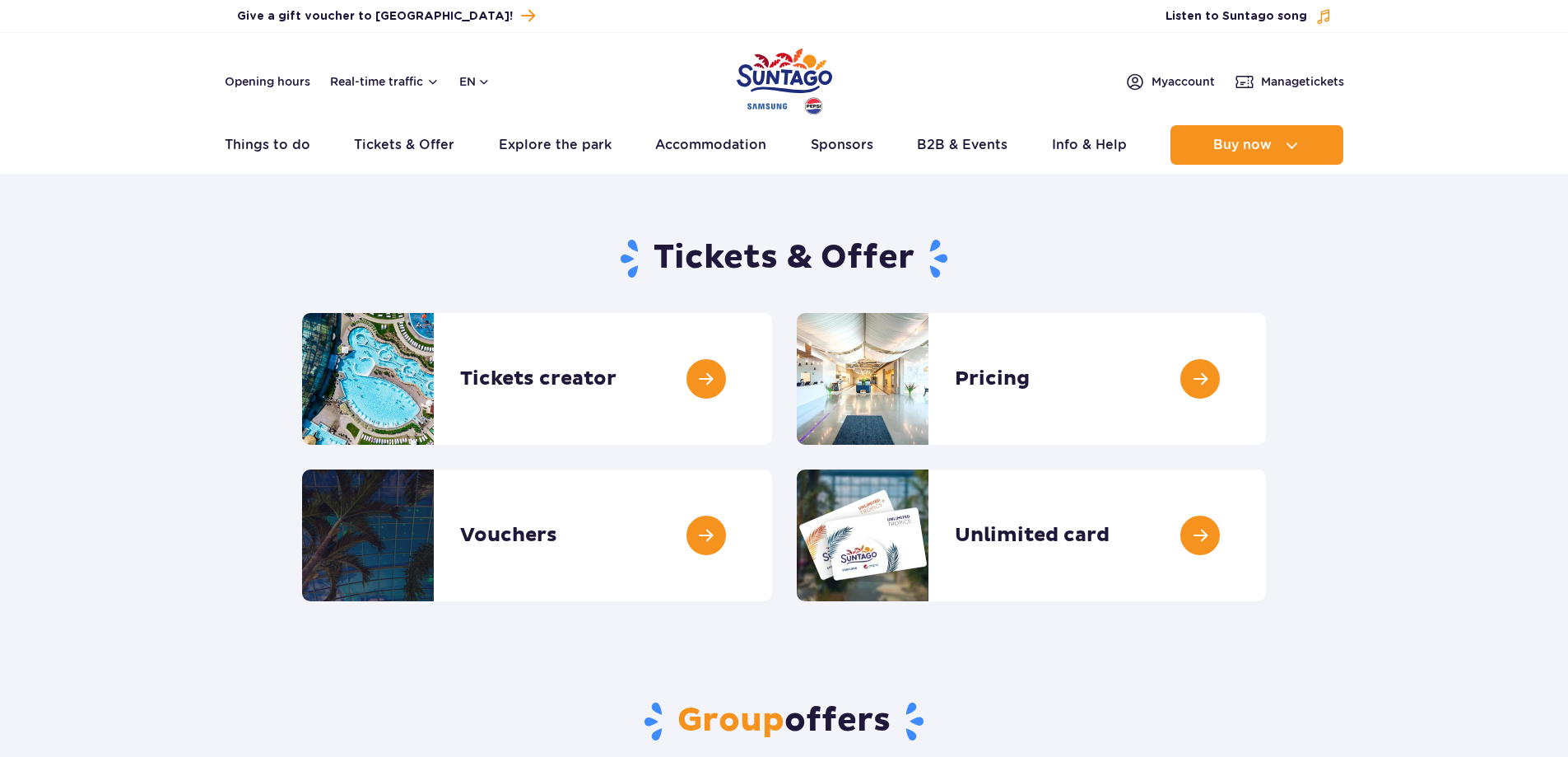
click at [772, 382] on link at bounding box center [772, 378] width 0 height 132
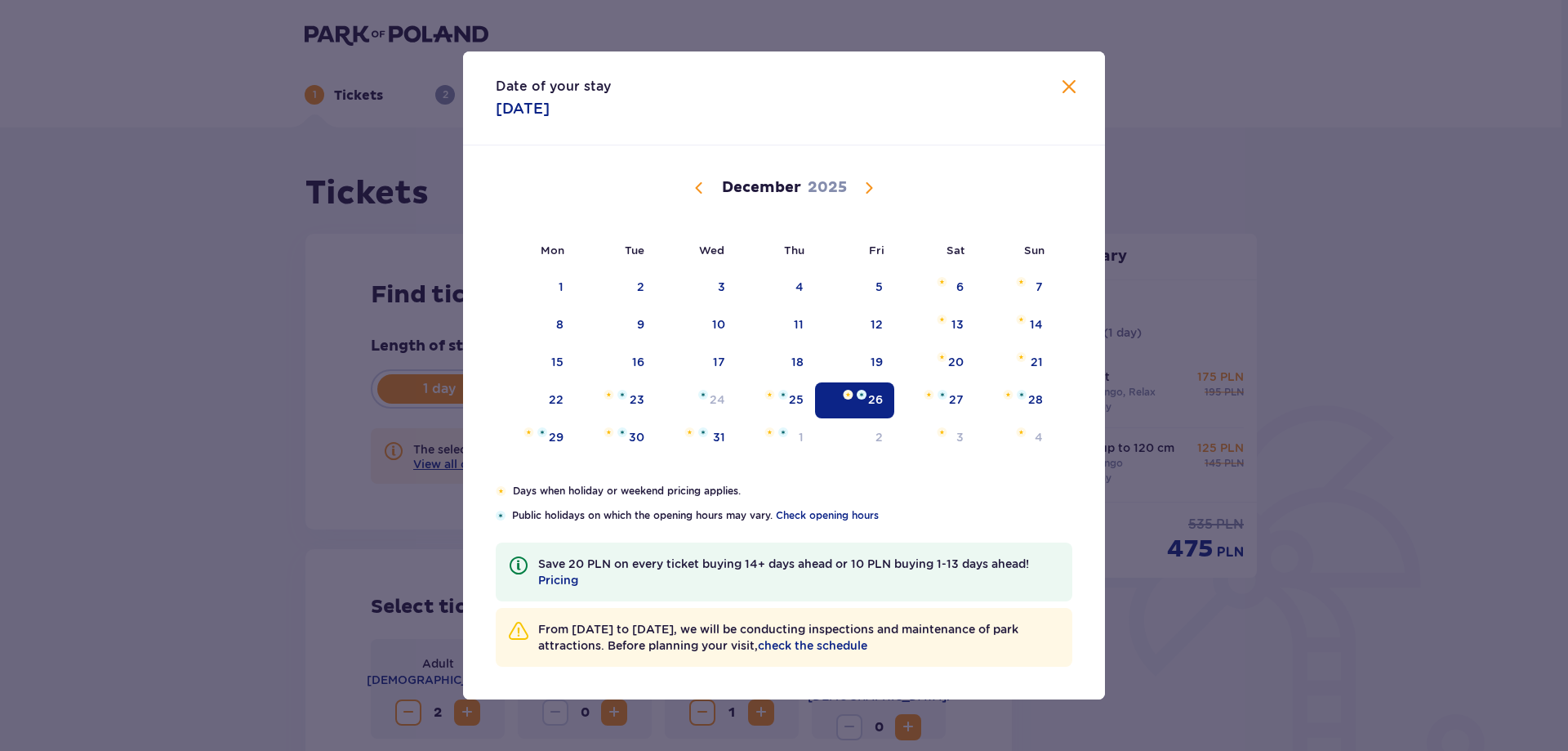
click at [1068, 95] on span "Close" at bounding box center [1069, 88] width 20 height 20
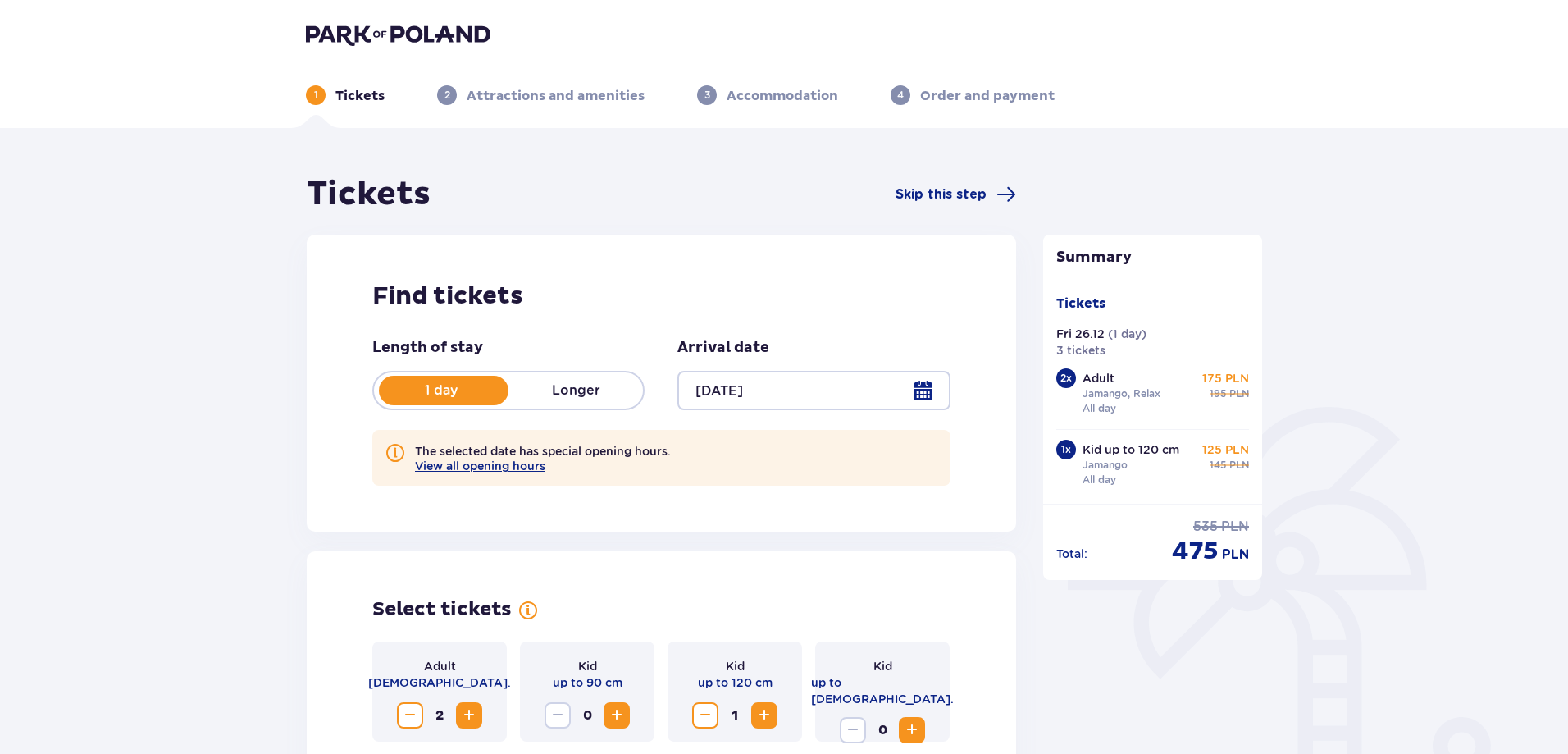
click at [917, 390] on div at bounding box center [813, 389] width 272 height 39
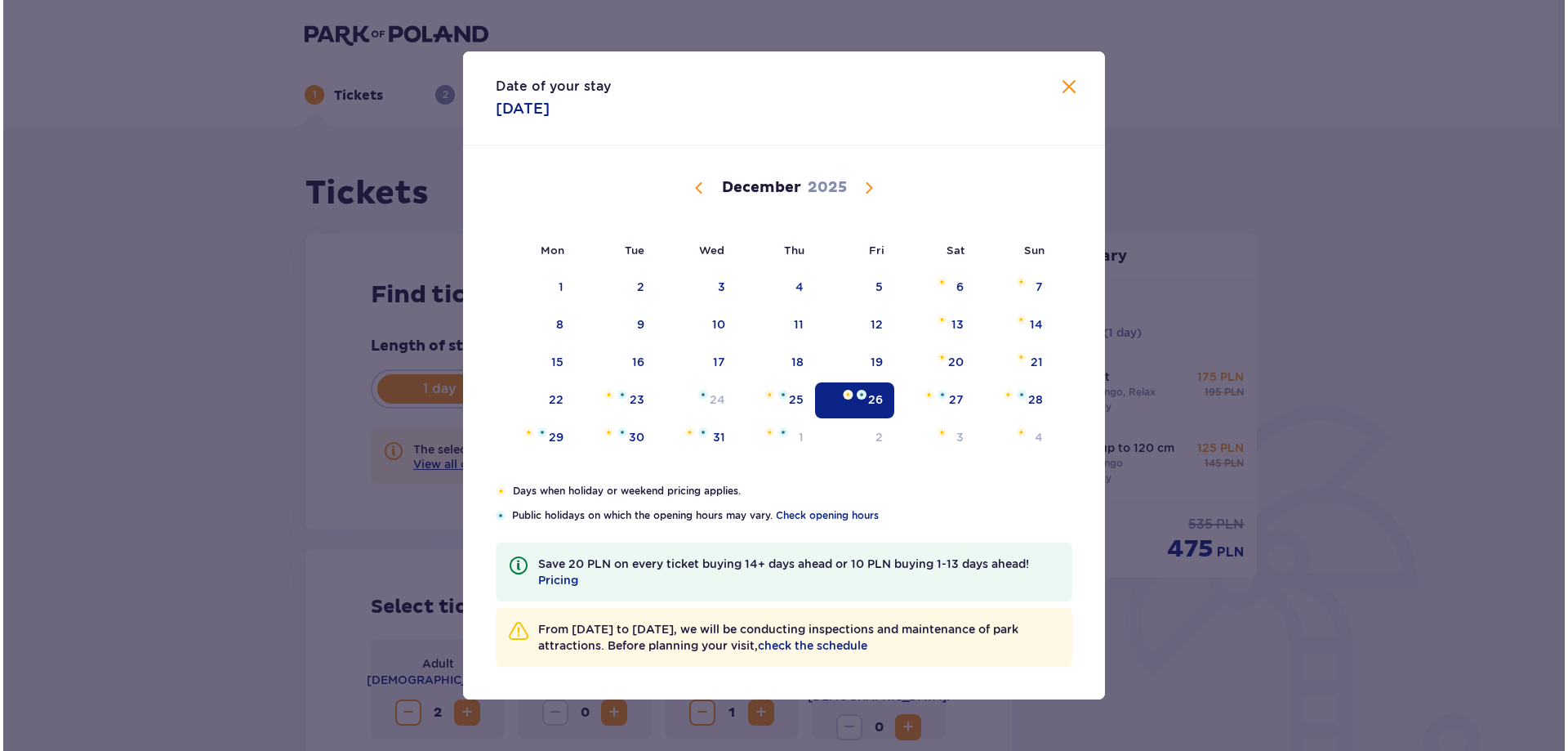
scroll to position [327, 0]
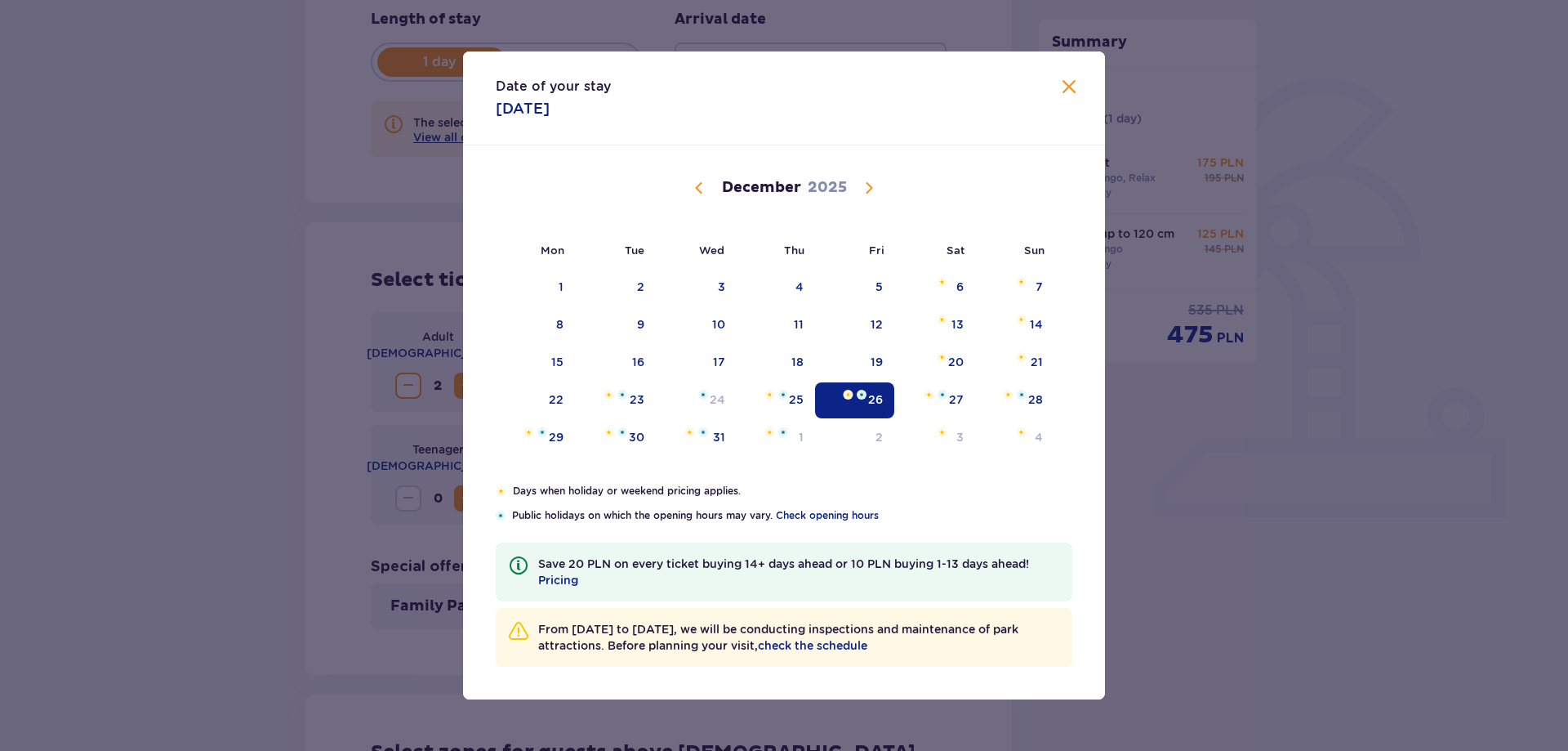
click at [1067, 88] on span "Close" at bounding box center [1069, 88] width 20 height 20
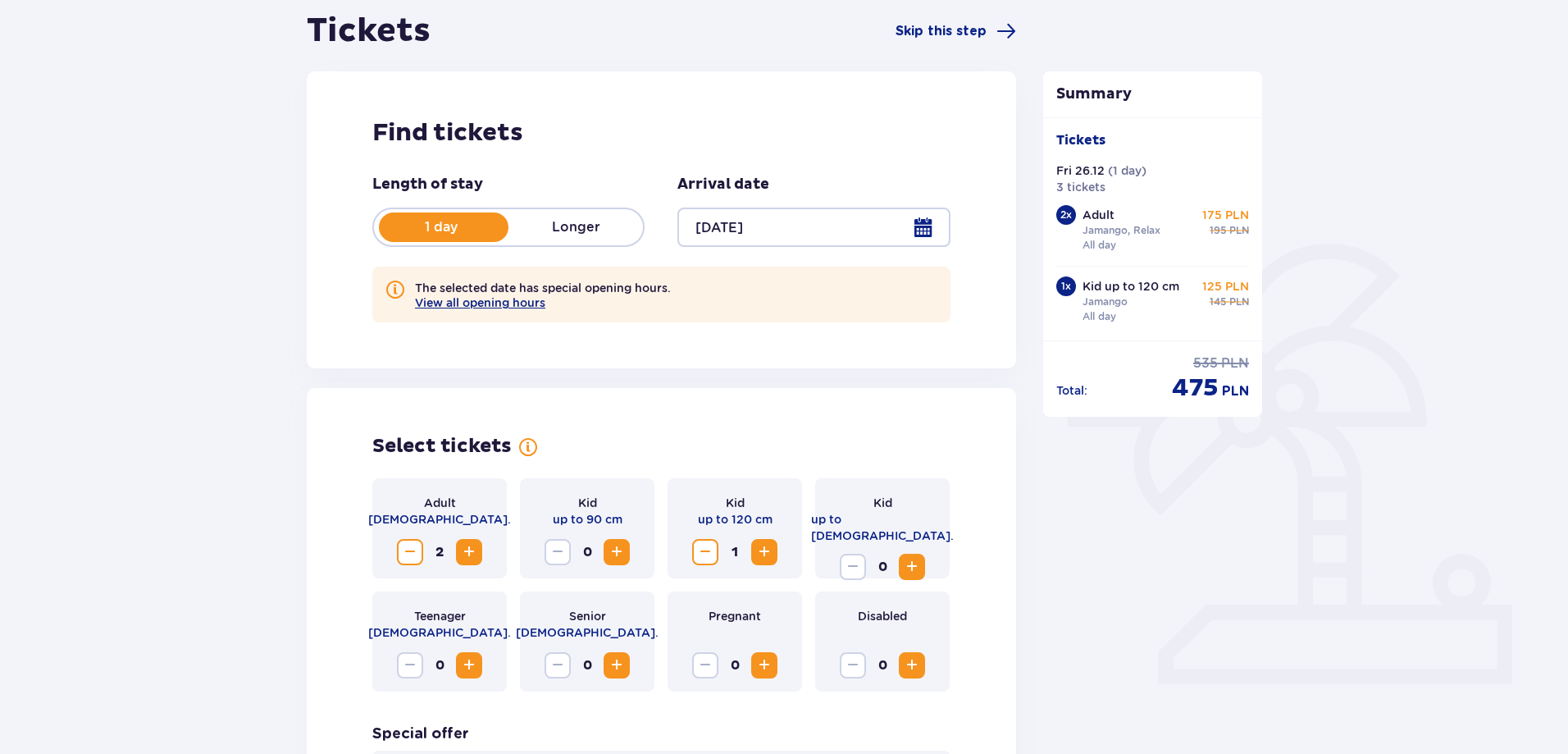
scroll to position [164, 0]
click at [477, 554] on span "Increase" at bounding box center [469, 551] width 20 height 20
click at [408, 550] on span "Decrease" at bounding box center [410, 551] width 20 height 20
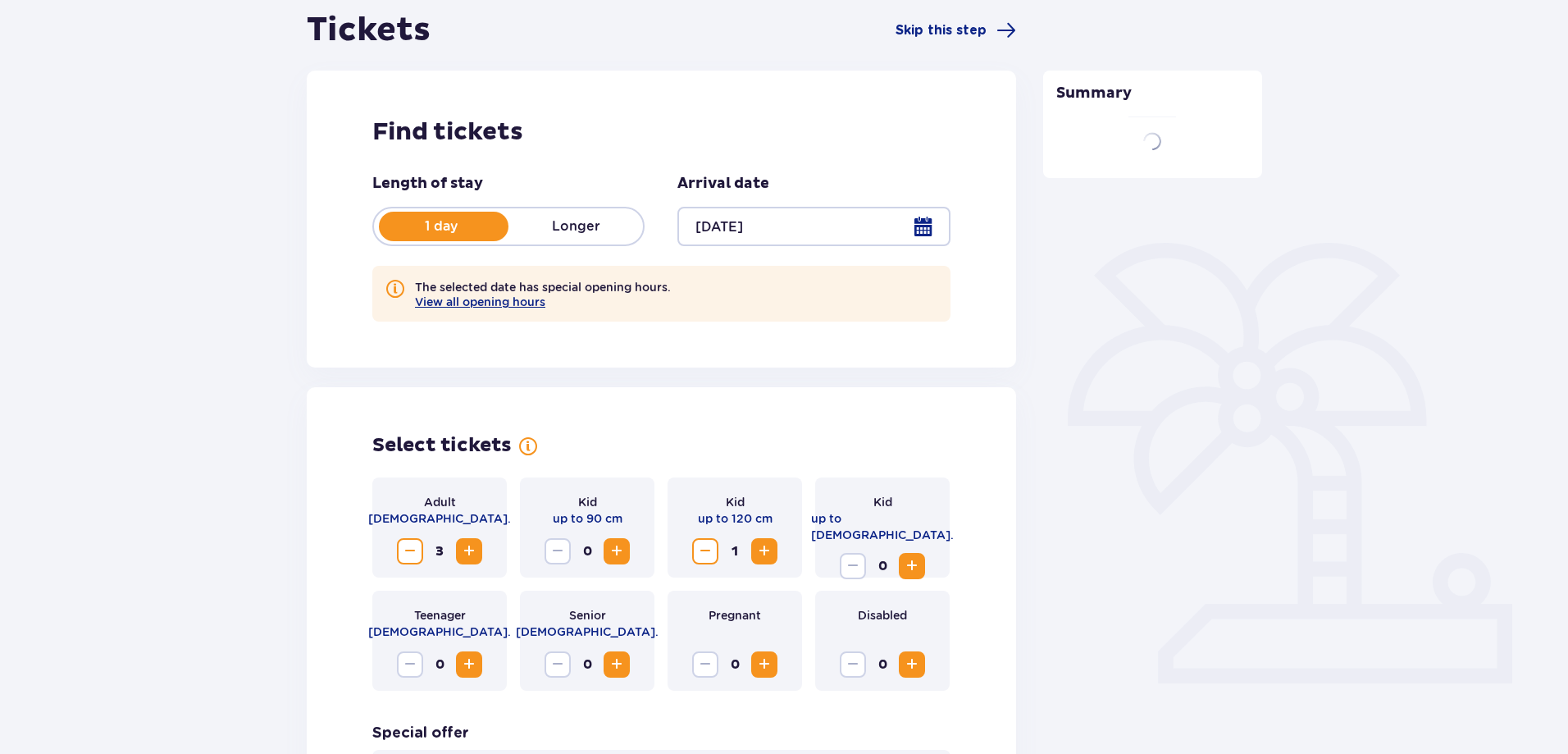
click at [408, 550] on span "Decrease" at bounding box center [410, 551] width 20 height 20
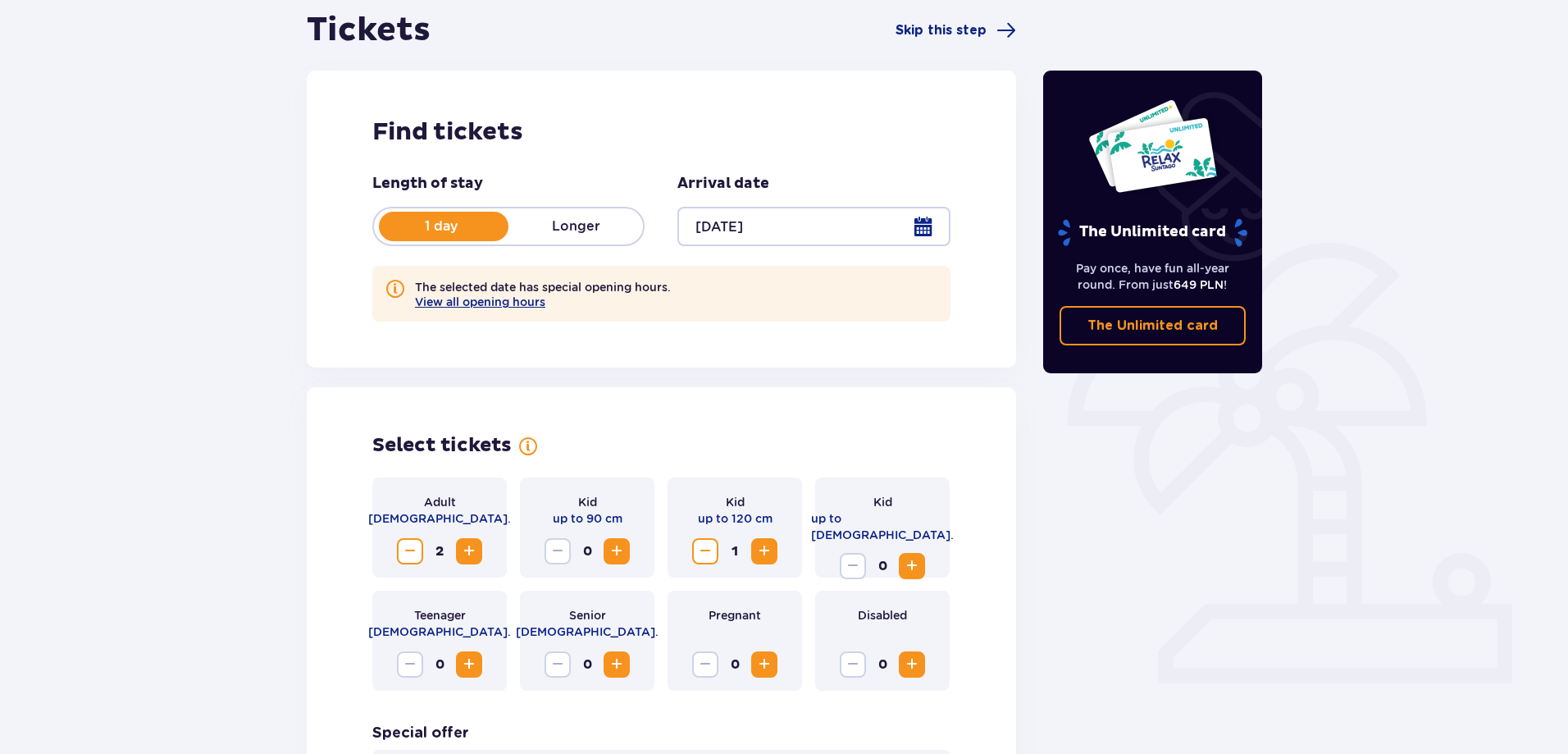
click at [407, 549] on span "Decrease" at bounding box center [410, 551] width 20 height 20
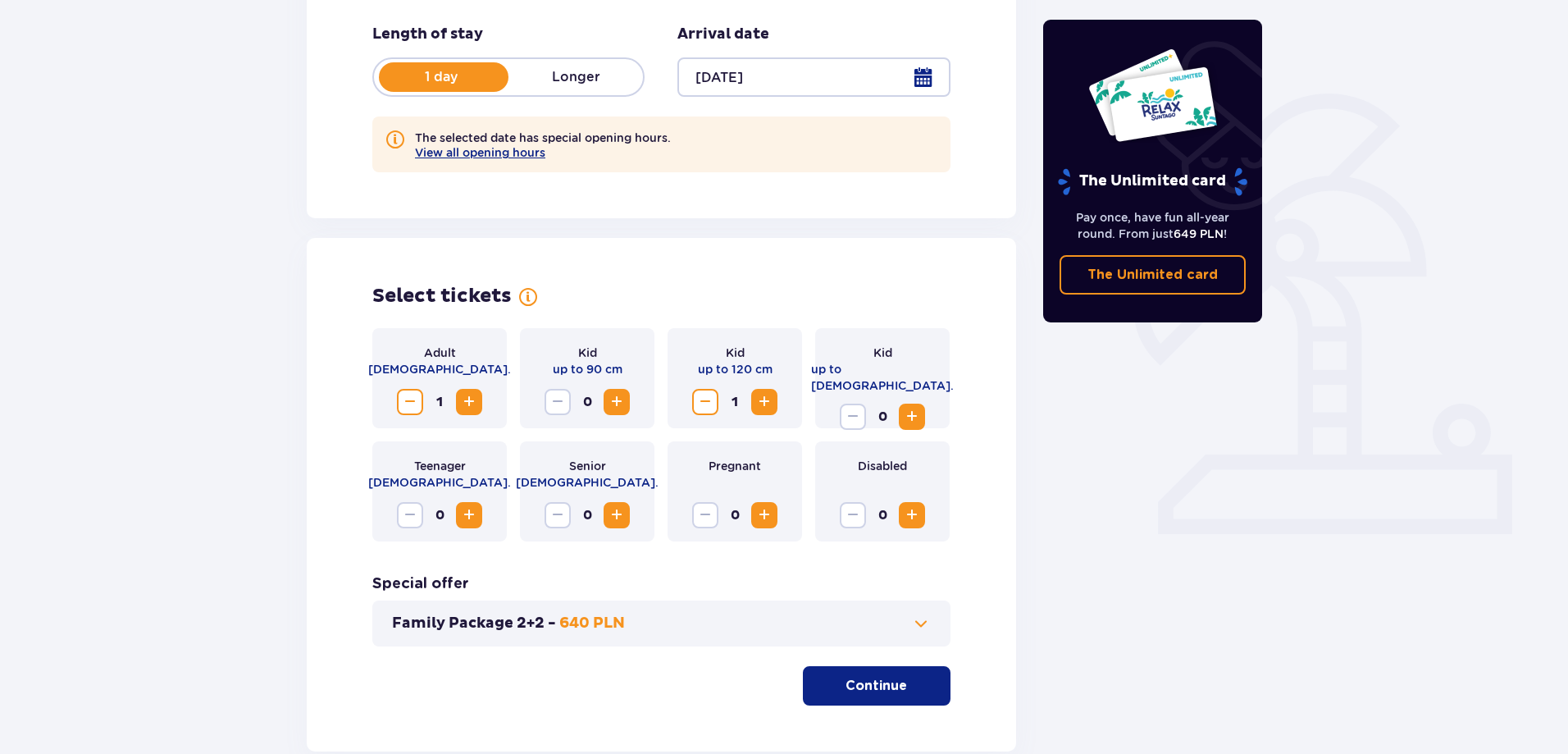
scroll to position [328, 0]
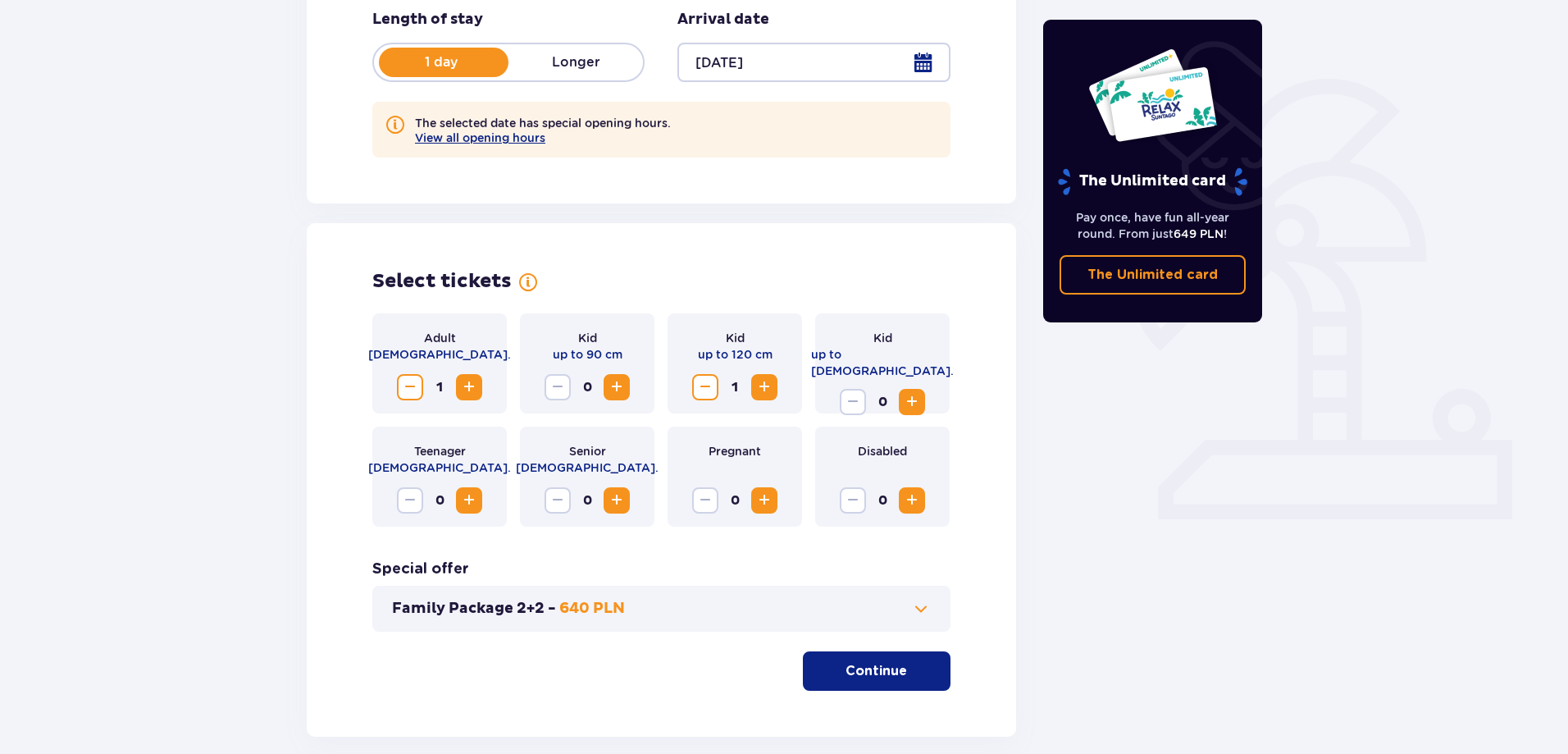
click at [873, 671] on p "Continue" at bounding box center [876, 671] width 61 height 18
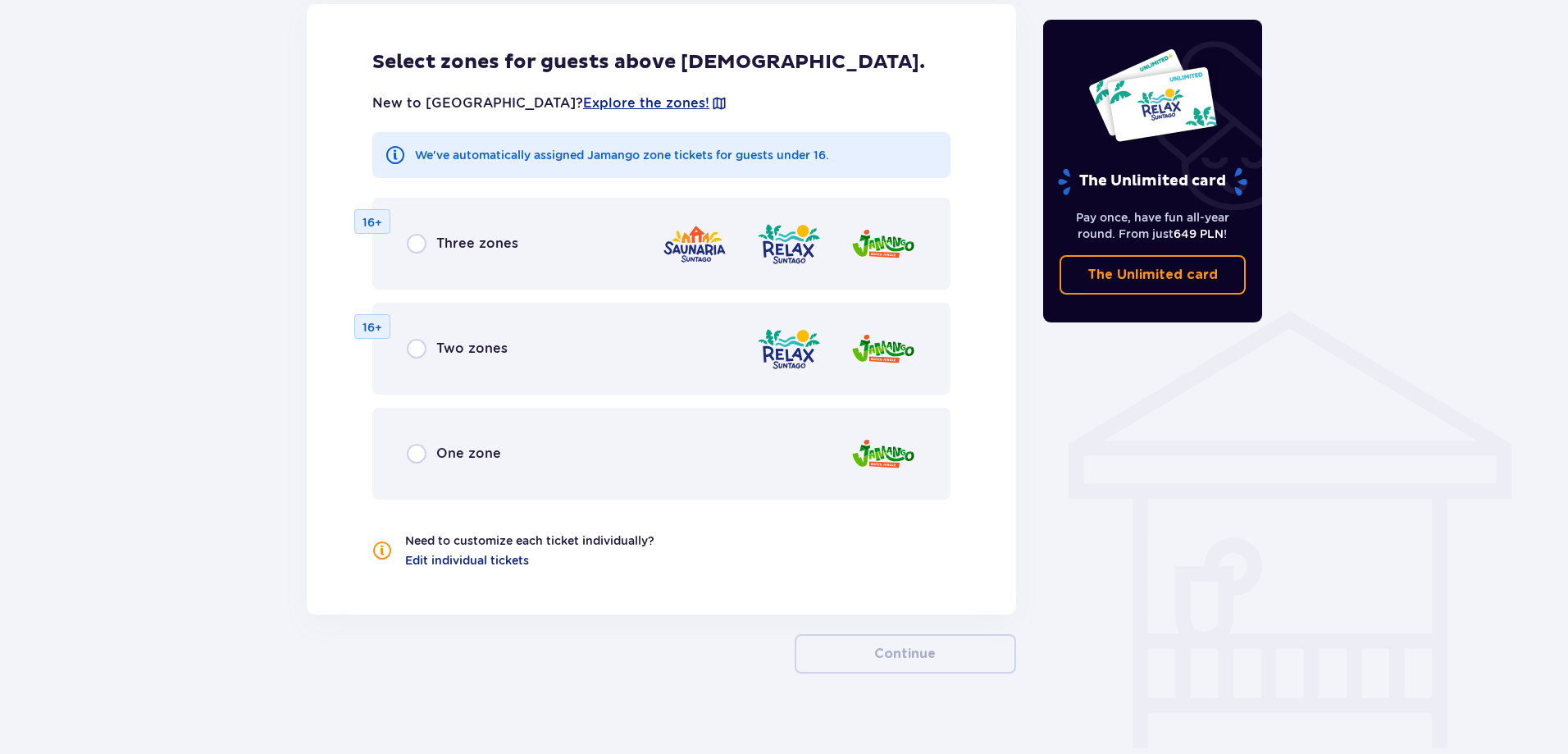
scroll to position [1040, 0]
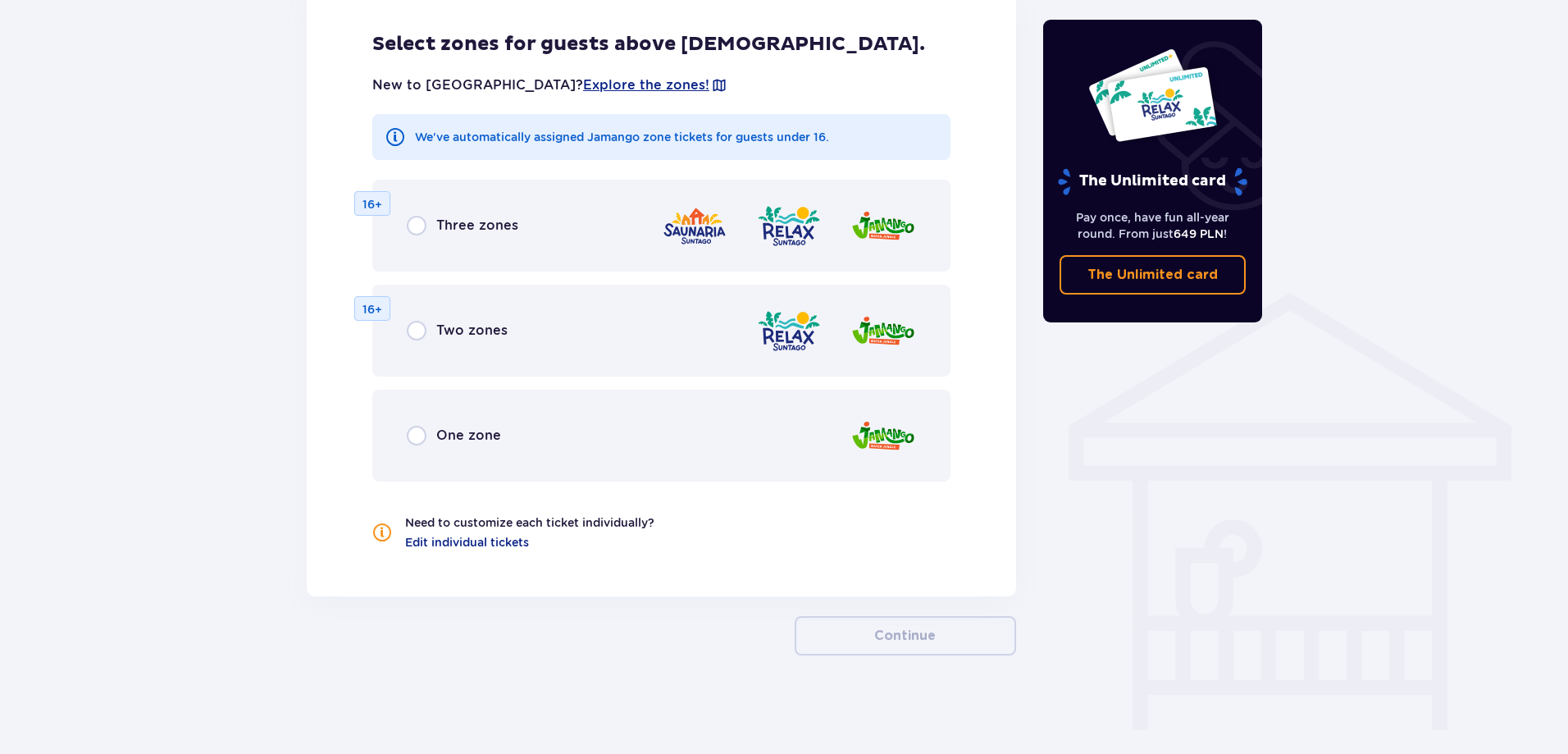
click at [421, 334] on input "radio" at bounding box center [417, 330] width 20 height 20
radio input "true"
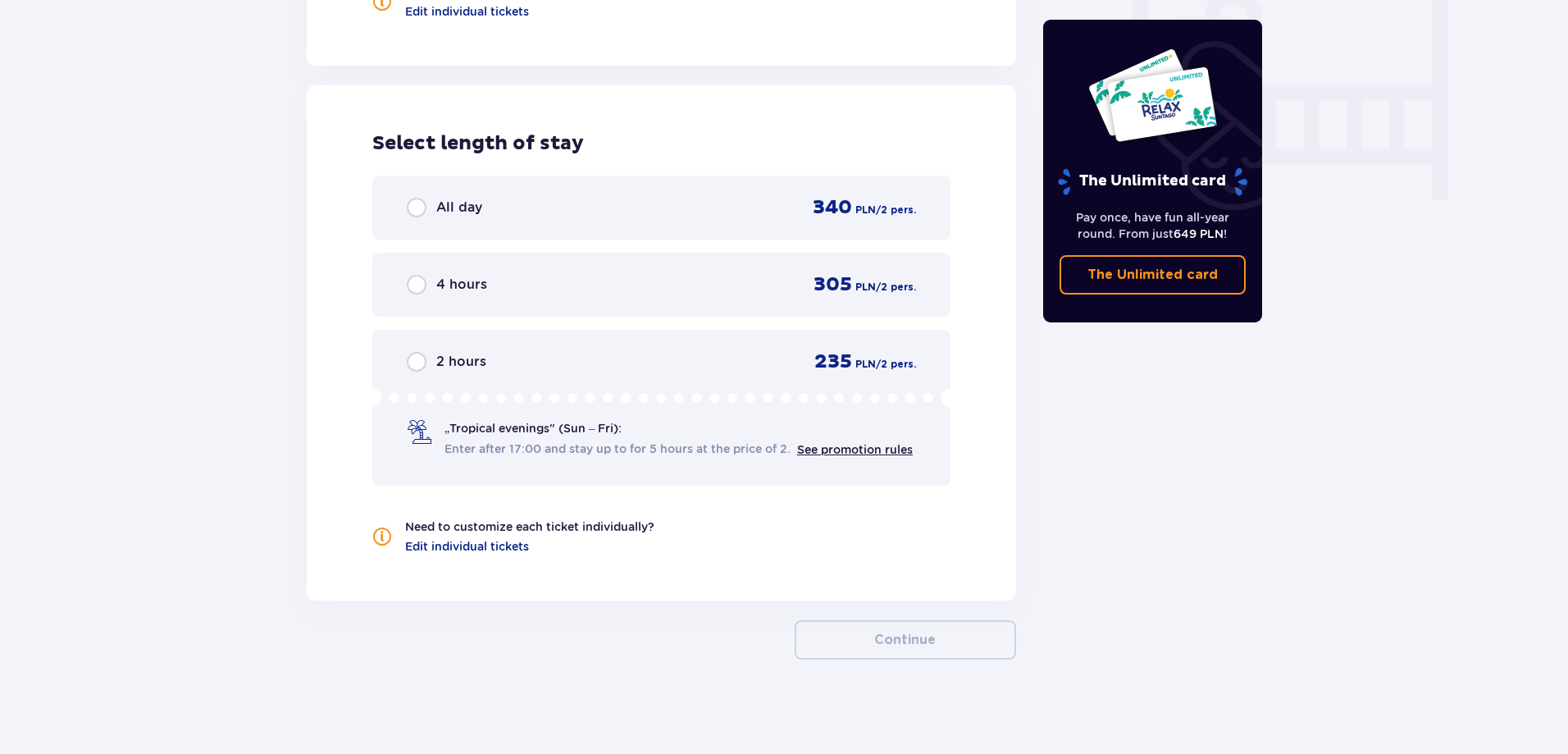
scroll to position [1574, 0]
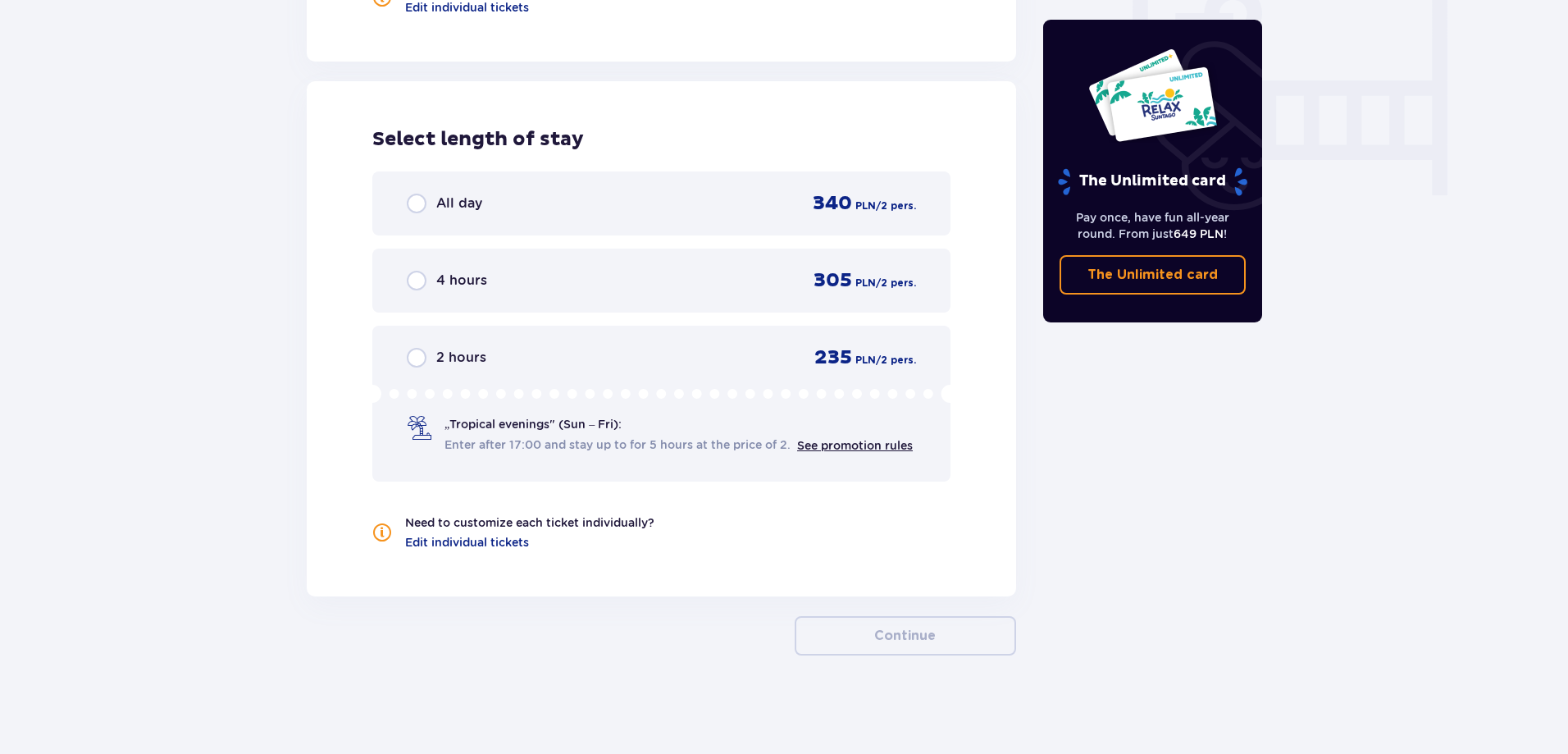
click at [418, 202] on input "radio" at bounding box center [417, 203] width 20 height 20
radio input "true"
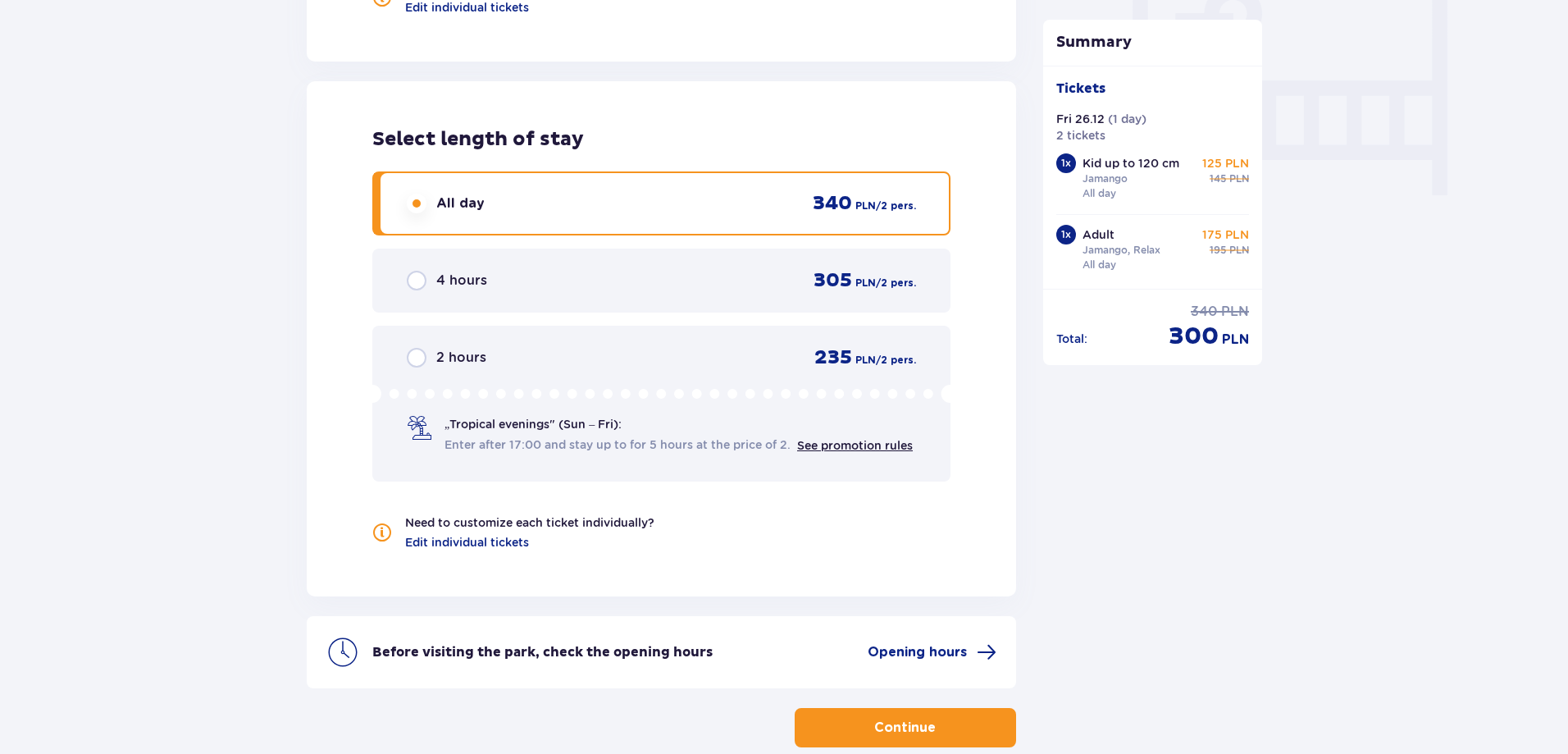
scroll to position [1410, 0]
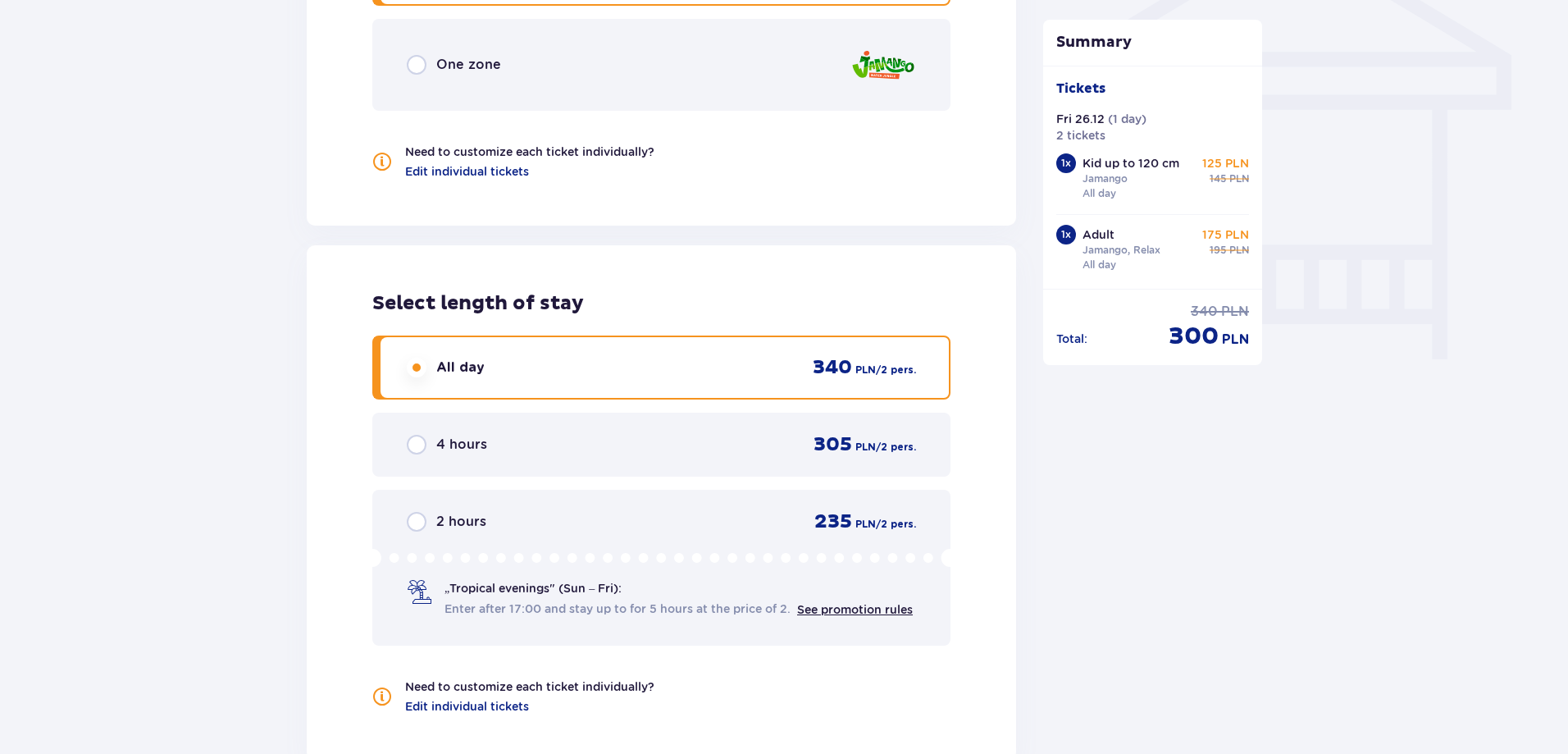
click at [419, 68] on input "radio" at bounding box center [417, 65] width 20 height 20
radio input "true"
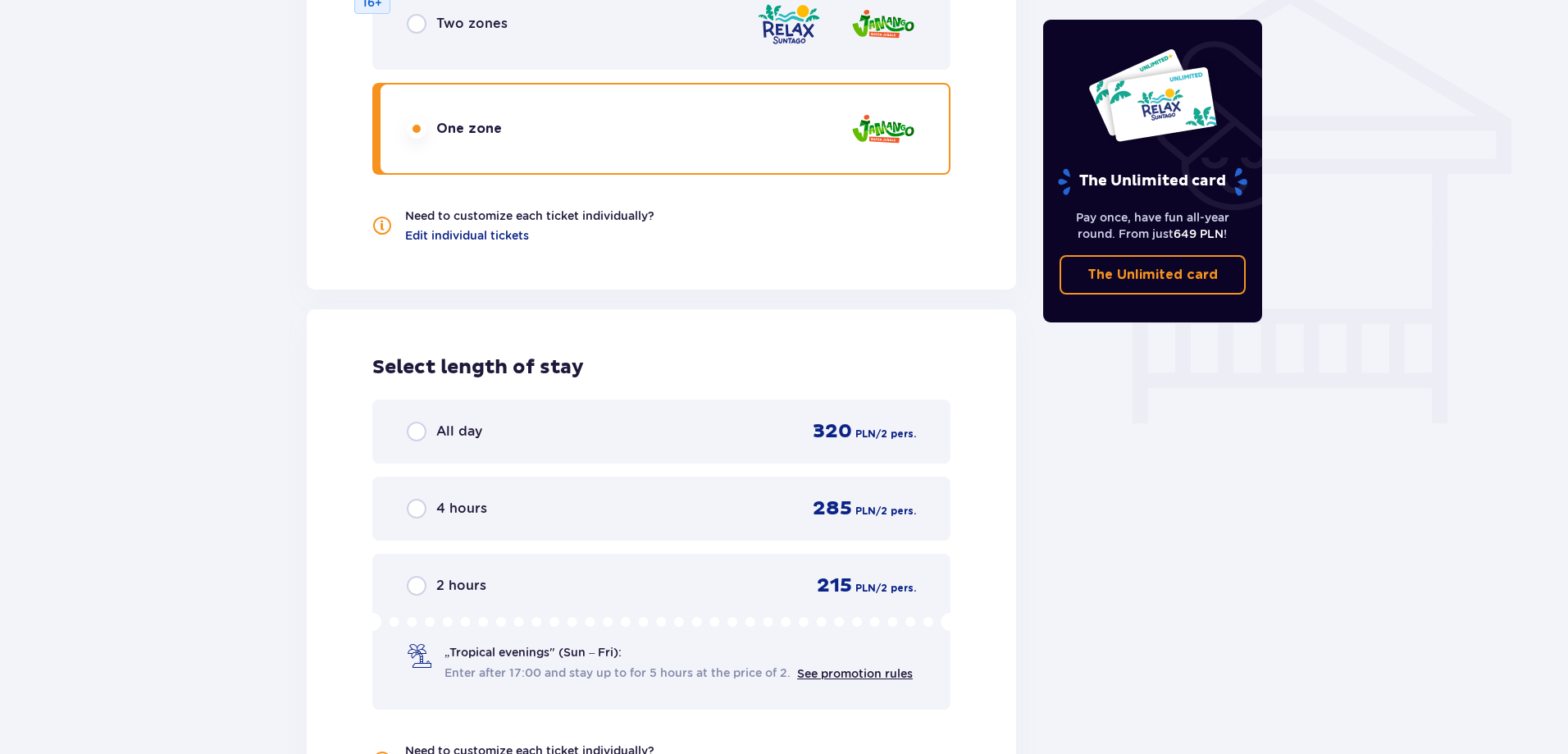
scroll to position [1328, 0]
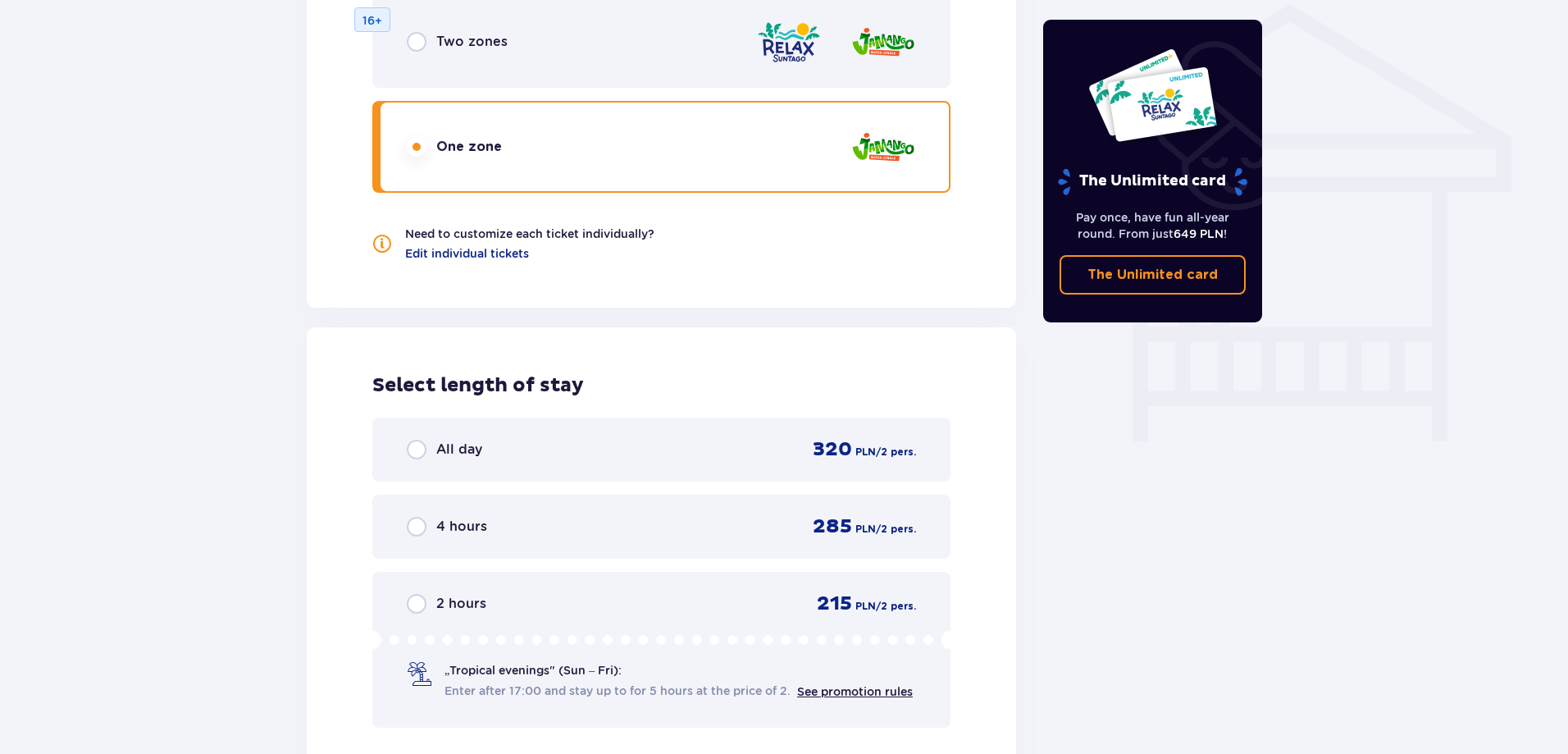
click at [419, 42] on input "radio" at bounding box center [417, 42] width 20 height 20
radio input "true"
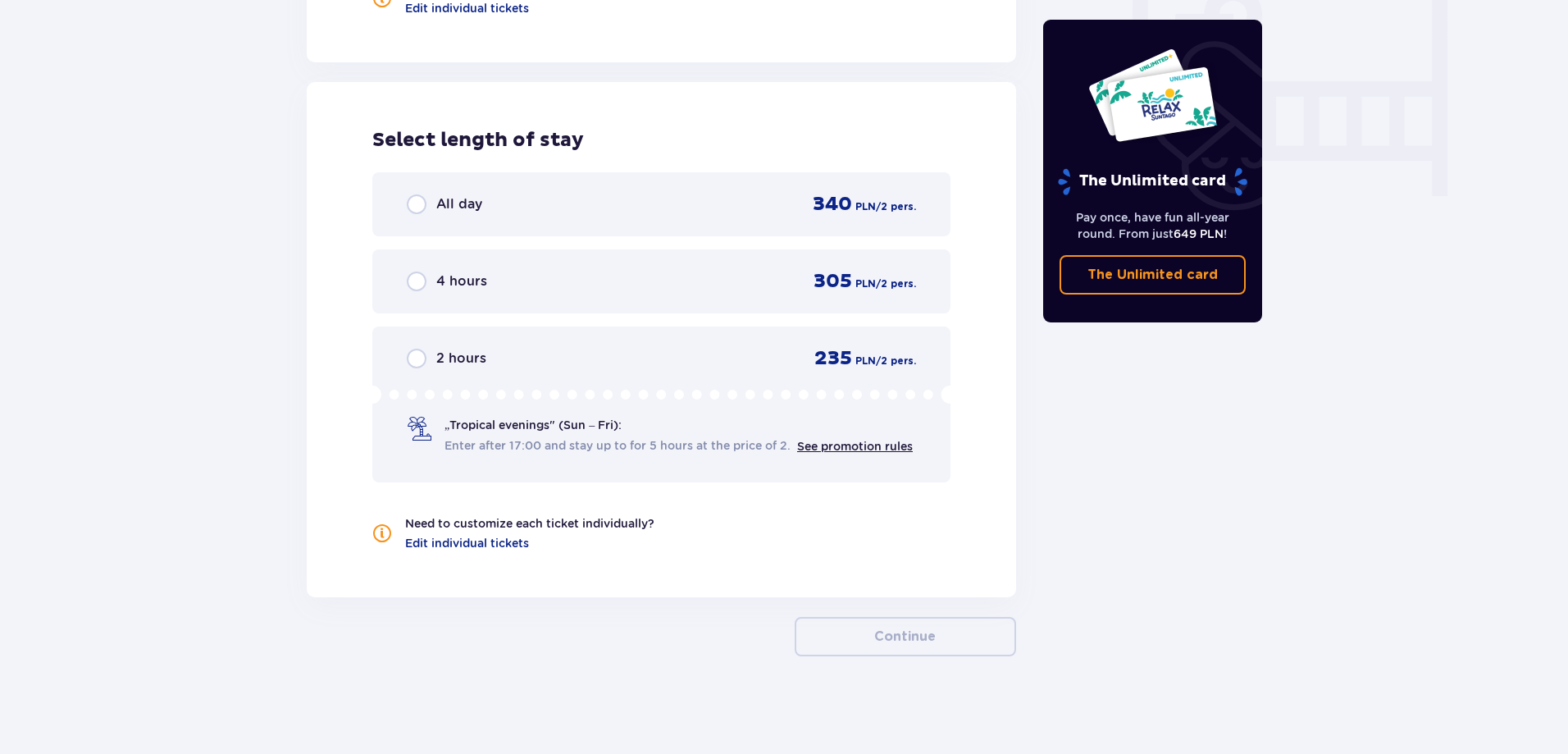
scroll to position [1574, 0]
click at [414, 199] on input "radio" at bounding box center [417, 203] width 20 height 20
radio input "true"
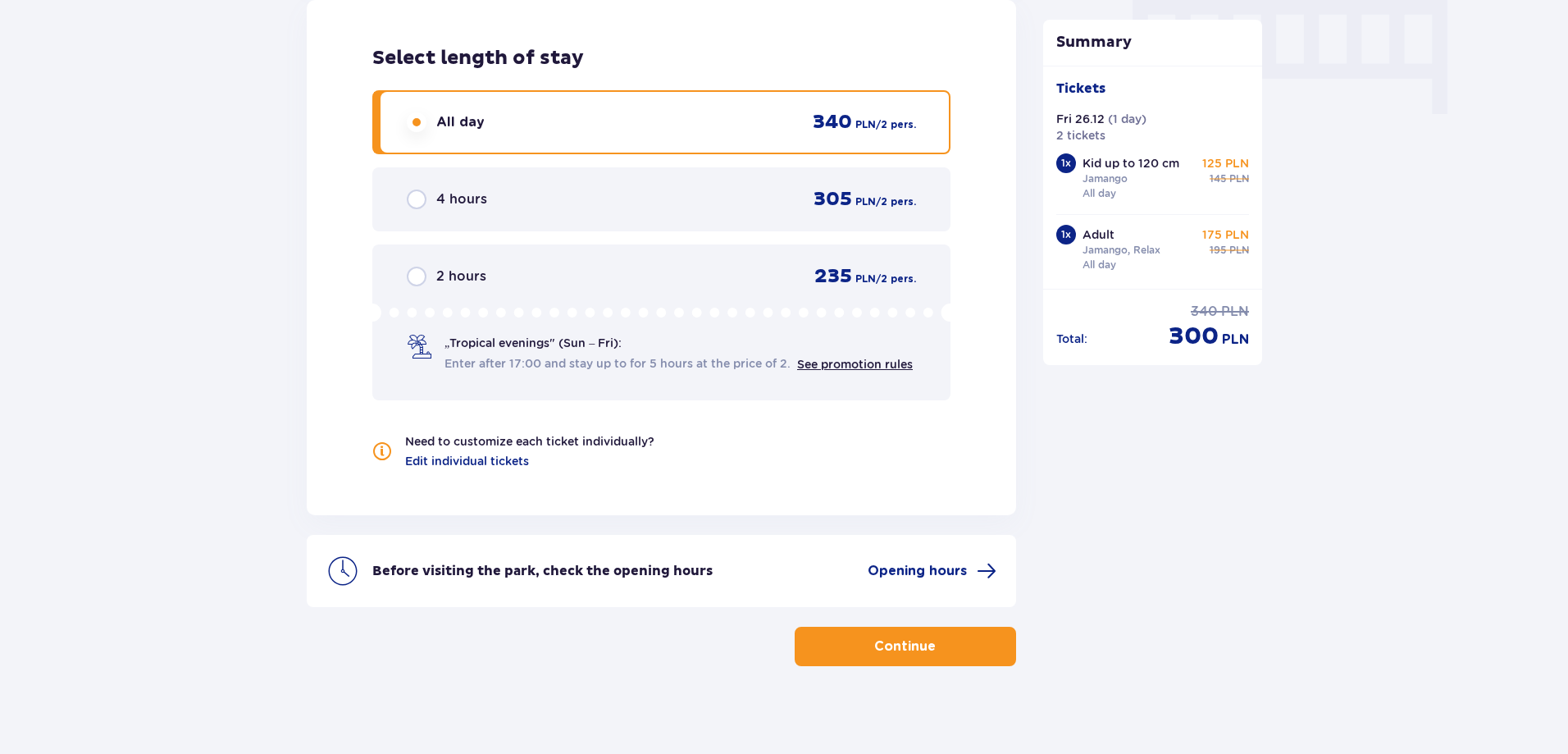
scroll to position [1656, 0]
click at [910, 647] on p "Continue" at bounding box center [905, 646] width 61 height 18
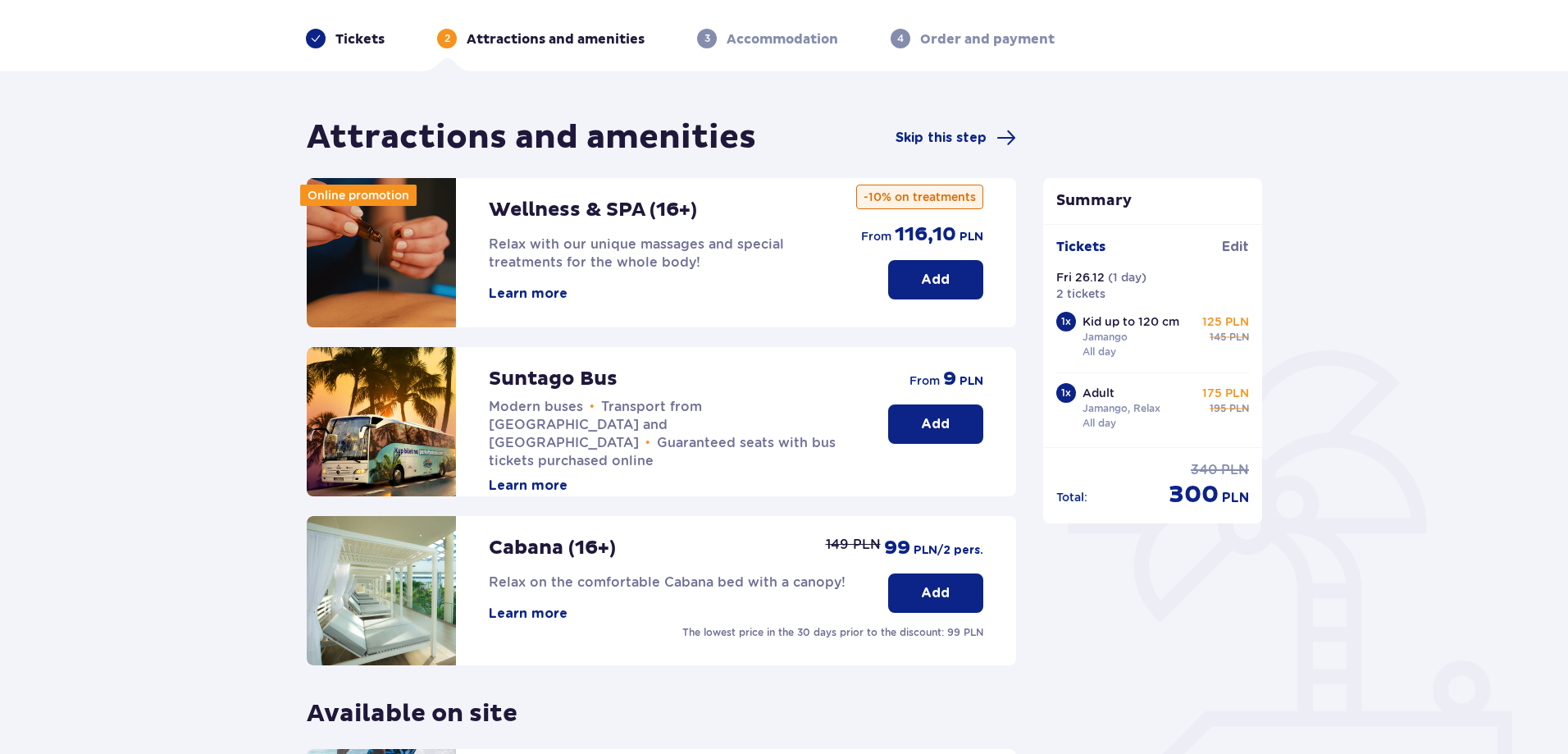
scroll to position [164, 0]
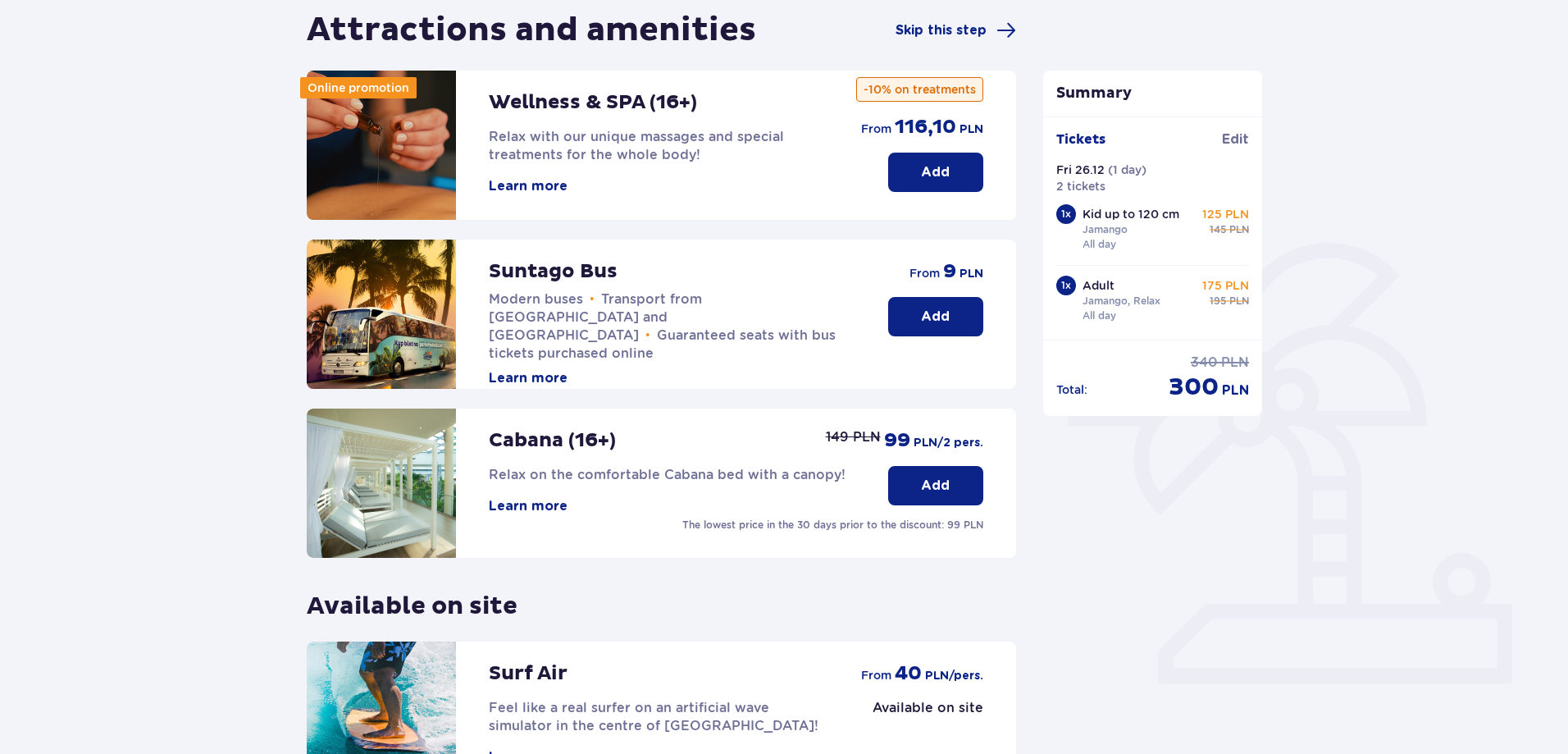
click at [947, 322] on p "Add" at bounding box center [935, 316] width 29 height 18
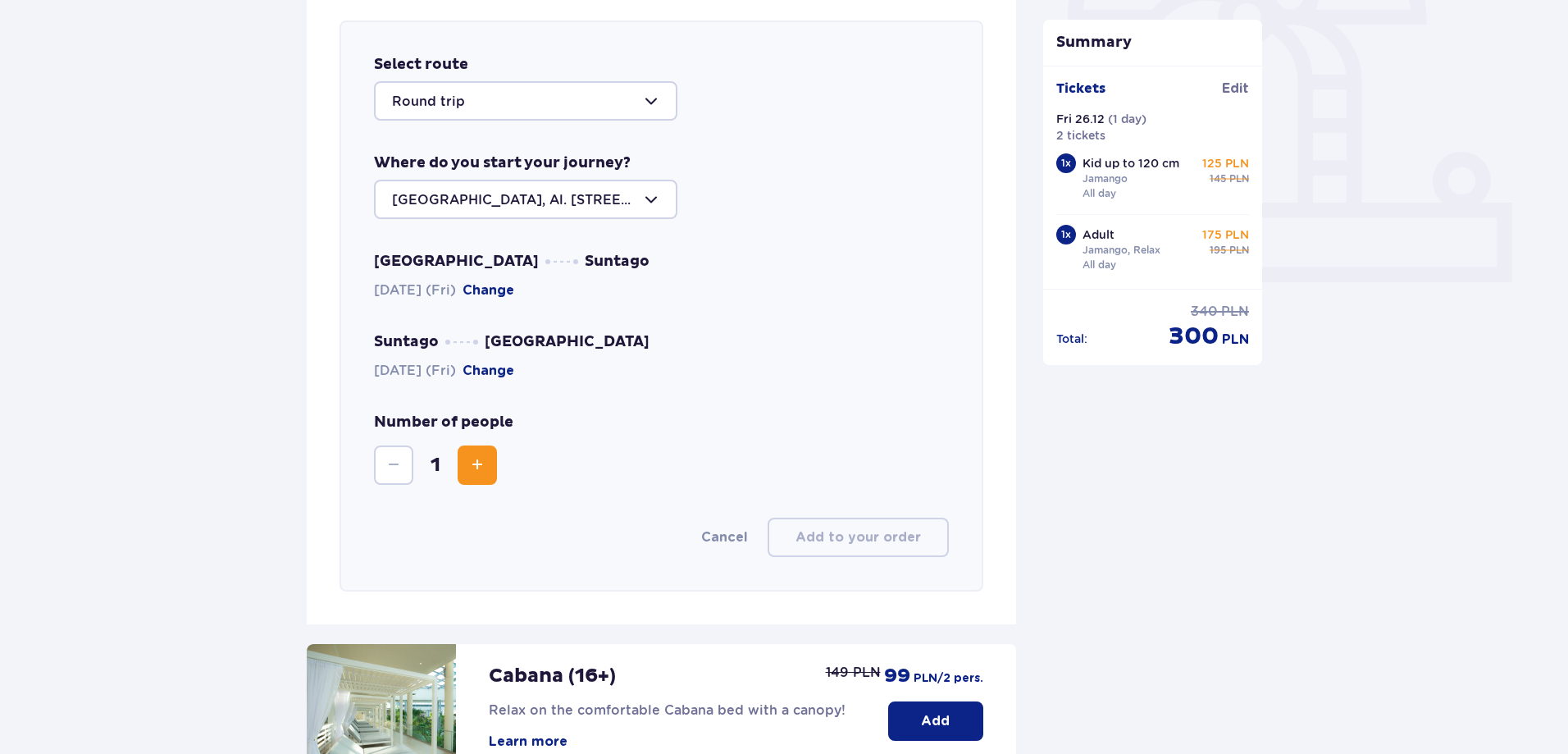
scroll to position [566, 0]
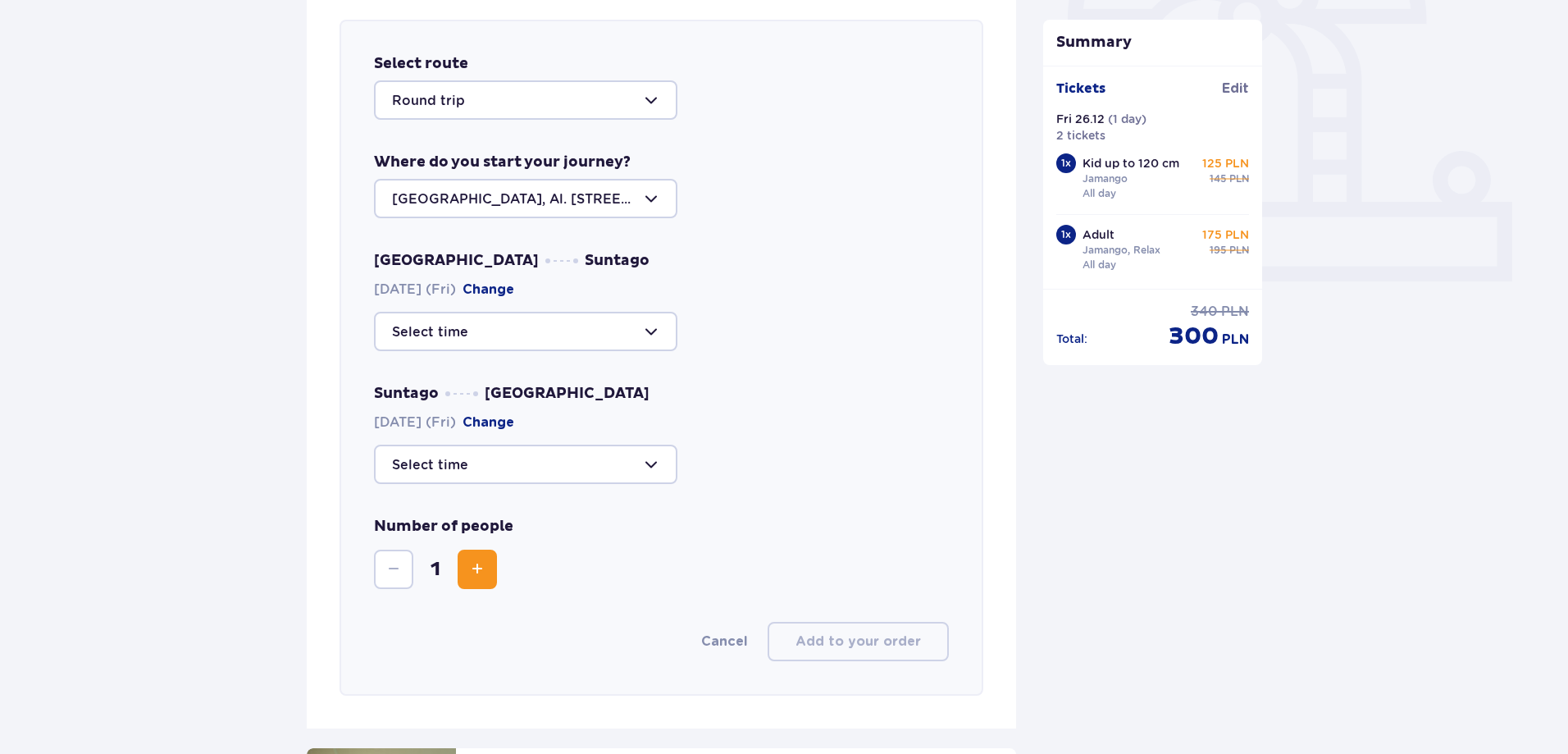
click at [657, 196] on div at bounding box center [525, 198] width 303 height 39
click at [550, 247] on p "[GEOGRAPHIC_DATA], Al. [STREET_ADDRESS]" at bounding box center [525, 257] width 267 height 36
click at [657, 327] on div at bounding box center [525, 330] width 303 height 39
click at [452, 376] on p "44 seats available" at bounding box center [501, 381] width 120 height 18
type input "09:00"
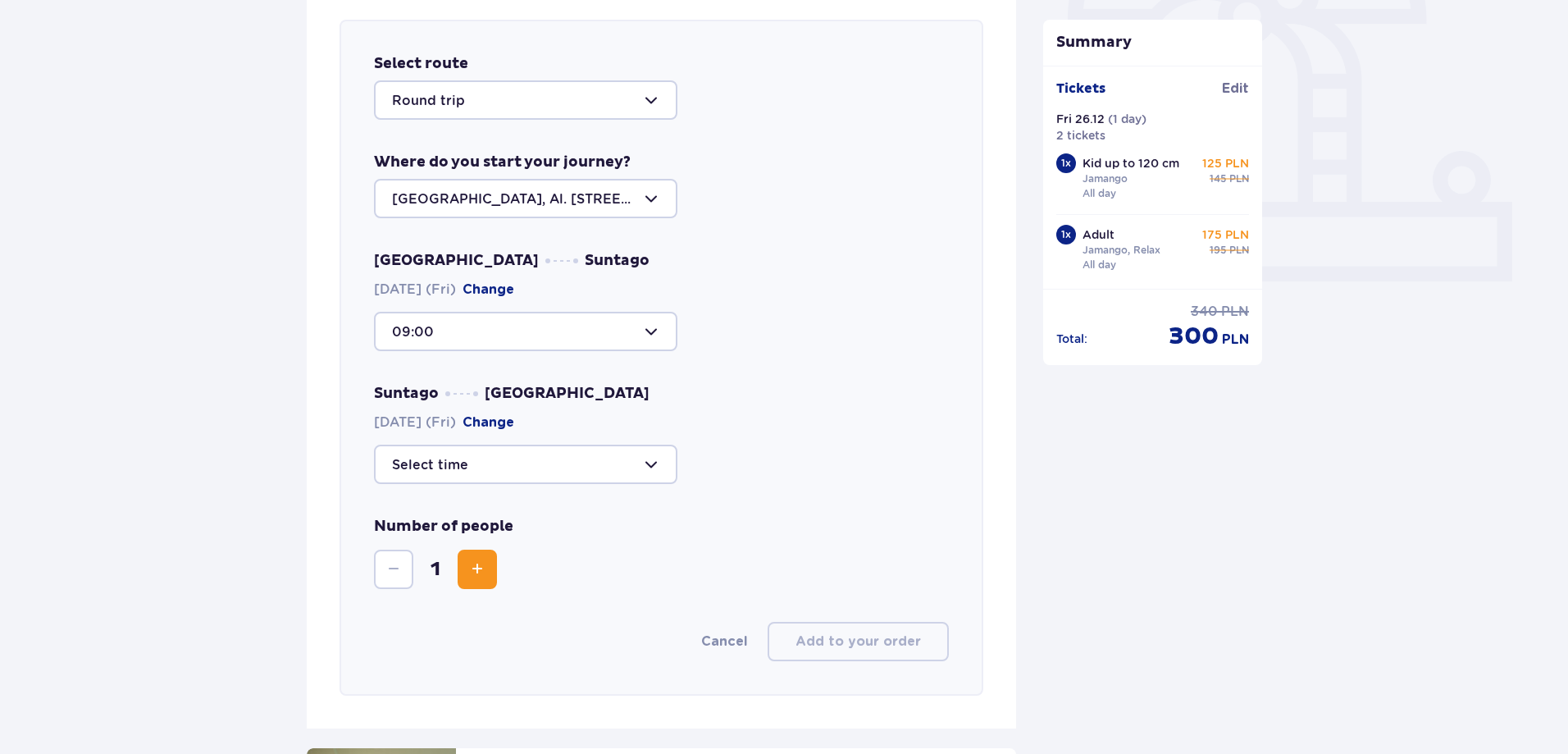
click at [648, 468] on div at bounding box center [525, 463] width 303 height 39
click at [456, 555] on p "44 seats available" at bounding box center [501, 556] width 120 height 18
type input "20:15"
click at [478, 572] on span "Increase" at bounding box center [477, 570] width 20 height 20
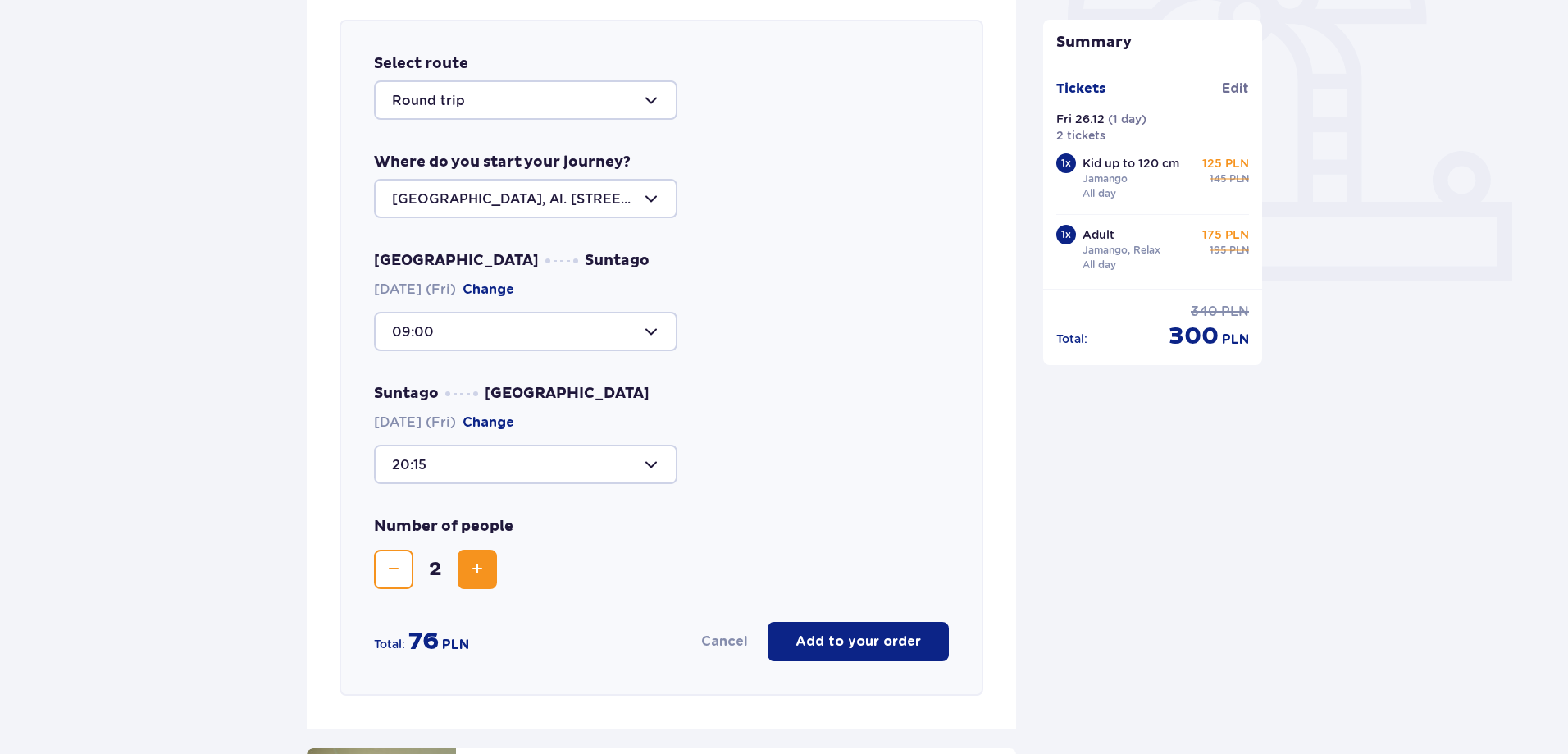
click at [392, 571] on span "Decrease" at bounding box center [393, 570] width 20 height 20
click at [484, 570] on span "Increase" at bounding box center [477, 570] width 20 height 20
click at [857, 645] on p "Add to your order" at bounding box center [857, 642] width 125 height 18
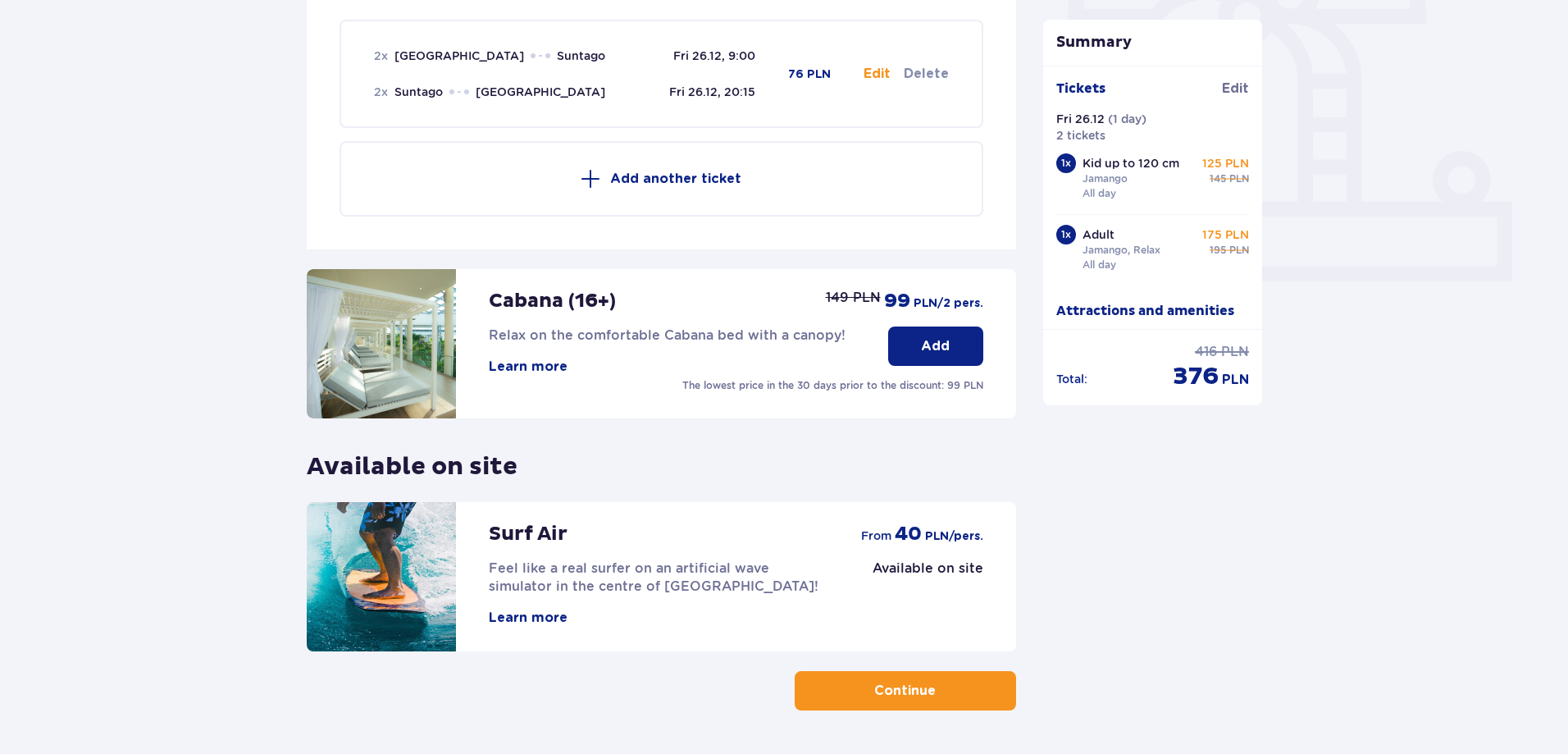
click at [877, 688] on p "Continue" at bounding box center [905, 691] width 61 height 18
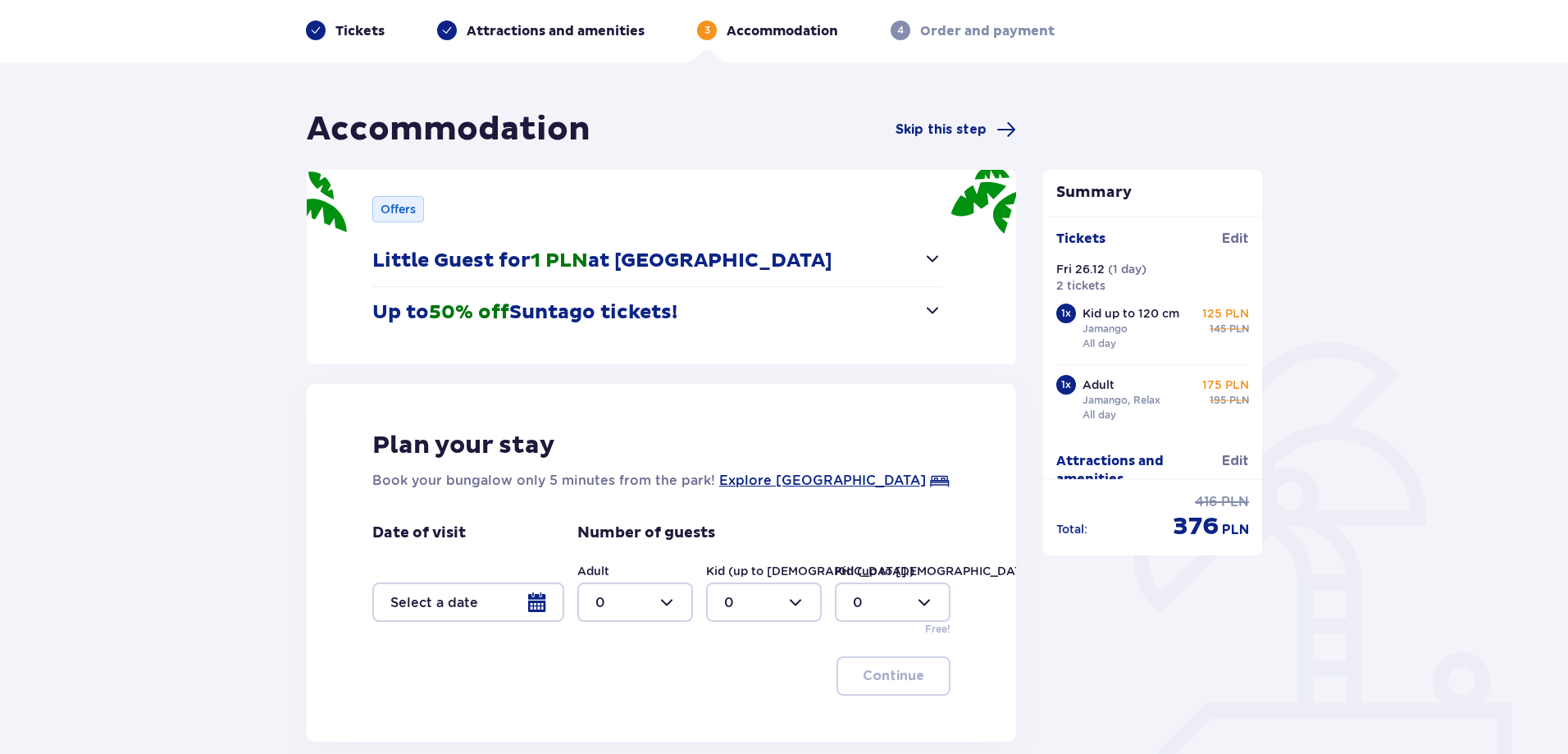
scroll to position [164, 0]
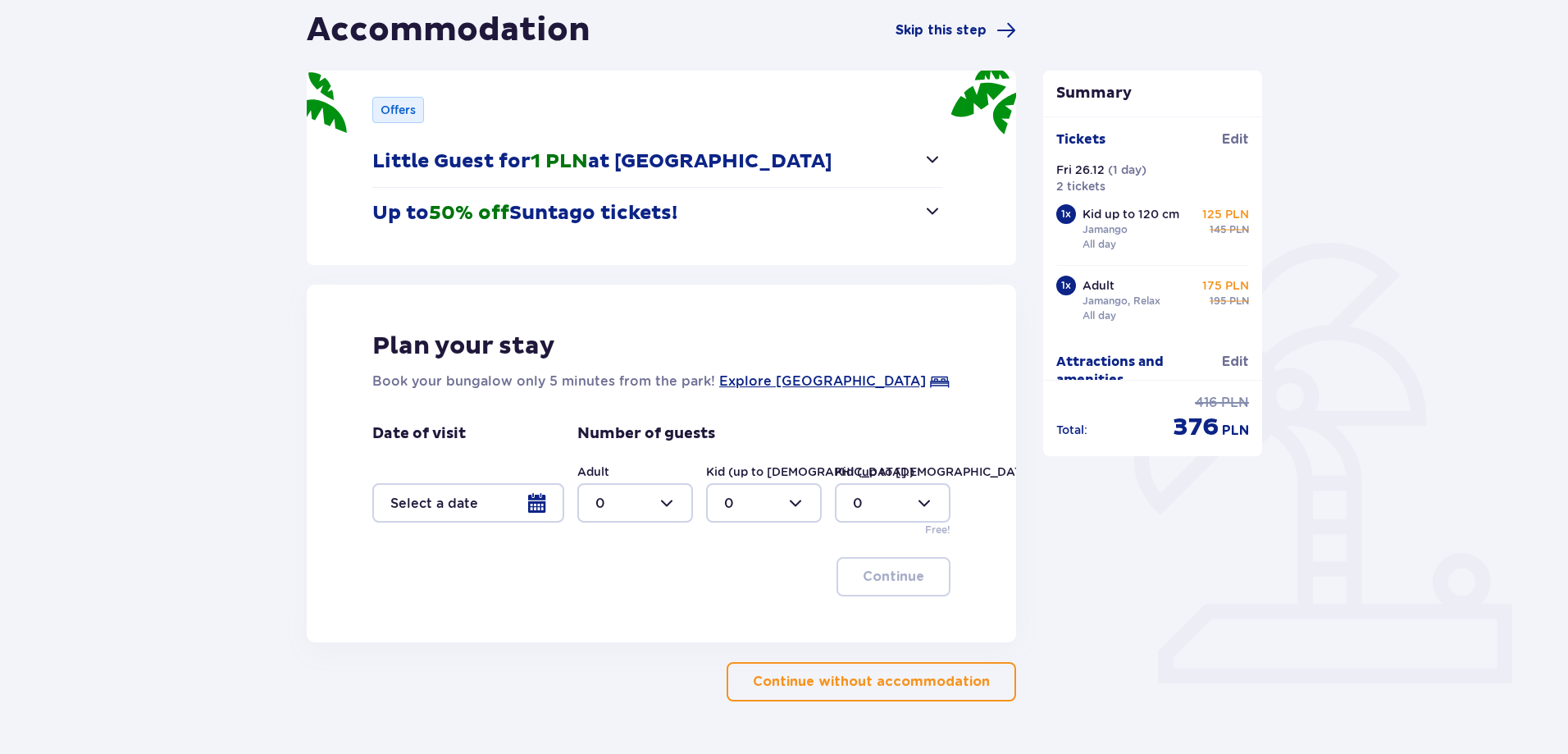
click at [894, 680] on p "Continue without accommodation" at bounding box center [871, 682] width 237 height 18
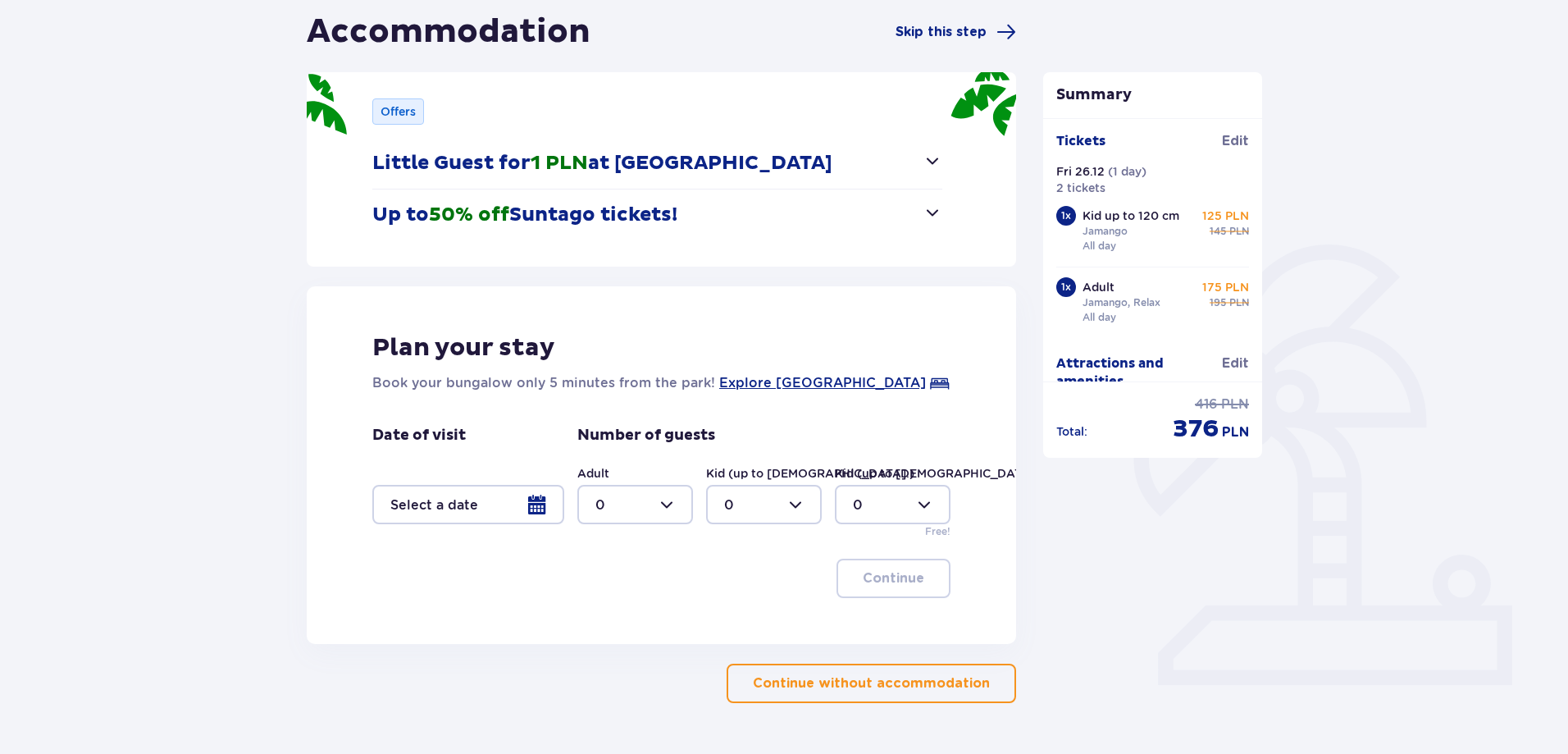
scroll to position [164, 0]
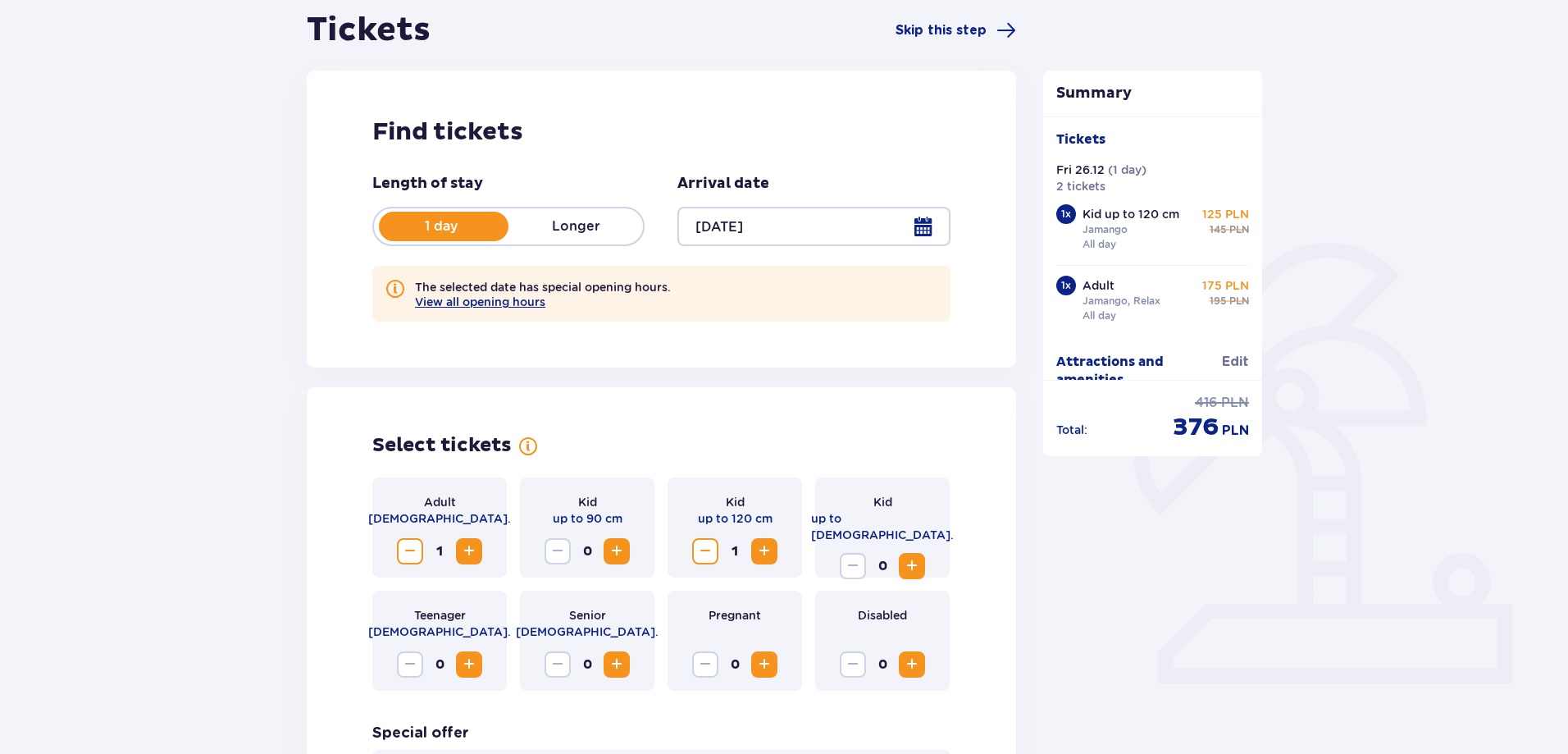
type input "[DATE]"
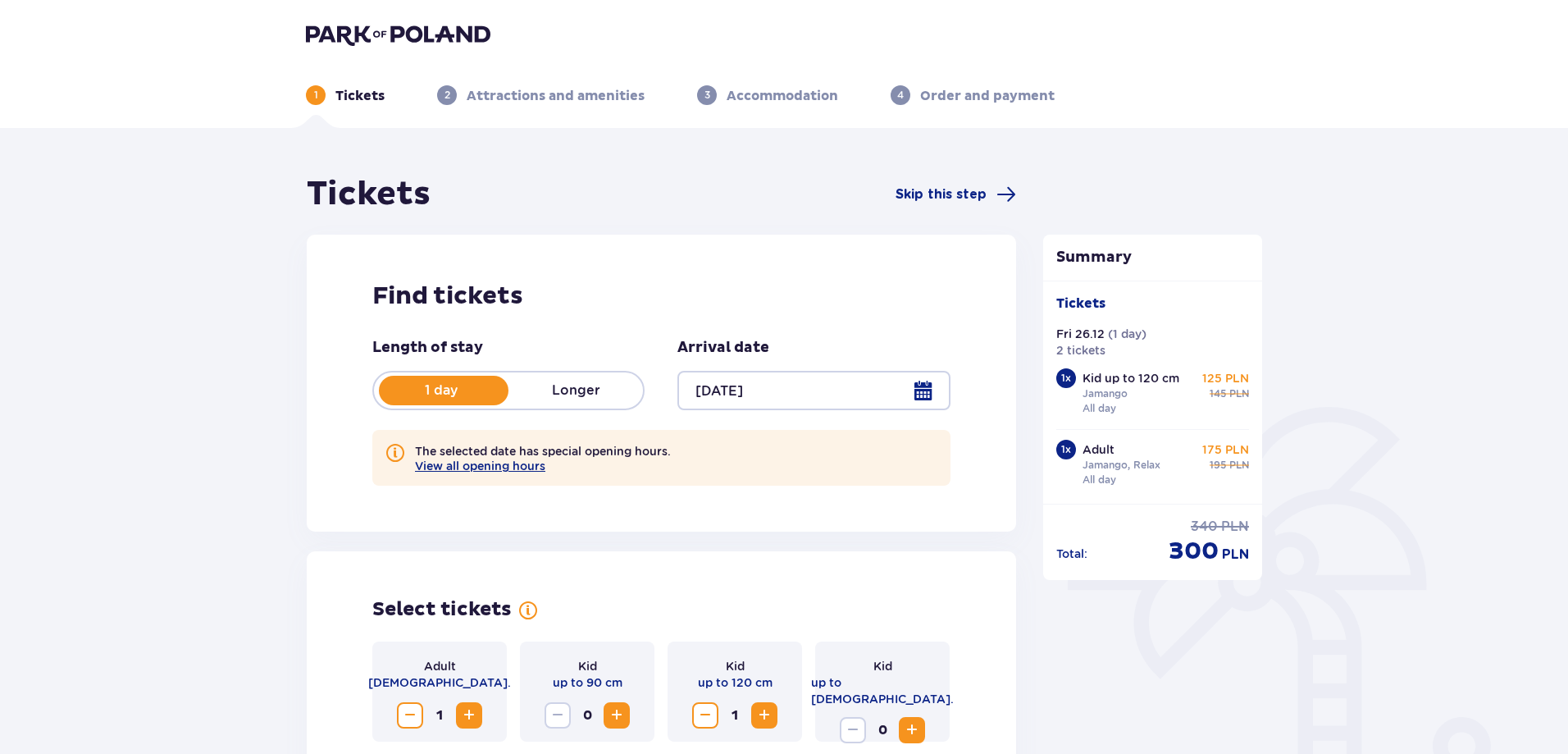
scroll to position [246, 0]
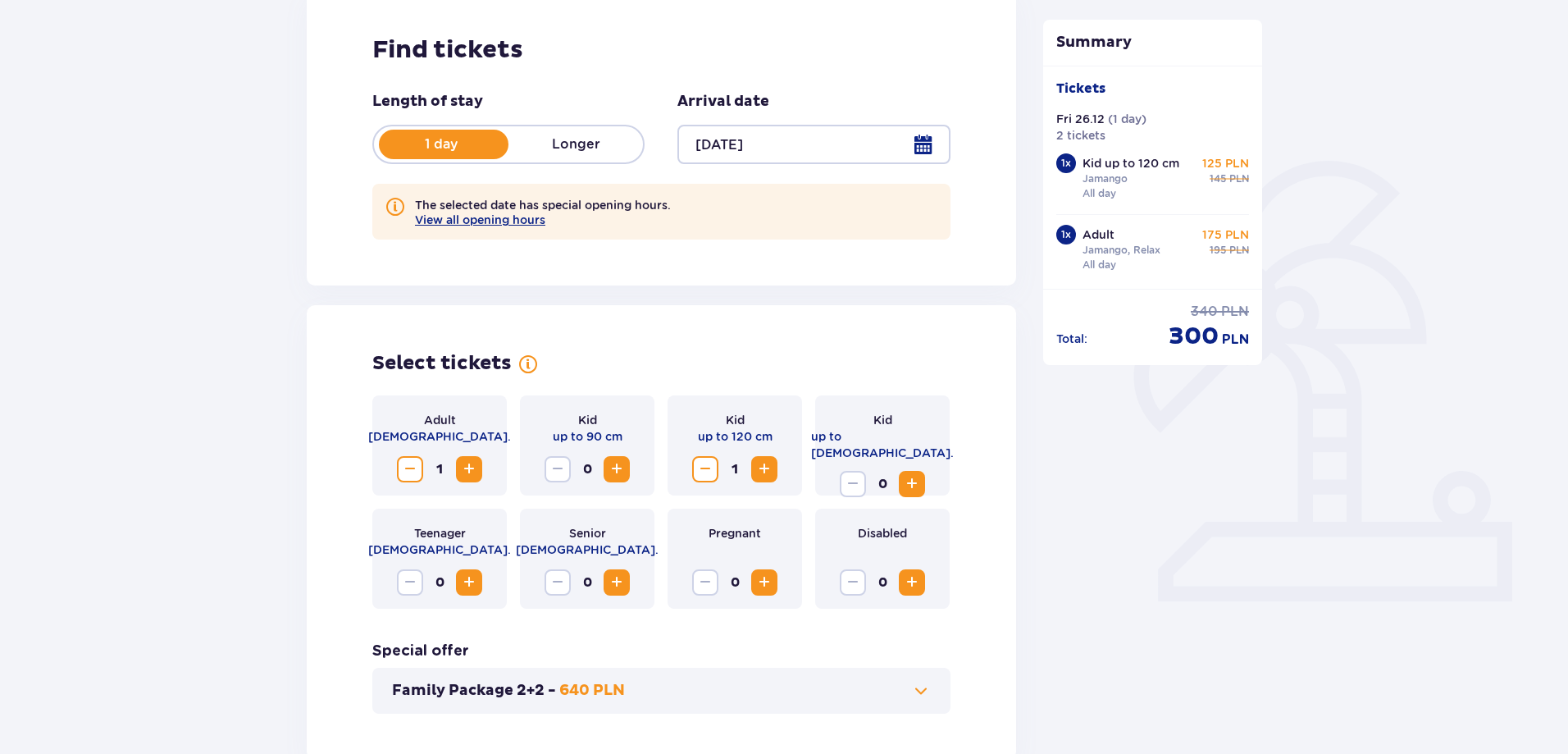
click at [711, 466] on span "Decrease" at bounding box center [706, 469] width 20 height 20
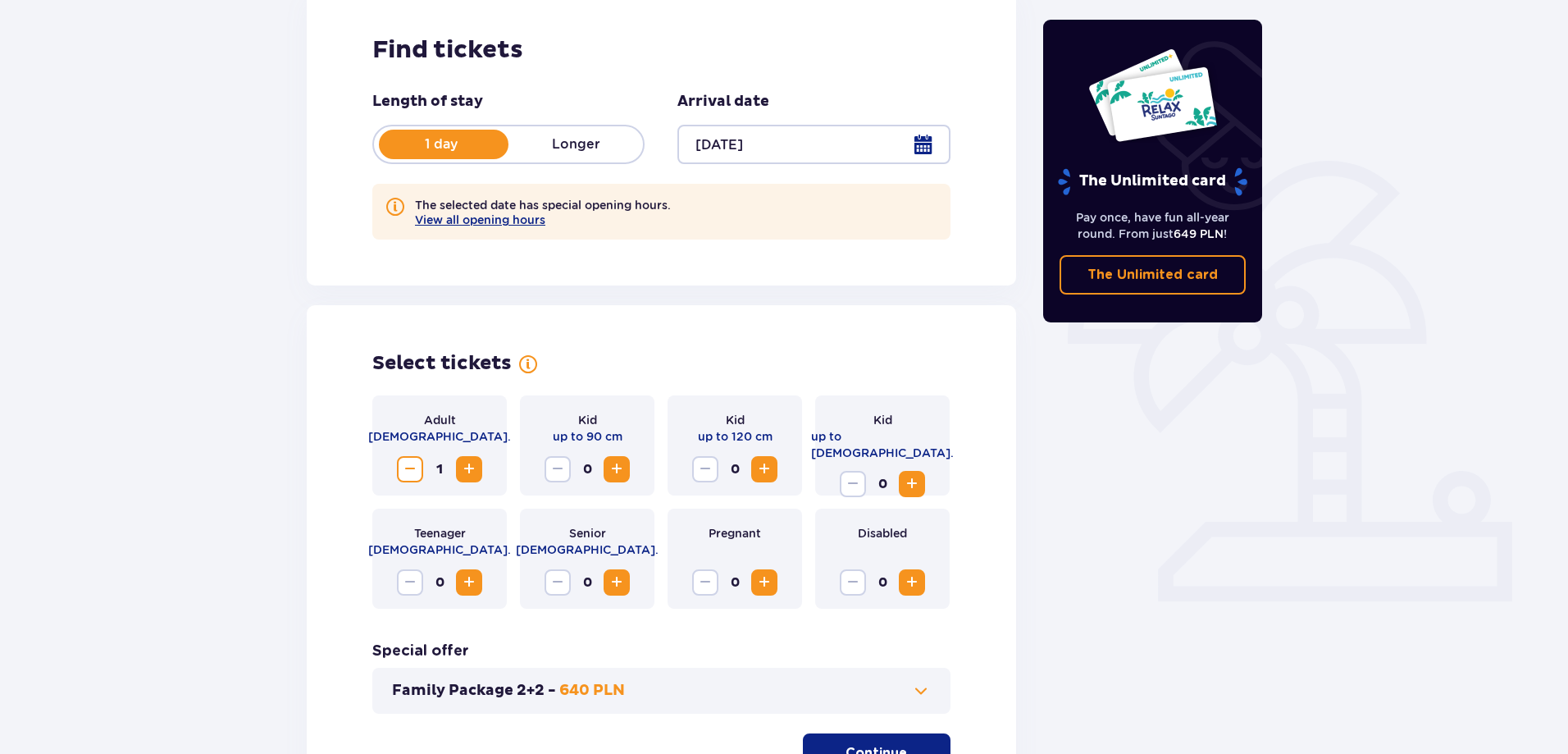
scroll to position [409, 0]
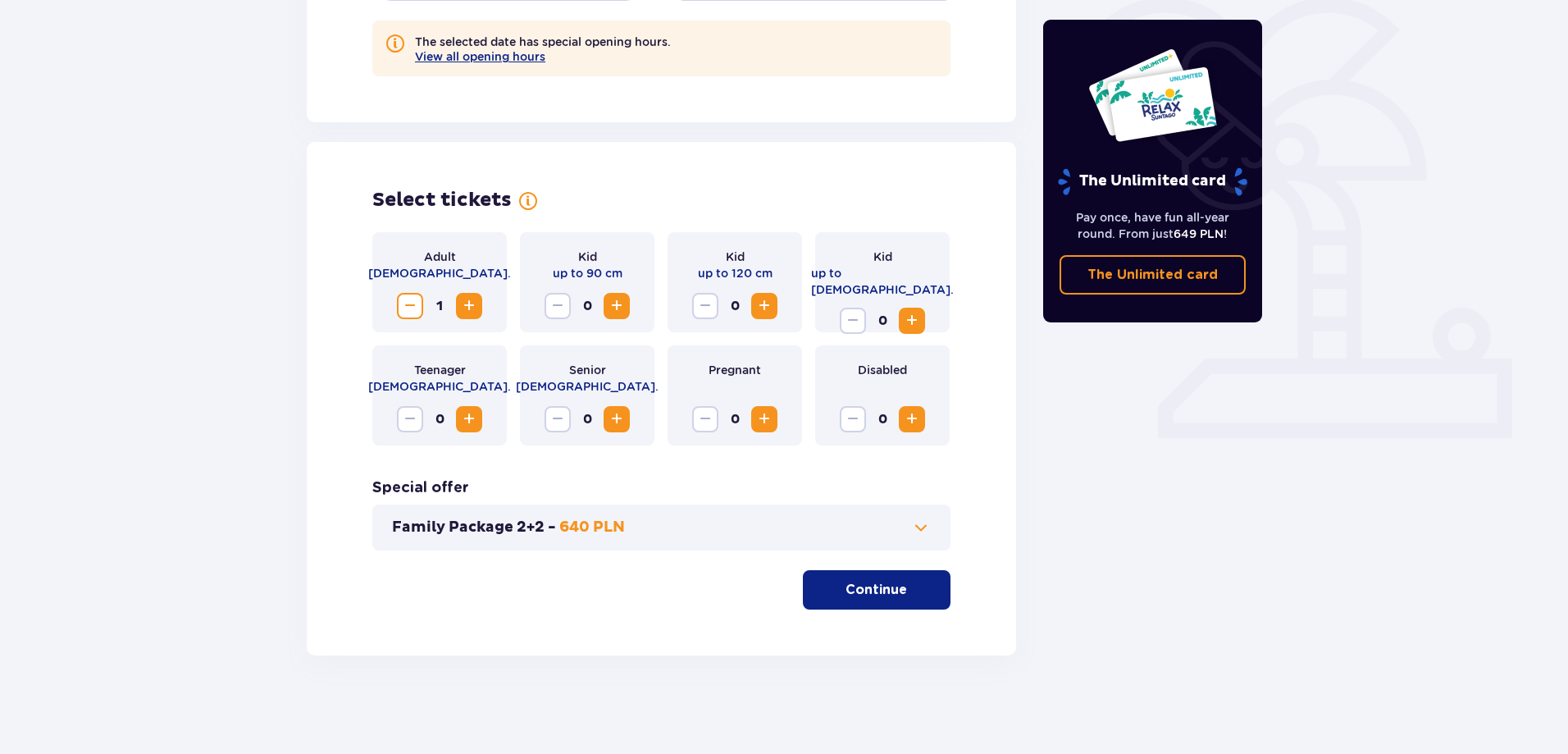
click at [867, 595] on p "Continue" at bounding box center [876, 590] width 61 height 18
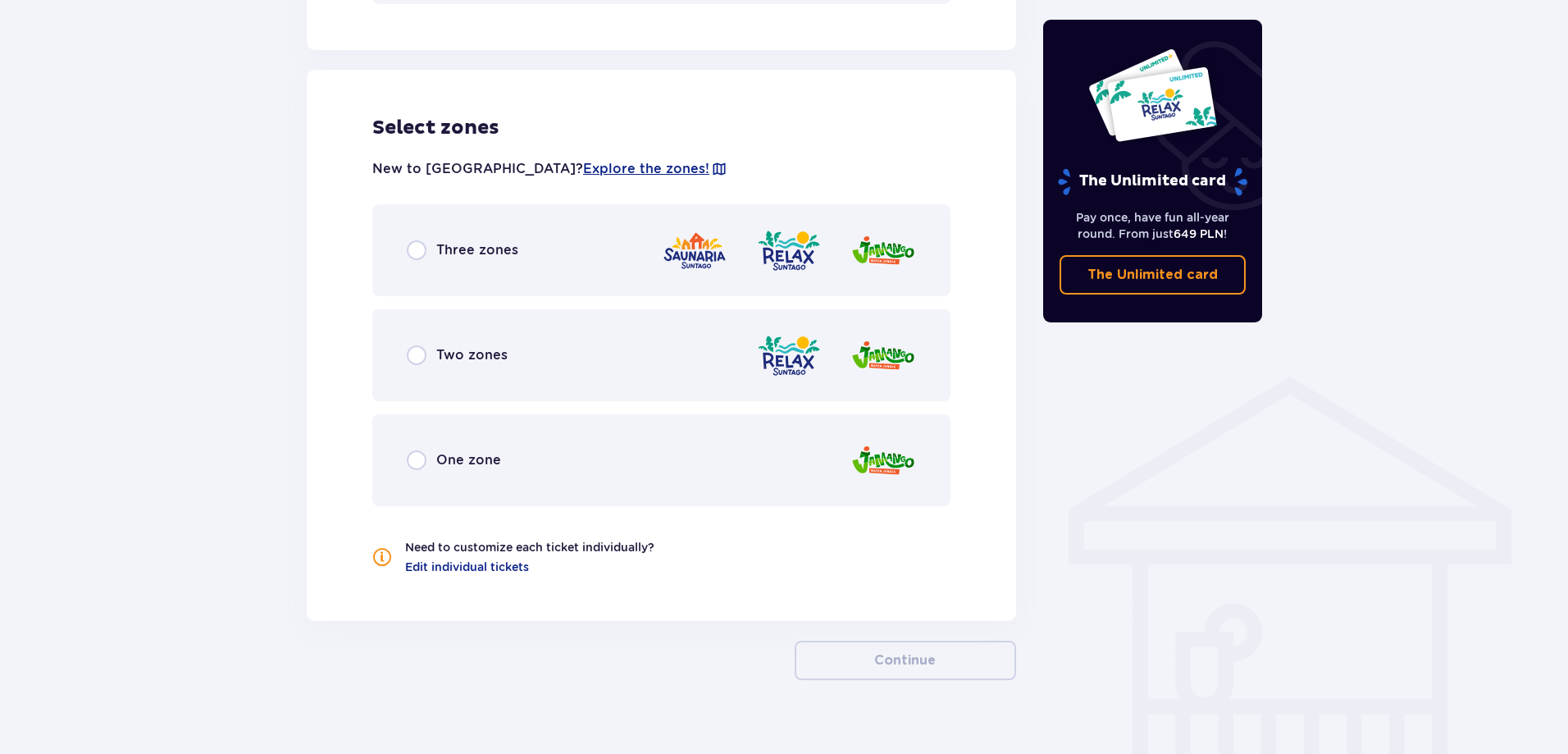
scroll to position [980, 0]
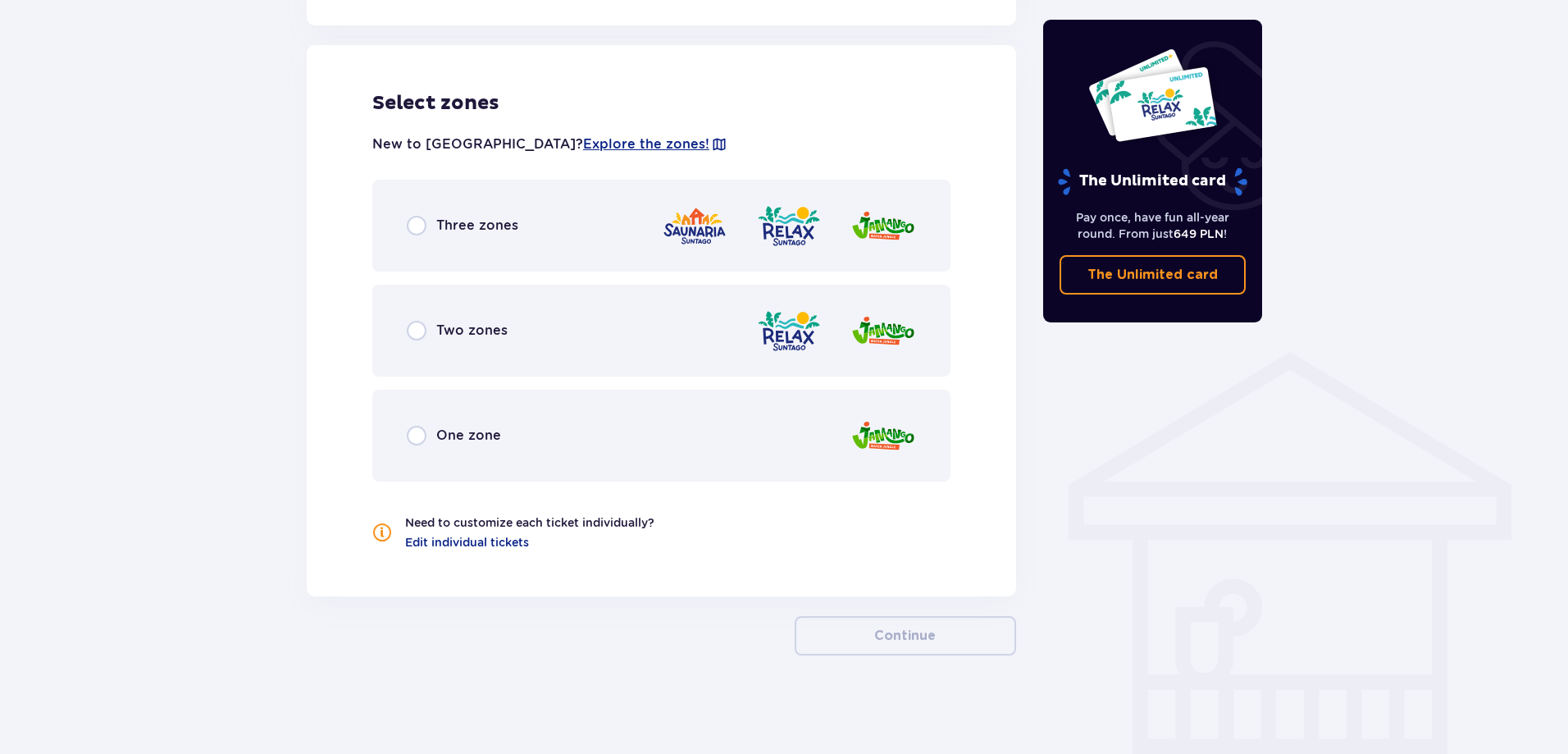
click at [416, 223] on input "radio" at bounding box center [417, 226] width 20 height 20
radio input "true"
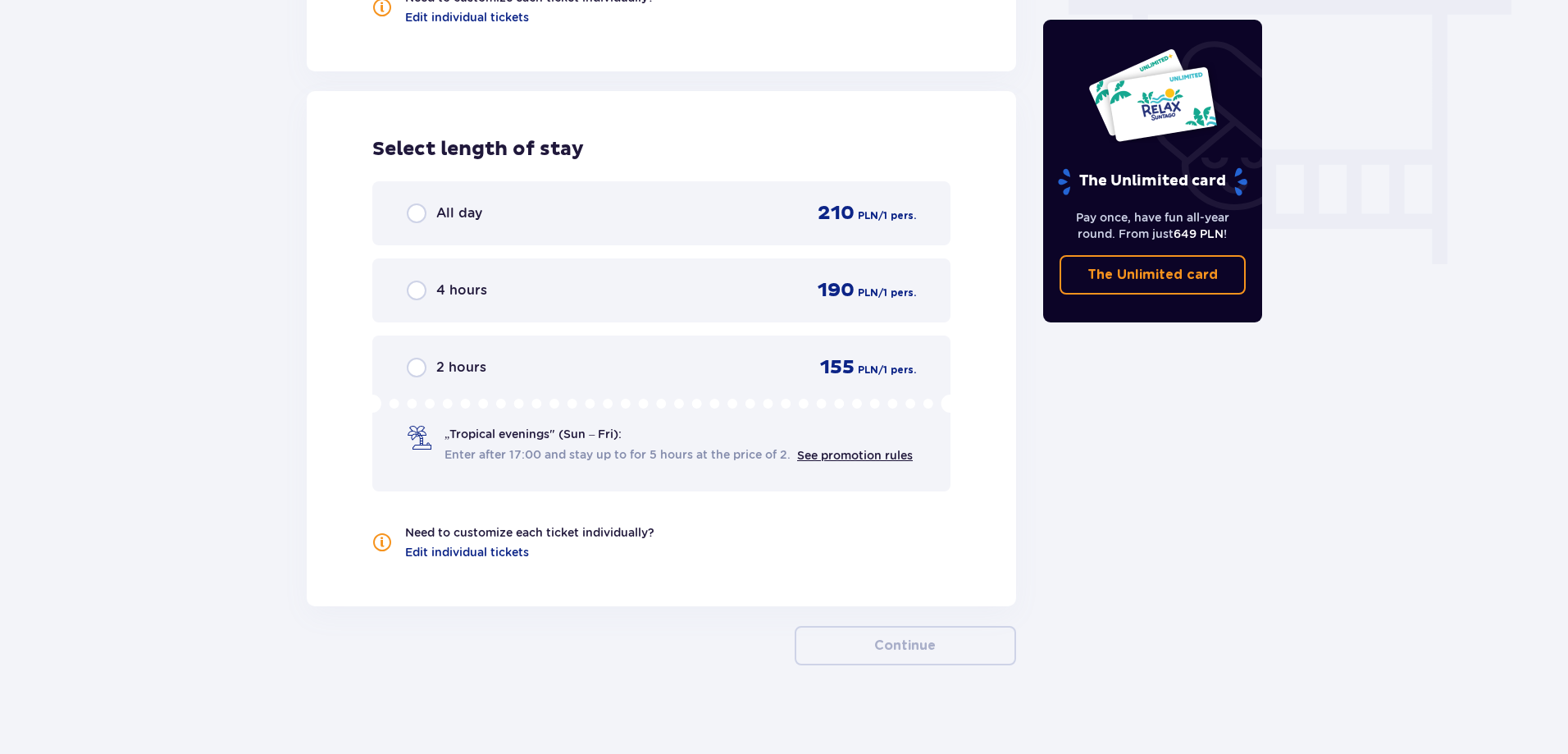
scroll to position [1515, 0]
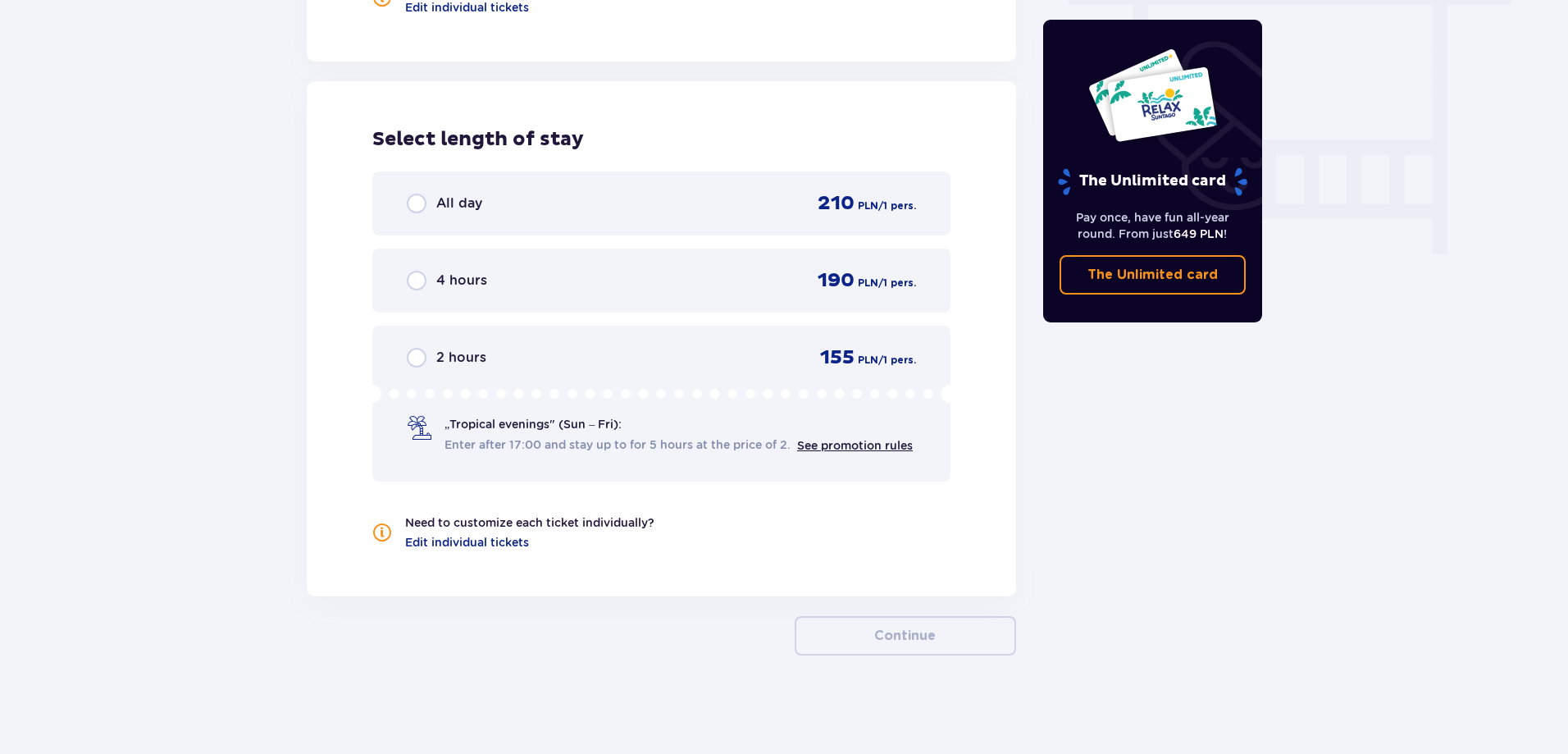
click at [416, 201] on input "radio" at bounding box center [417, 203] width 20 height 20
radio input "true"
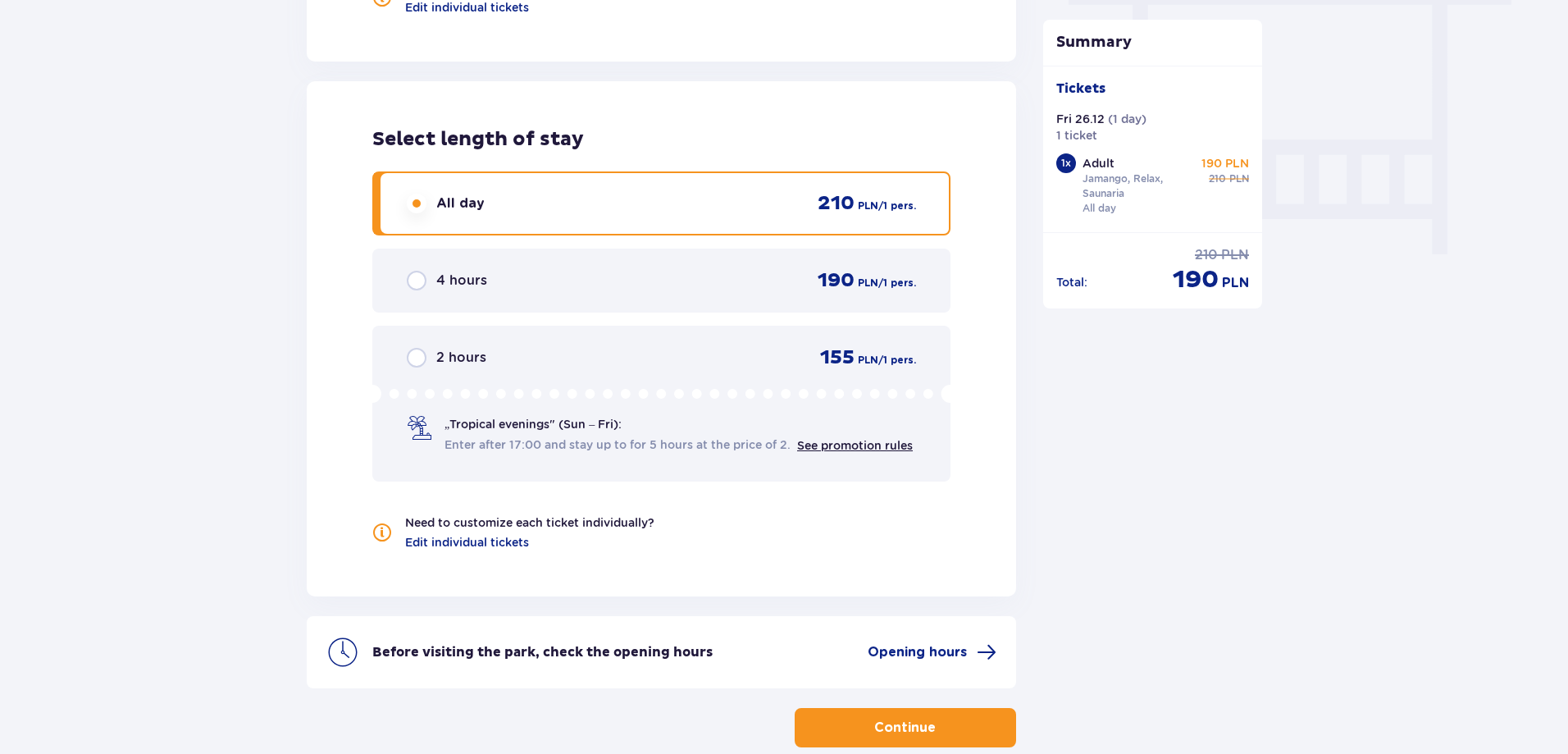
click at [931, 728] on span "button" at bounding box center [939, 727] width 20 height 20
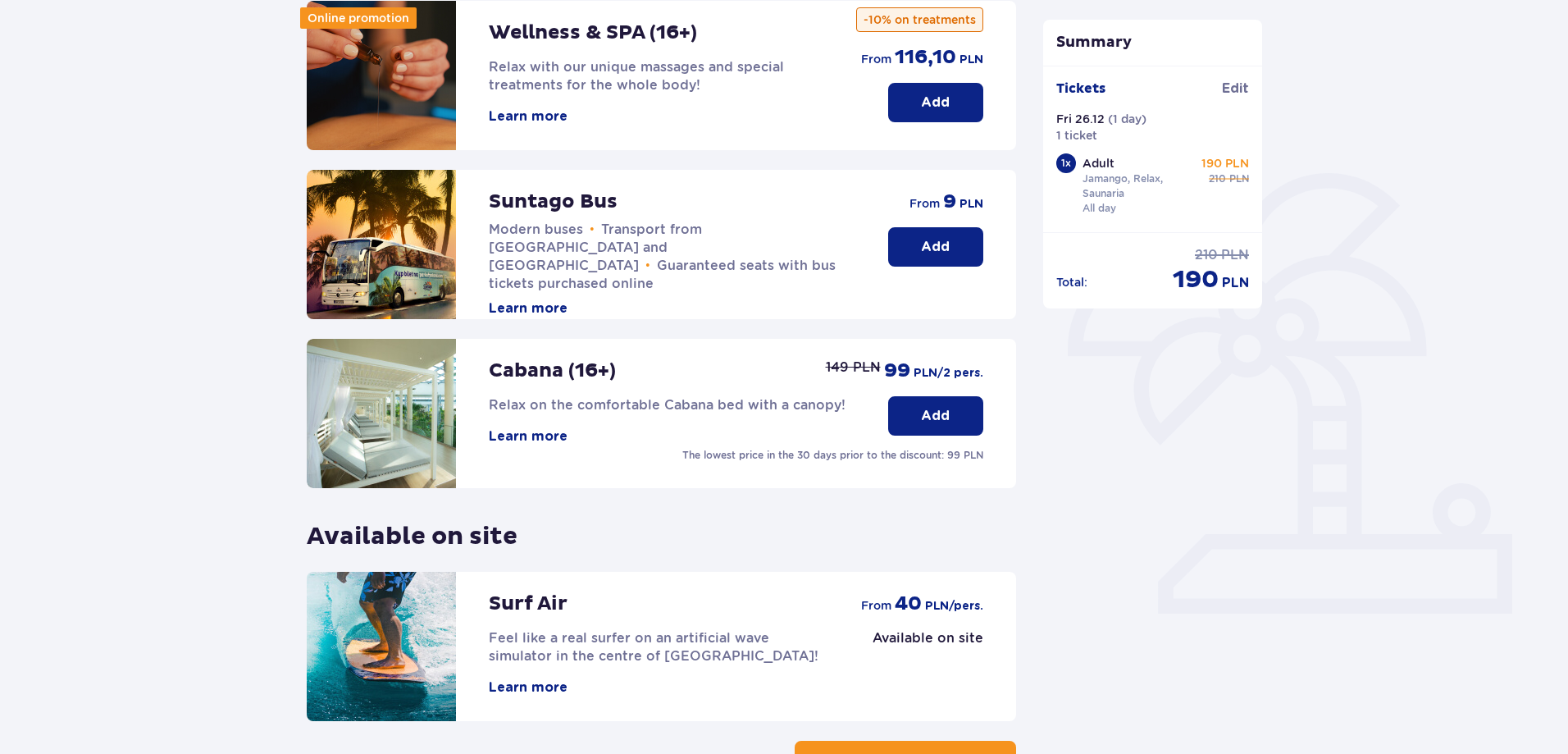
scroll to position [246, 0]
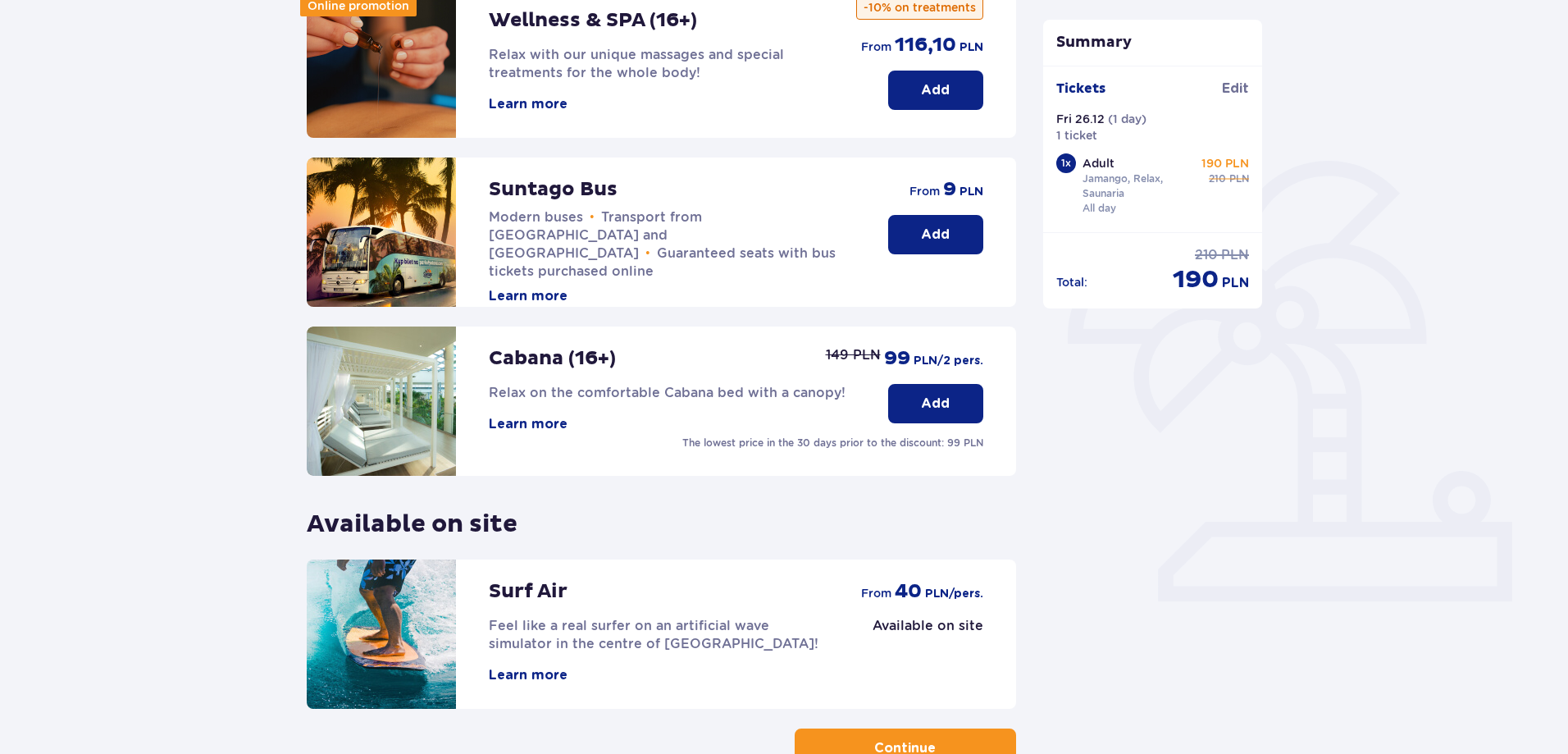
click at [926, 231] on p "Add" at bounding box center [935, 235] width 29 height 18
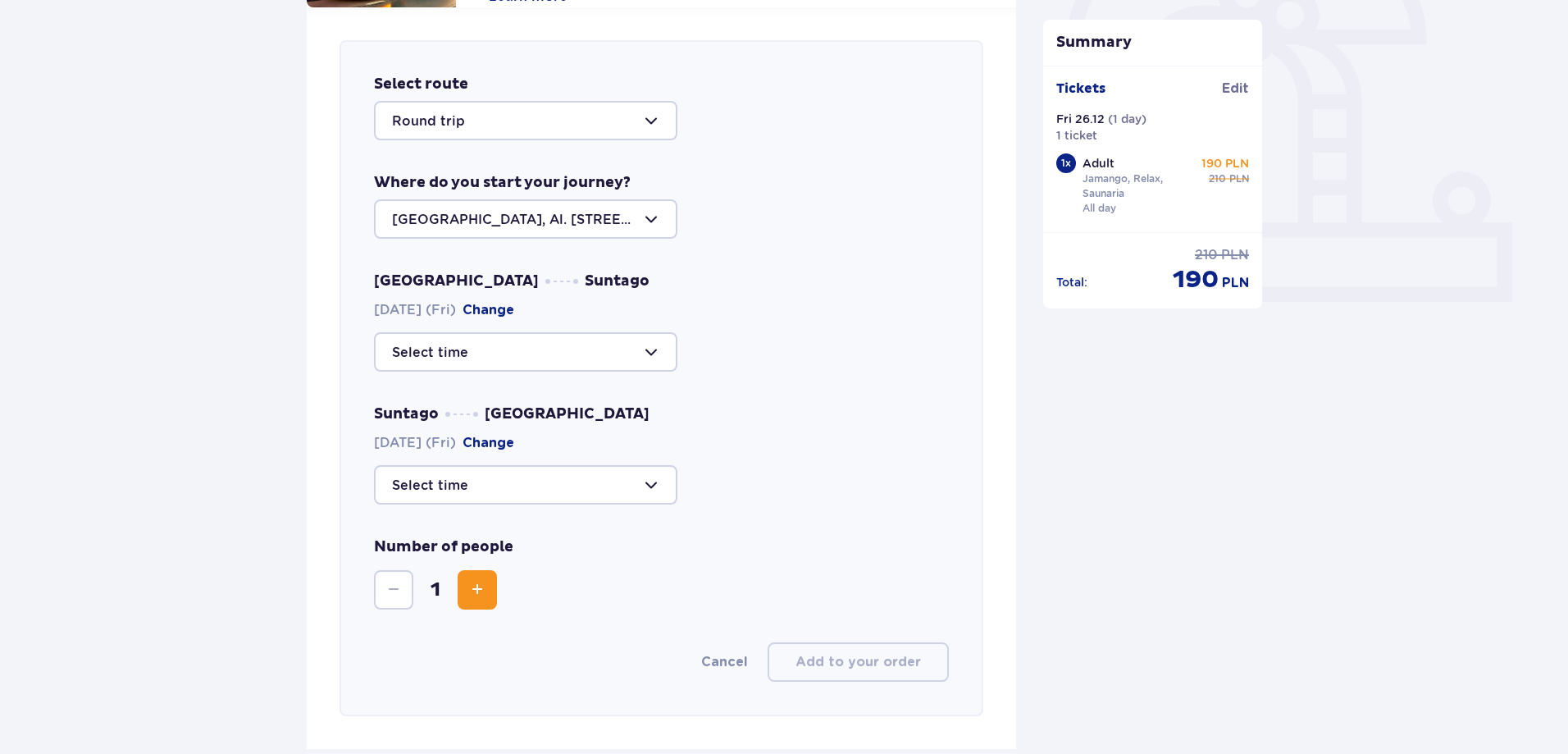
scroll to position [566, 0]
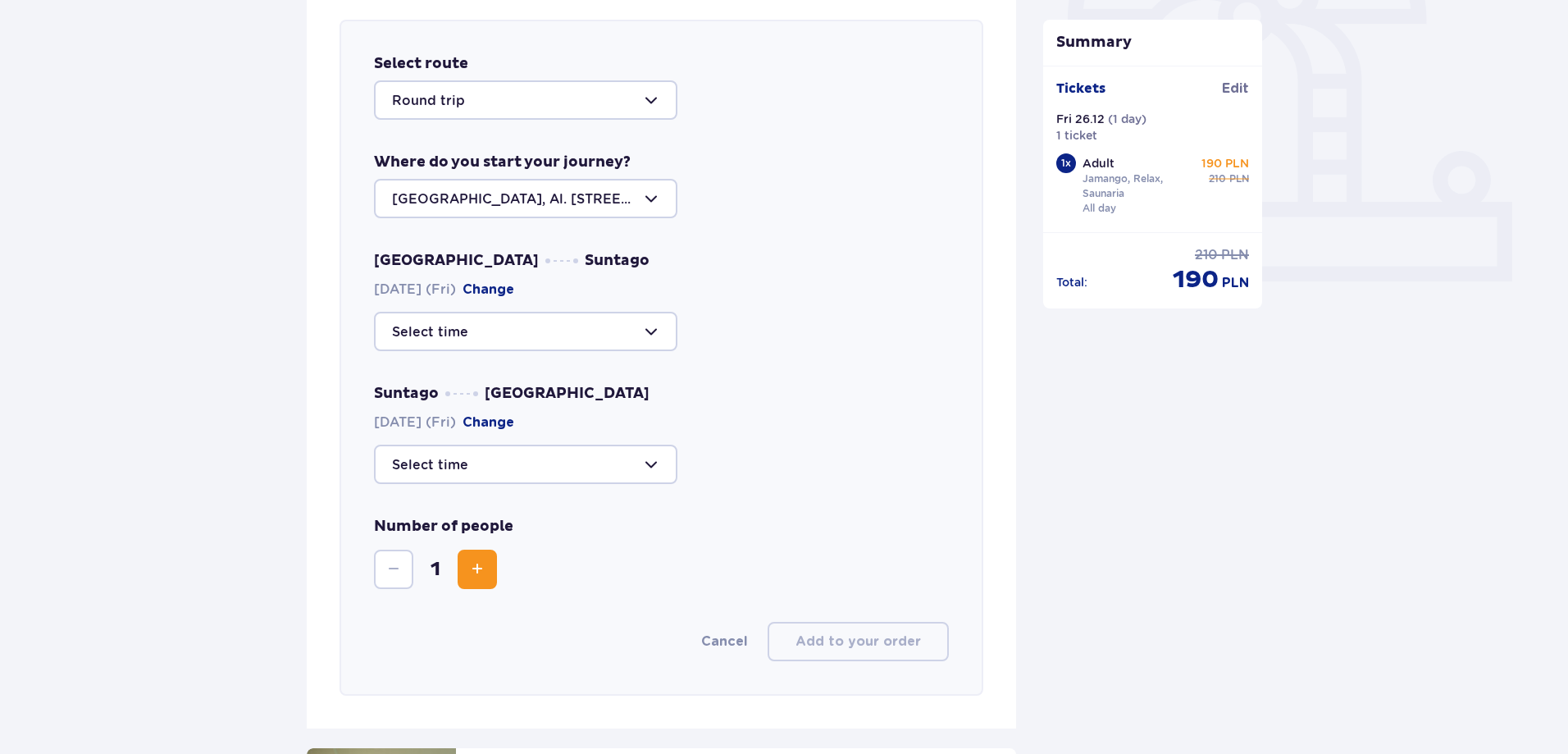
click at [650, 334] on div at bounding box center [525, 330] width 303 height 39
click at [459, 382] on p "44 seats available" at bounding box center [501, 381] width 120 height 18
type input "09:00"
click at [643, 463] on div at bounding box center [525, 463] width 303 height 39
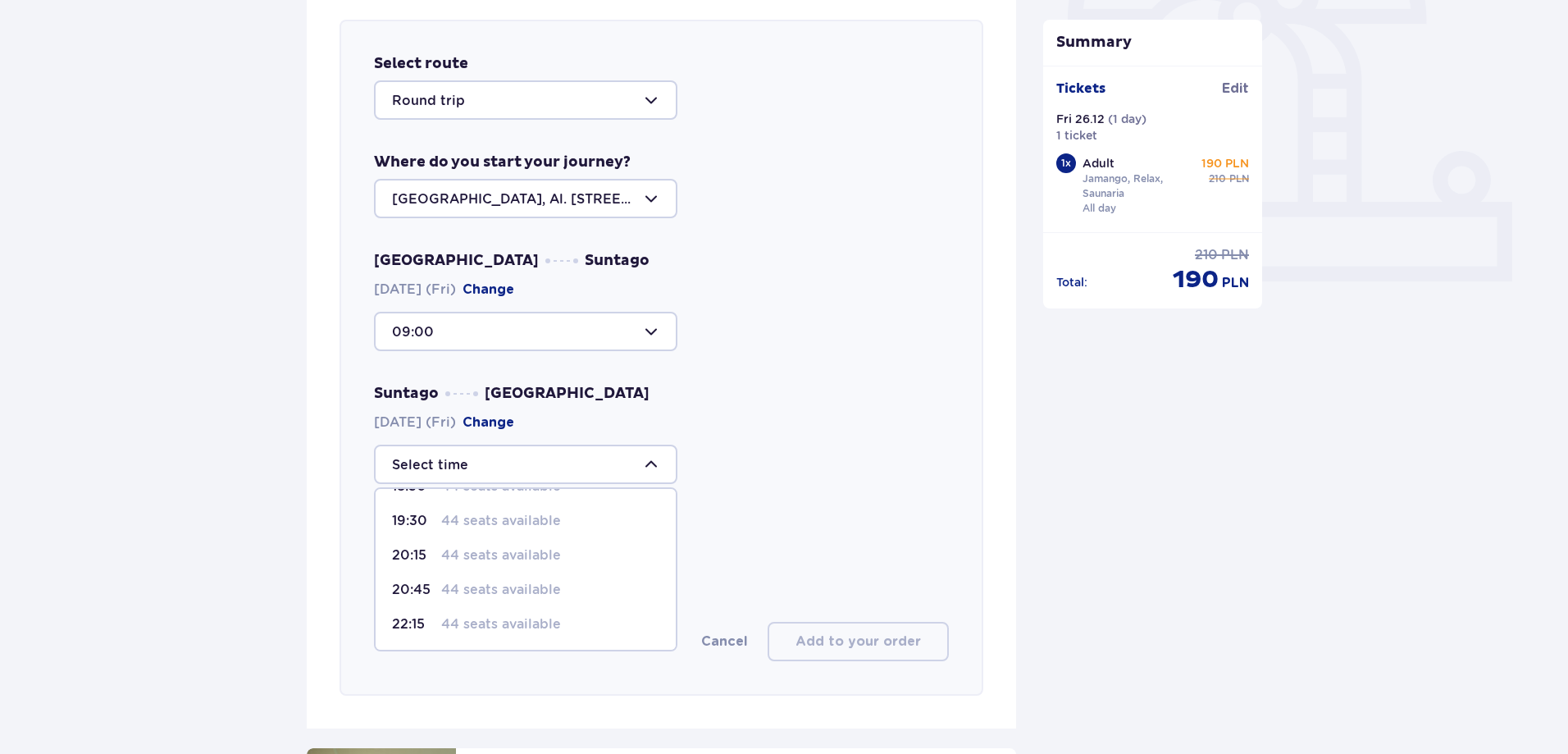
click at [449, 559] on p "44 seats available" at bounding box center [501, 556] width 120 height 18
type input "20:15"
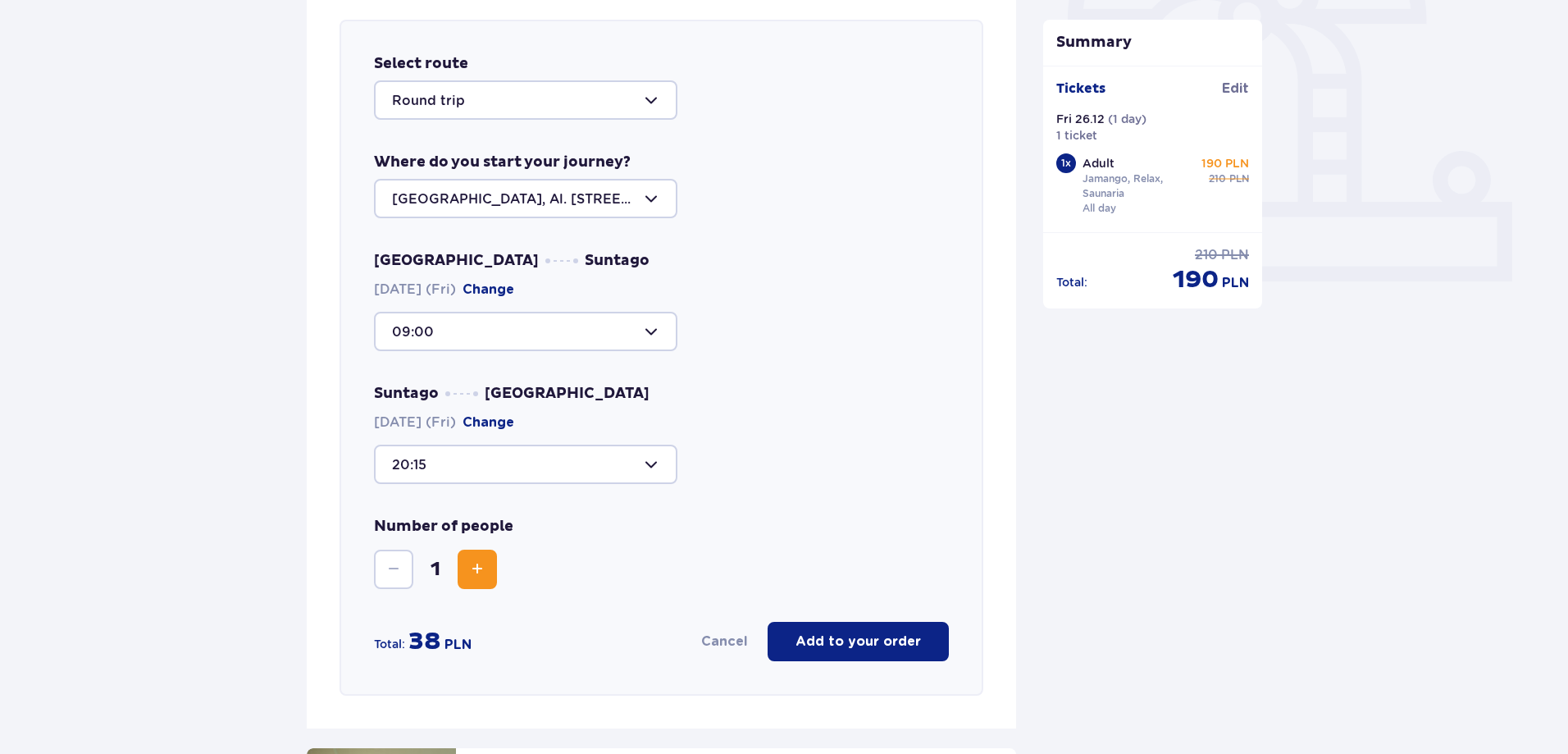
click at [921, 646] on button "Add to your order" at bounding box center [858, 641] width 181 height 39
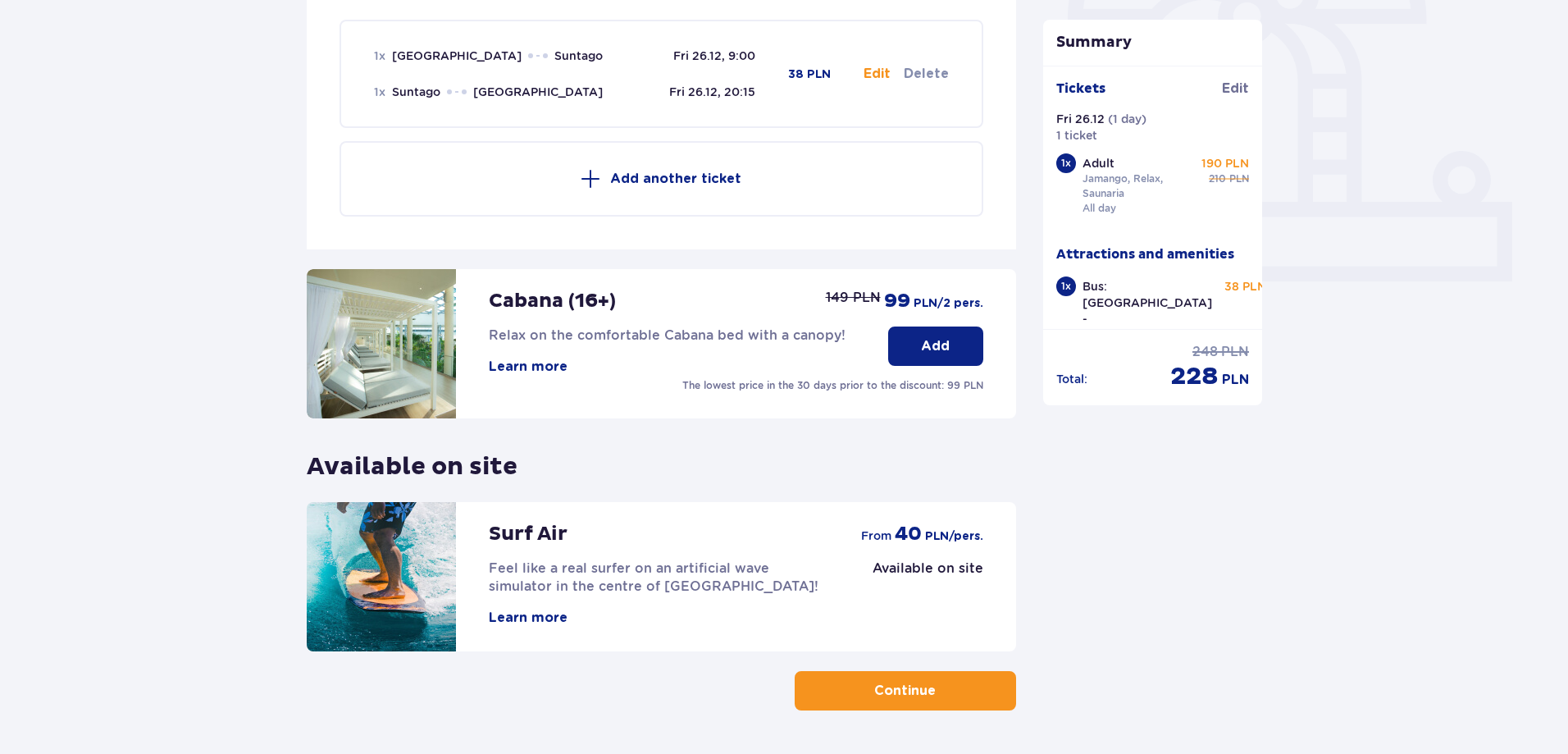
click at [905, 698] on p "Continue" at bounding box center [905, 691] width 61 height 18
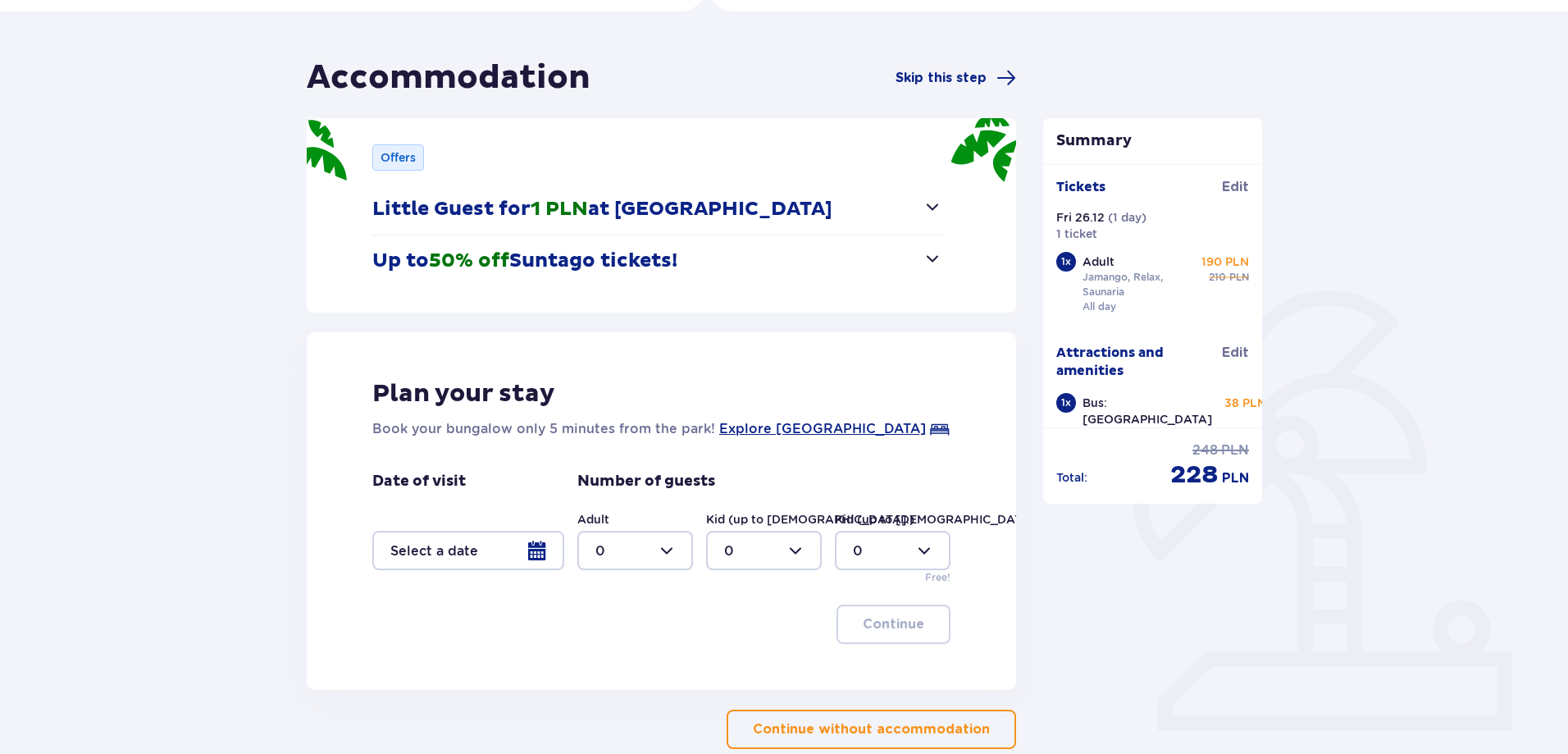
scroll to position [164, 0]
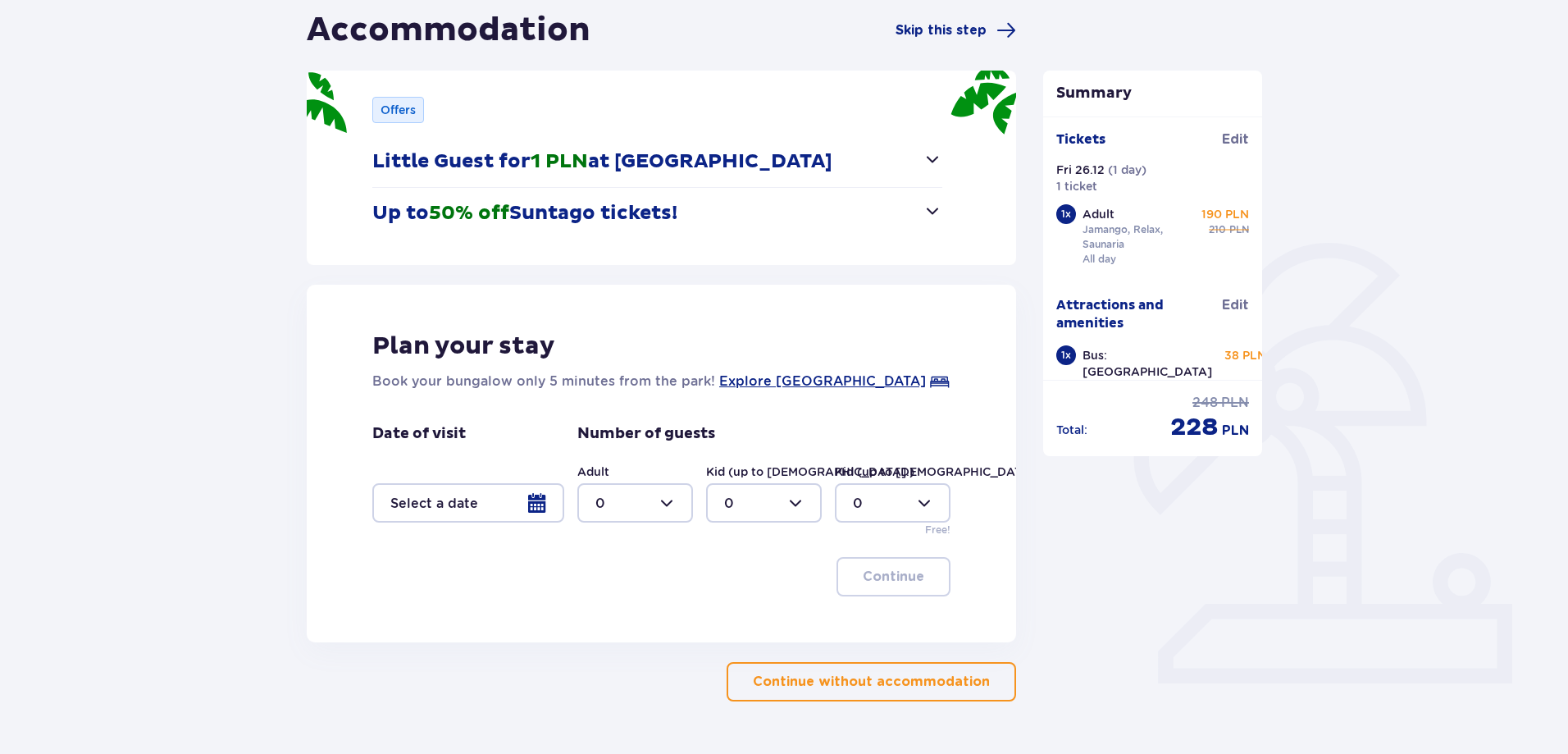
click at [886, 681] on p "Continue without accommodation" at bounding box center [871, 682] width 237 height 18
